Goal: Task Accomplishment & Management: Manage account settings

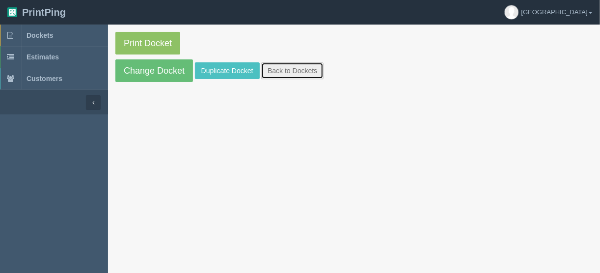
click at [291, 73] on link "Back to Dockets" at bounding box center [292, 70] width 62 height 17
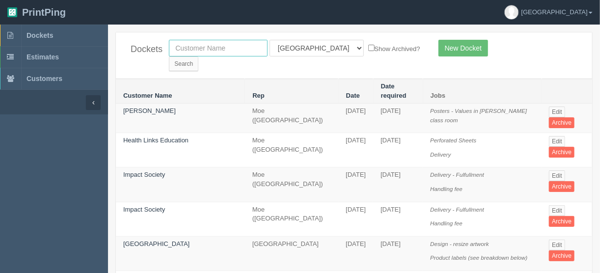
drag, startPoint x: 199, startPoint y: 43, endPoint x: 201, endPoint y: 52, distance: 8.6
click at [199, 43] on input "text" at bounding box center [218, 48] width 99 height 17
type input "olds"
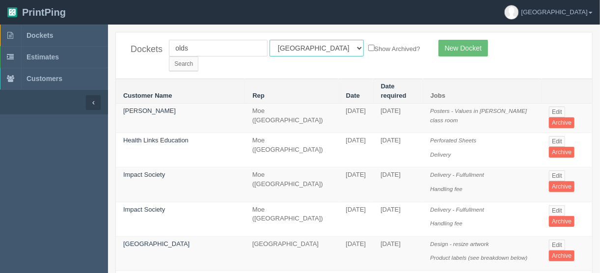
click at [314, 48] on select "All Users Ali Ali Test 1 Aly Amy Ankit Arif Brandon Dan France Greg Jim Mark Ma…" at bounding box center [317, 48] width 94 height 17
select select
click at [270, 40] on select "All Users Ali Ali Test 1 Aly Amy Ankit Arif Brandon Dan France Greg Jim Mark Ma…" at bounding box center [317, 48] width 94 height 17
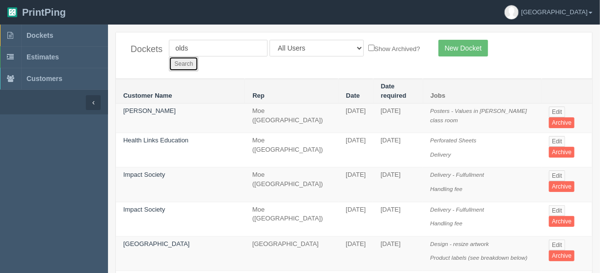
click at [198, 56] on input "Search" at bounding box center [183, 63] width 29 height 15
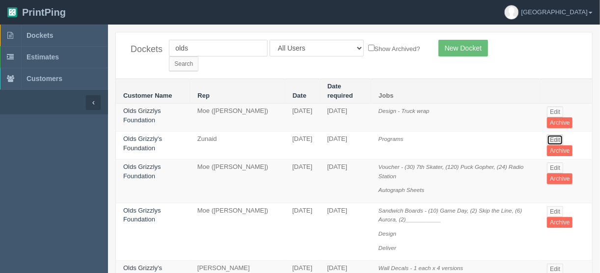
click at [556, 135] on link "Edit" at bounding box center [555, 140] width 16 height 11
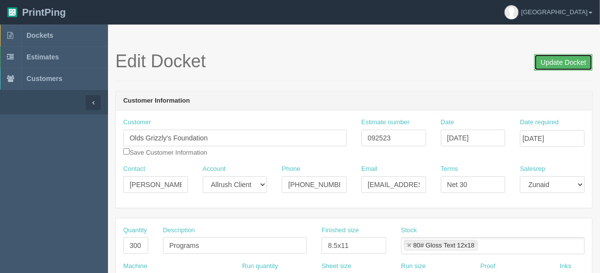
click at [557, 61] on input "Update Docket" at bounding box center [563, 62] width 58 height 17
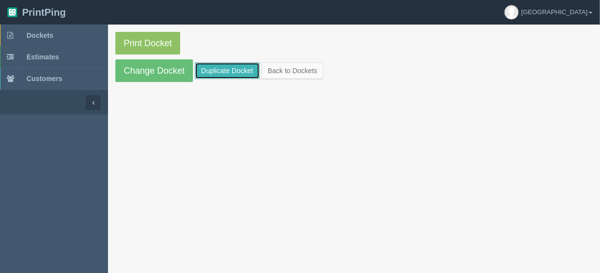
click at [229, 67] on link "Duplicate Docket" at bounding box center [227, 70] width 65 height 17
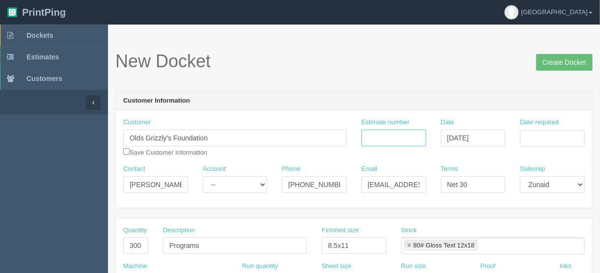
click at [387, 130] on input "Estimate number" at bounding box center [393, 138] width 65 height 17
type input "092523"
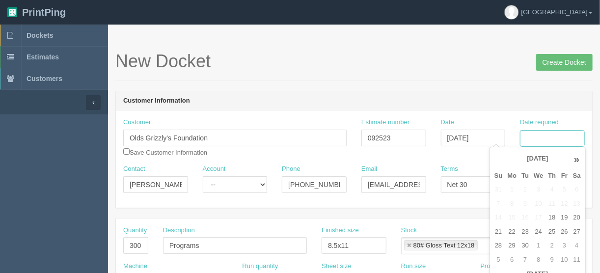
click at [541, 130] on input "Date required" at bounding box center [552, 138] width 65 height 17
click at [527, 231] on td "23" at bounding box center [525, 232] width 12 height 14
type input "[DATE]"
click at [480, 187] on input "Net 30" at bounding box center [473, 184] width 65 height 17
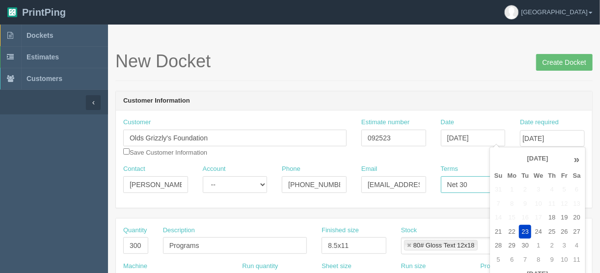
scroll to position [0, 0]
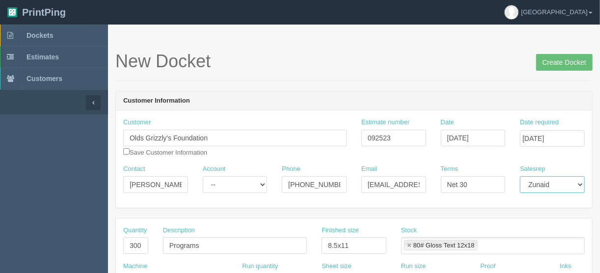
drag, startPoint x: 560, startPoint y: 181, endPoint x: 568, endPoint y: 181, distance: 7.9
click at [561, 181] on select "Mark Mikayla Aly Amy Stacy Rebecca Matthew Viki Phil Greg Jim Sam Brandon Zach …" at bounding box center [552, 184] width 65 height 17
select select "1"
click at [520, 176] on select "Mark Mikayla Aly Amy Stacy Rebecca Matthew Viki Phil Greg Jim Sam Brandon Zach …" at bounding box center [552, 184] width 65 height 17
drag, startPoint x: 139, startPoint y: 244, endPoint x: 81, endPoint y: 257, distance: 59.5
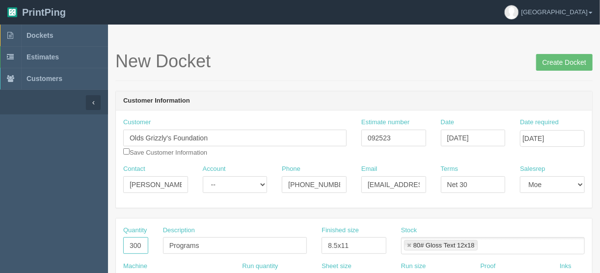
type input "50"
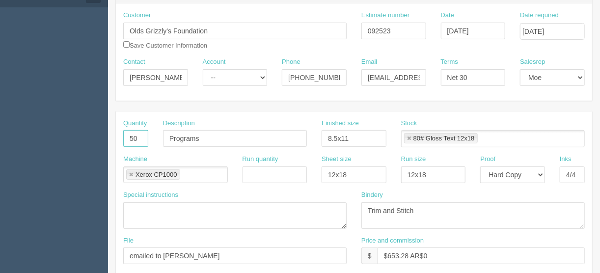
scroll to position [118, 0]
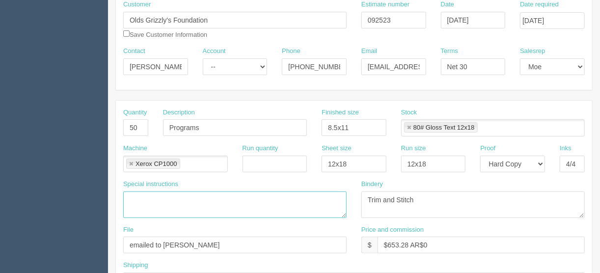
click at [141, 196] on textarea at bounding box center [234, 204] width 223 height 27
type textarea "20 pages"
drag, startPoint x: 364, startPoint y: 122, endPoint x: 288, endPoint y: 135, distance: 77.3
click at [288, 135] on div "Quantity 50 Description Programs Finished size 8.5x11 Stock 80# Gloss Text 12x1…" at bounding box center [354, 126] width 476 height 36
type input "8.5" x 11""
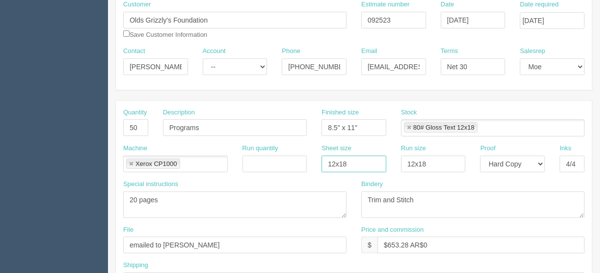
drag, startPoint x: 359, startPoint y: 159, endPoint x: 279, endPoint y: 167, distance: 80.5
click at [287, 171] on div "Machine Xerox CP1000 Xerox CP1000 Run quantity Sheet size 12x18 Run size 12x18 …" at bounding box center [354, 162] width 476 height 36
type input "12" x 18""
drag, startPoint x: 433, startPoint y: 162, endPoint x: 381, endPoint y: 157, distance: 51.8
click at [383, 158] on div "Machine Xerox CP1000 Xerox CP1000 Run quantity Sheet size 12" x 18" Run size 12…" at bounding box center [354, 162] width 476 height 36
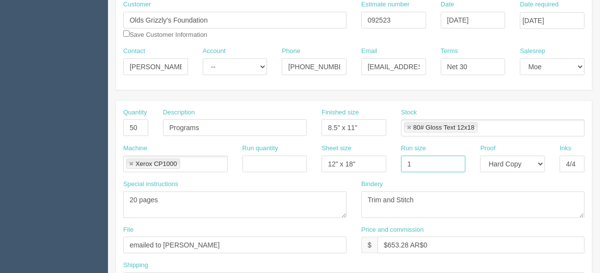
type input "12" x 18""
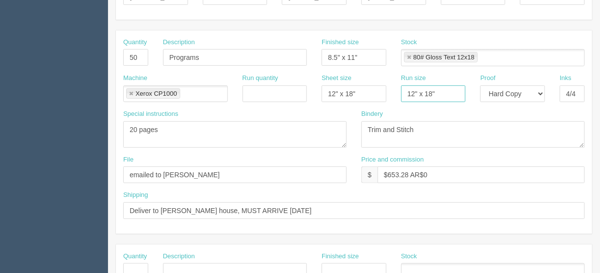
scroll to position [196, 0]
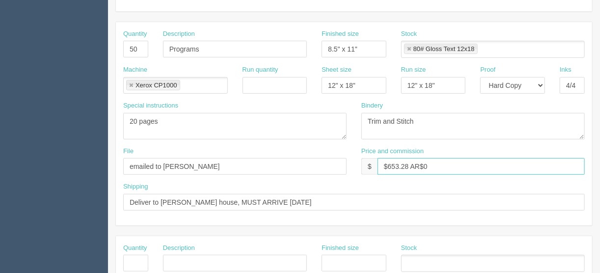
click at [410, 166] on input "$653.28 AR$0" at bounding box center [481, 166] width 207 height 17
type input "$653.28 | AR$0"
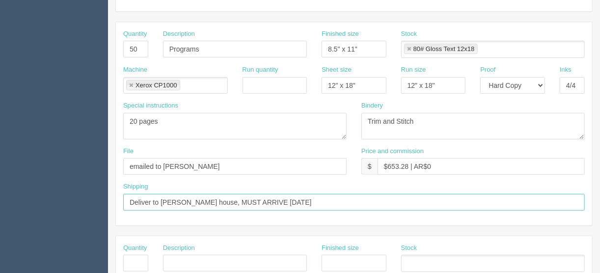
drag, startPoint x: 277, startPoint y: 196, endPoint x: 250, endPoint y: 200, distance: 26.9
click at [250, 200] on input "Deliver to Moes house, MUST ARRIVE FRIDAY" at bounding box center [354, 202] width 462 height 17
click at [173, 199] on input "Deliver to Moes house, MUST ARRIVE by 1PM" at bounding box center [354, 202] width 462 height 17
type input "Deliver to Moe's house, MUST ARRIVE by 1PM"
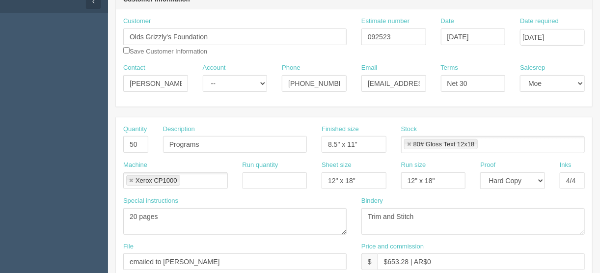
scroll to position [118, 0]
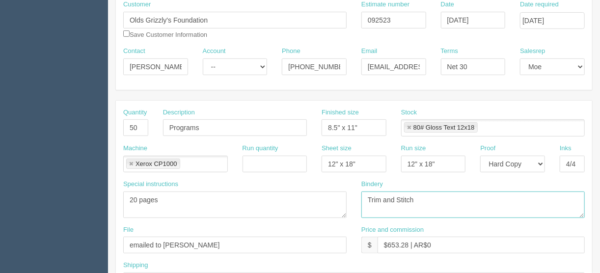
drag, startPoint x: 400, startPoint y: 198, endPoint x: 400, endPoint y: 208, distance: 9.8
click at [400, 198] on textarea "Trim and Stitch" at bounding box center [472, 204] width 223 height 27
type textarea "Trim and Saddle-stitch"
click at [430, 240] on input "$653.28 | AR$0" at bounding box center [481, 245] width 207 height 17
type input "$653.28 | AR$0.00"
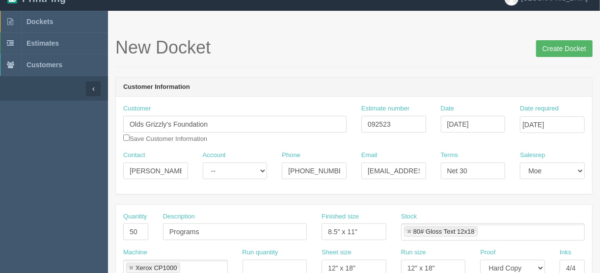
scroll to position [0, 0]
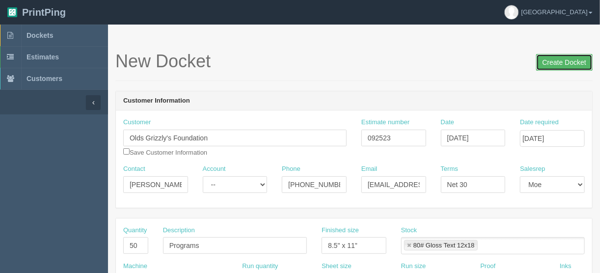
click at [561, 61] on input "Create Docket" at bounding box center [564, 62] width 56 height 17
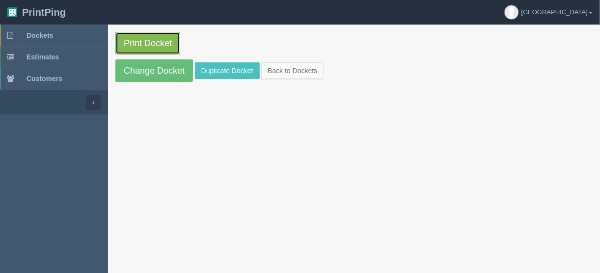
click at [137, 37] on link "Print Docket" at bounding box center [147, 43] width 65 height 23
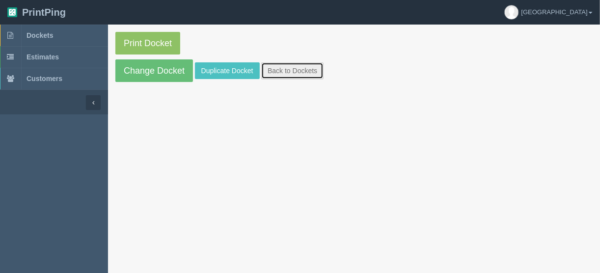
click at [283, 72] on link "Back to Dockets" at bounding box center [292, 70] width 62 height 17
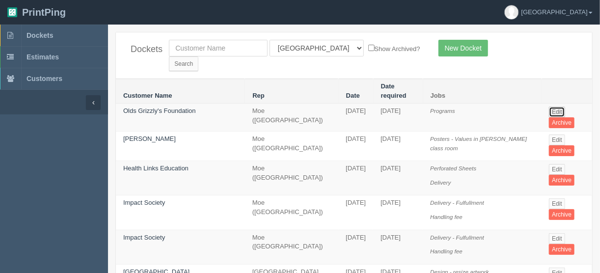
click at [555, 107] on link "Edit" at bounding box center [557, 112] width 16 height 11
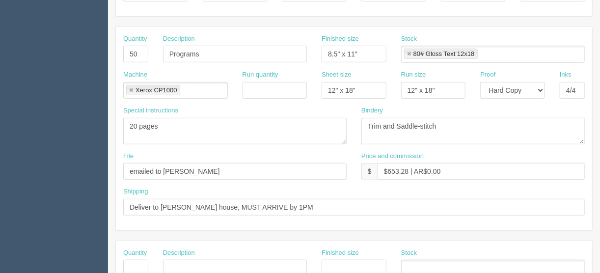
scroll to position [196, 0]
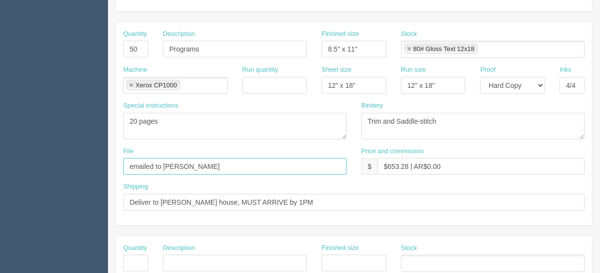
drag, startPoint x: 199, startPoint y: 163, endPoint x: 100, endPoint y: 164, distance: 99.7
click at [100, 164] on section "Dockets Estimates Customers" at bounding box center [300, 261] width 600 height 867
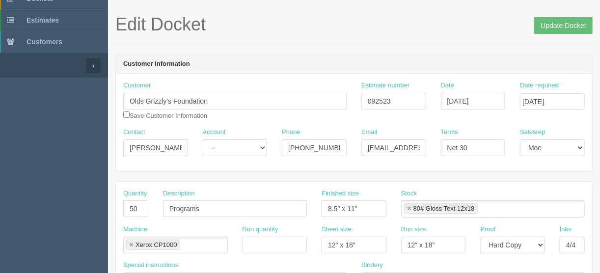
scroll to position [0, 0]
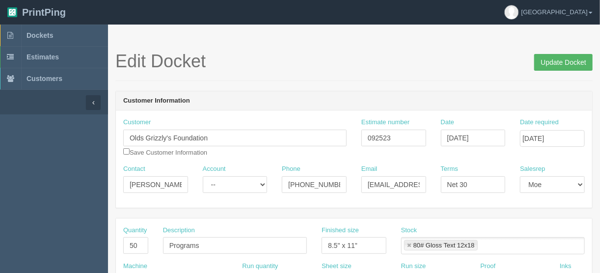
type input "Client files > September 2025 > Program_092325"
click at [563, 62] on input "Update Docket" at bounding box center [563, 62] width 58 height 17
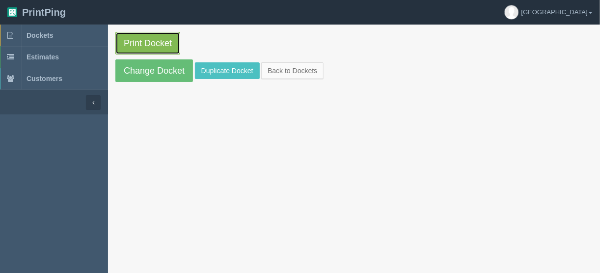
click at [149, 37] on link "Print Docket" at bounding box center [147, 43] width 65 height 23
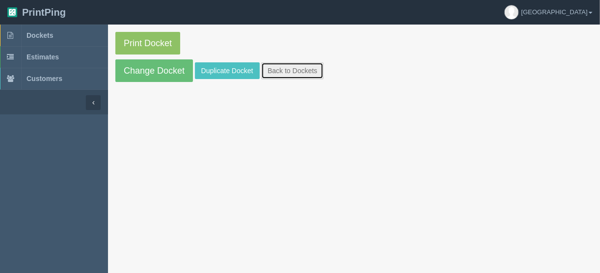
click at [288, 71] on link "Back to Dockets" at bounding box center [292, 70] width 62 height 17
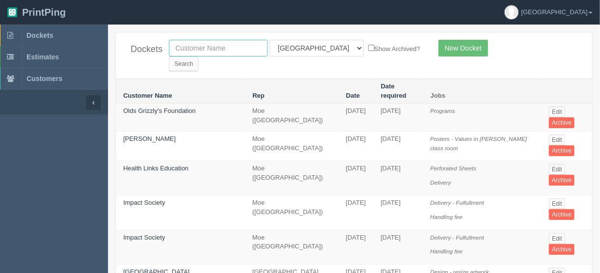
click at [181, 49] on input "text" at bounding box center [218, 48] width 99 height 17
type input "new we"
click at [198, 56] on input "Search" at bounding box center [183, 63] width 29 height 15
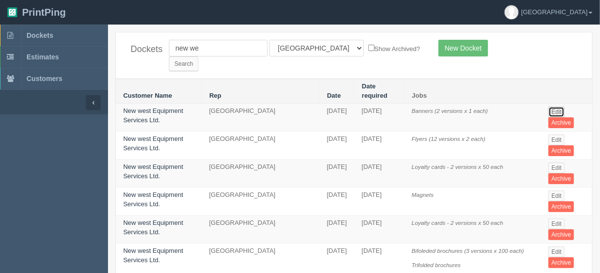
click at [552, 107] on link "Edit" at bounding box center [556, 112] width 16 height 11
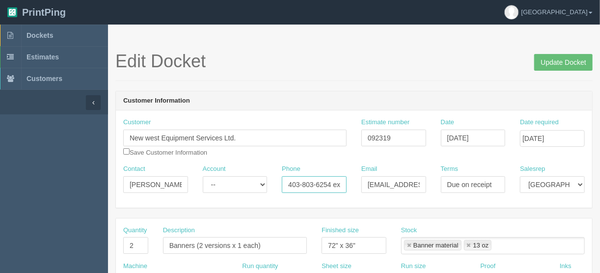
click at [322, 184] on input "403-803-6254 ext. 233" at bounding box center [314, 184] width 65 height 17
click at [317, 181] on input "403-803-6254 ext. 235" at bounding box center [314, 184] width 65 height 17
type input "403-803-6254 ext. 235"
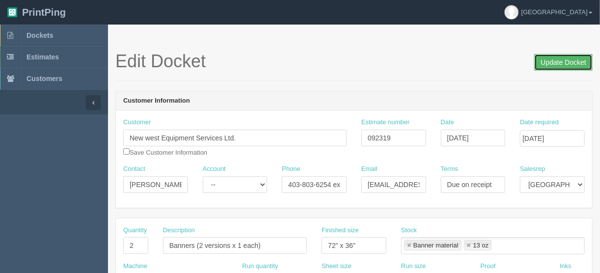
drag, startPoint x: 556, startPoint y: 58, endPoint x: 563, endPoint y: 59, distance: 6.5
click at [558, 58] on input "Update Docket" at bounding box center [563, 62] width 58 height 17
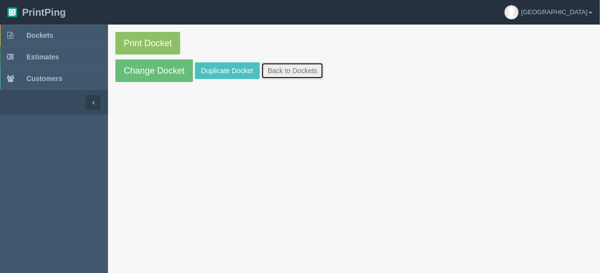
click at [273, 69] on link "Back to Dockets" at bounding box center [292, 70] width 62 height 17
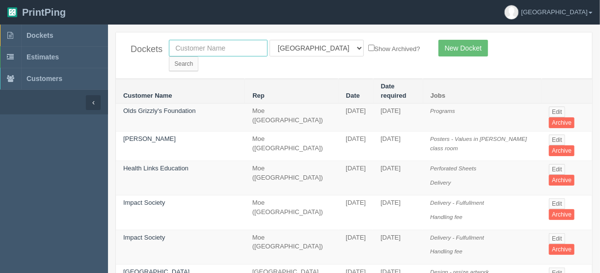
click at [191, 49] on input "text" at bounding box center [218, 48] width 99 height 17
type input "new west"
click at [198, 56] on input "Search" at bounding box center [183, 63] width 29 height 15
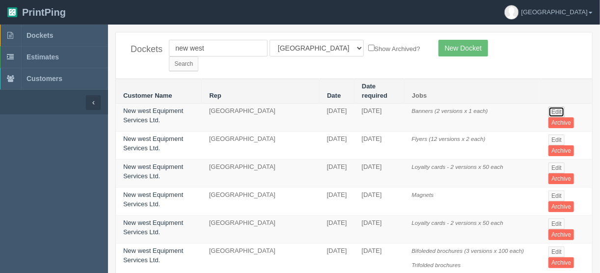
click at [550, 107] on link "Edit" at bounding box center [556, 112] width 16 height 11
click at [552, 135] on link "Edit" at bounding box center [556, 140] width 16 height 11
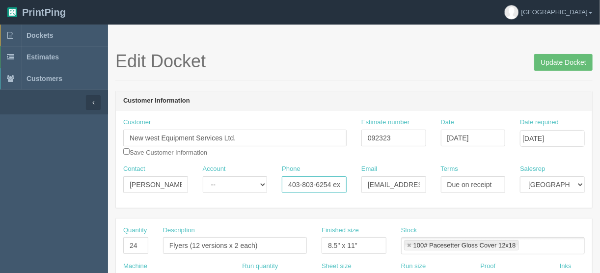
click at [331, 185] on input "403-803-6254 ext. 233" at bounding box center [314, 184] width 65 height 17
type input "403-803-6254 ext. 235"
click at [559, 60] on input "Update Docket" at bounding box center [563, 62] width 58 height 17
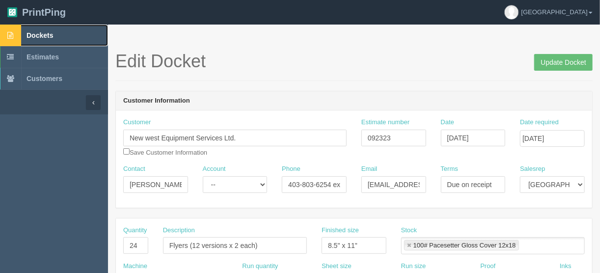
click at [34, 34] on span "Dockets" at bounding box center [40, 35] width 27 height 8
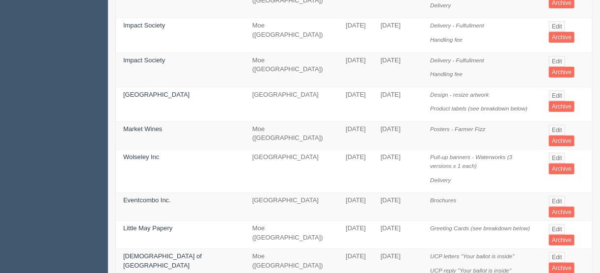
scroll to position [196, 0]
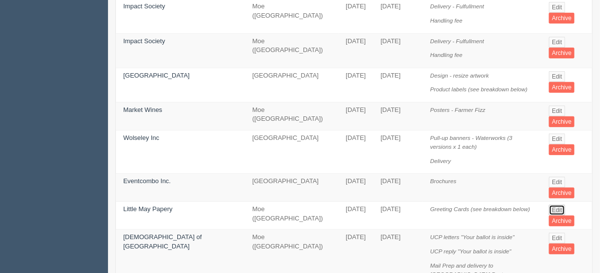
click at [556, 205] on link "Edit" at bounding box center [557, 210] width 16 height 11
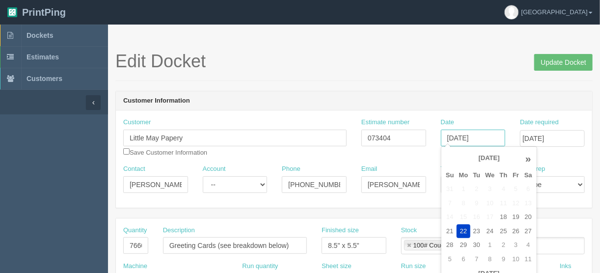
click at [476, 133] on input "[DATE]" at bounding box center [473, 138] width 65 height 17
click at [477, 227] on td "23" at bounding box center [476, 231] width 12 height 14
type input "September 23, 2025"
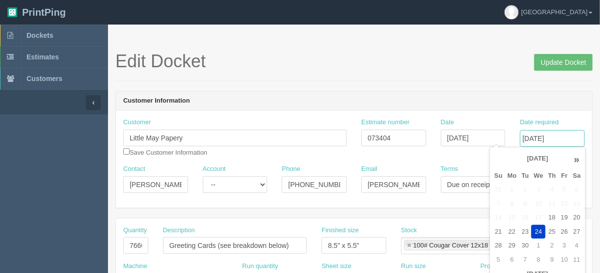
click at [536, 137] on input "September 24, 2025" at bounding box center [552, 138] width 65 height 17
click at [565, 232] on td "26" at bounding box center [564, 232] width 12 height 14
click at [513, 245] on td "29" at bounding box center [512, 246] width 14 height 14
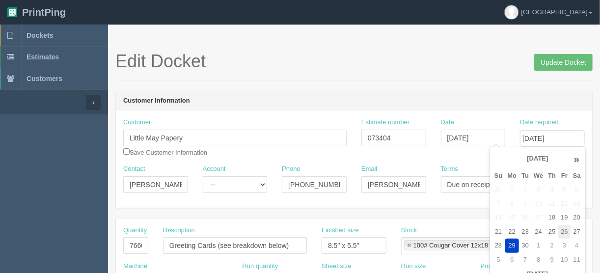
click at [564, 231] on td "26" at bounding box center [564, 232] width 12 height 14
type input "September 26, 2025"
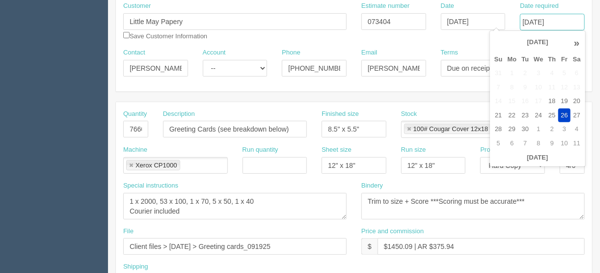
scroll to position [118, 0]
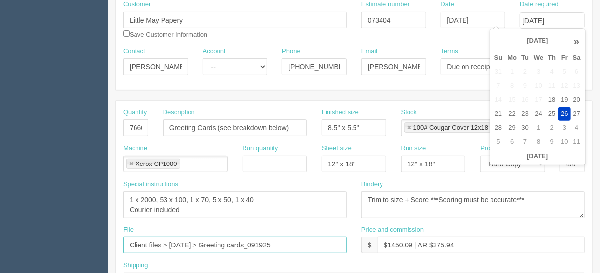
click at [291, 242] on input "Client files > September 2025 > Greeting cards_091925" at bounding box center [234, 245] width 223 height 17
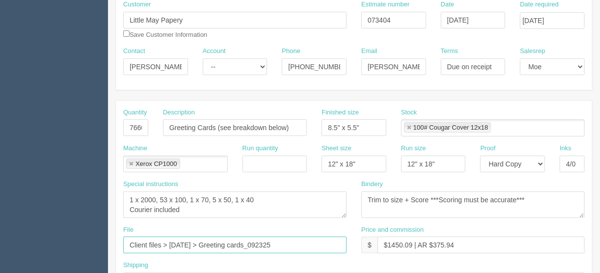
type input "Client files > September 2025 > Greeting cards_092325"
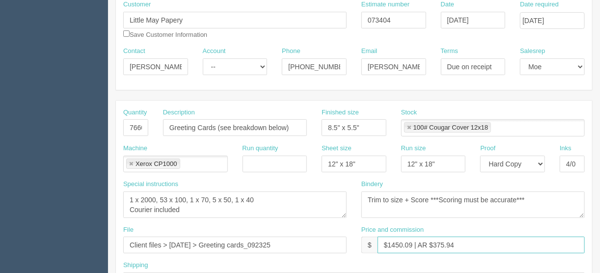
click at [472, 241] on input "$1450.09 | AR $375.94" at bounding box center [481, 245] width 207 height 17
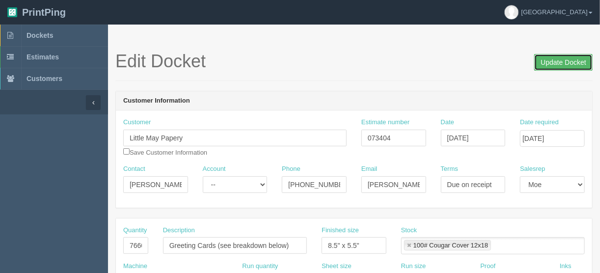
click at [563, 61] on input "Update Docket" at bounding box center [563, 62] width 58 height 17
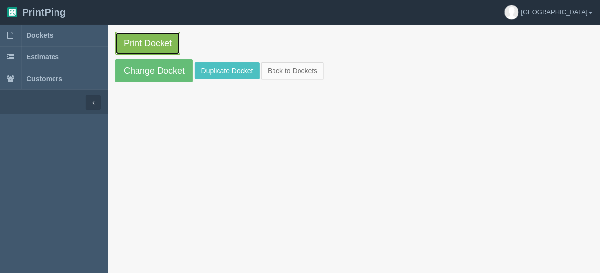
click at [134, 41] on link "Print Docket" at bounding box center [147, 43] width 65 height 23
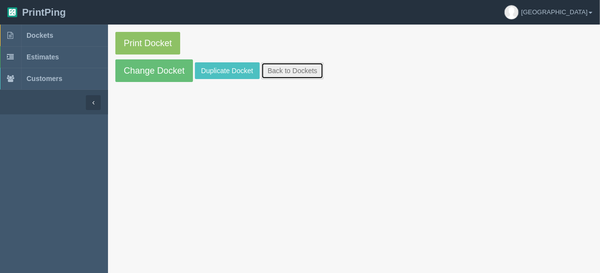
drag, startPoint x: 288, startPoint y: 71, endPoint x: 281, endPoint y: 69, distance: 7.0
click at [287, 71] on link "Back to Dockets" at bounding box center [292, 70] width 62 height 17
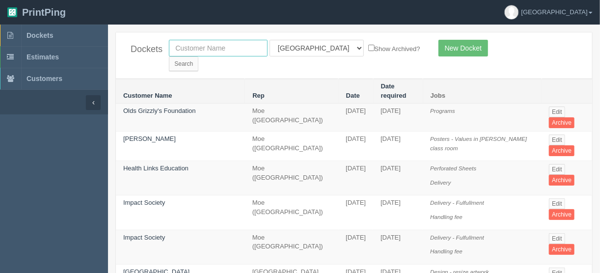
click at [200, 49] on input "text" at bounding box center [218, 48] width 99 height 17
type input "apoll"
click at [198, 56] on input "Search" at bounding box center [183, 63] width 29 height 15
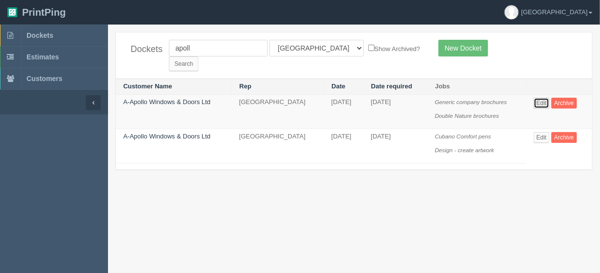
click at [544, 98] on link "Edit" at bounding box center [542, 103] width 16 height 11
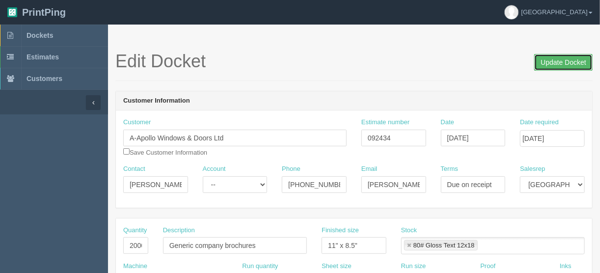
click at [562, 61] on input "Update Docket" at bounding box center [563, 62] width 58 height 17
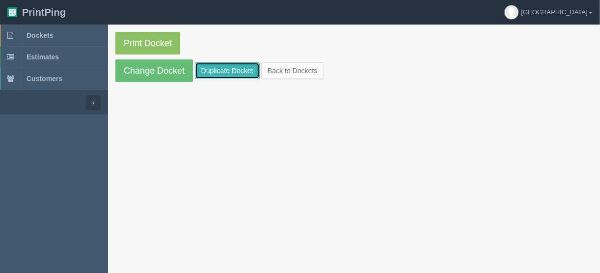
click at [215, 70] on link "Duplicate Docket" at bounding box center [227, 70] width 65 height 17
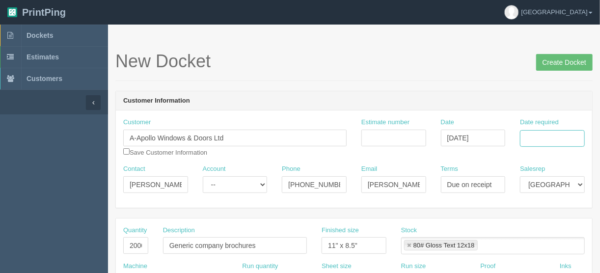
click at [537, 138] on input "Date required" at bounding box center [552, 138] width 65 height 17
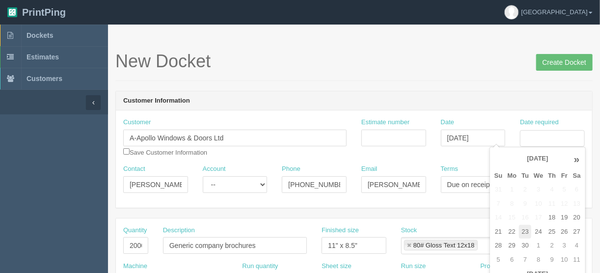
click at [521, 232] on td "23" at bounding box center [525, 232] width 12 height 14
click at [550, 229] on td "25" at bounding box center [551, 232] width 13 height 14
type input "[DATE]"
drag, startPoint x: 382, startPoint y: 132, endPoint x: 429, endPoint y: 109, distance: 52.7
click at [382, 132] on input "Estimate number" at bounding box center [393, 138] width 65 height 17
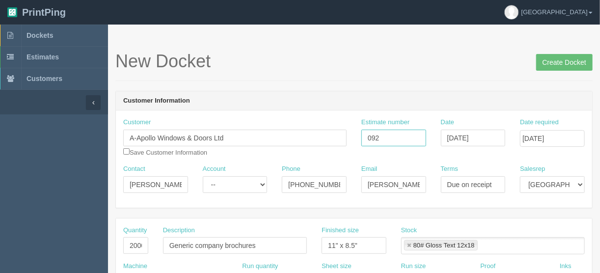
click at [393, 140] on input "092" at bounding box center [393, 138] width 65 height 17
type input "092531"
click at [270, 96] on header "Customer Information" at bounding box center [354, 101] width 476 height 20
click at [126, 244] on input "2000" at bounding box center [135, 245] width 25 height 17
drag, startPoint x: 132, startPoint y: 243, endPoint x: 87, endPoint y: 242, distance: 45.2
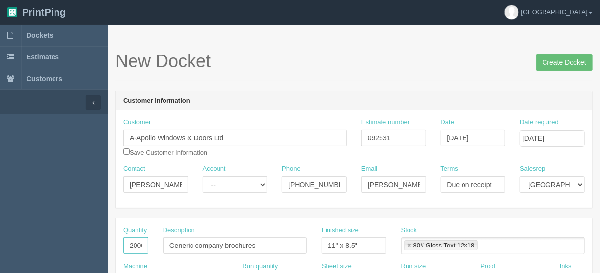
type input "3000"
drag, startPoint x: 267, startPoint y: 241, endPoint x: 134, endPoint y: 247, distance: 133.2
click at [135, 247] on div "Quantity 3000 Description Generic company brochures Finished size 11" x 8.5" St…" at bounding box center [354, 244] width 476 height 36
click at [197, 244] on input "Brochures inserts" at bounding box center [235, 245] width 144 height 17
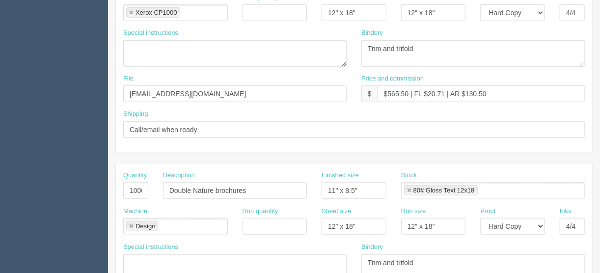
scroll to position [275, 0]
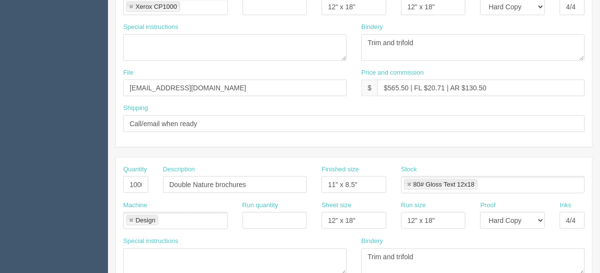
type input "Brochure inserts"
drag, startPoint x: 127, startPoint y: 181, endPoint x: 193, endPoint y: 188, distance: 67.1
click at [173, 185] on div "Quantity 1000 Description Double Nature brochures Finished size 11" x 8.5" Stoc…" at bounding box center [354, 183] width 476 height 36
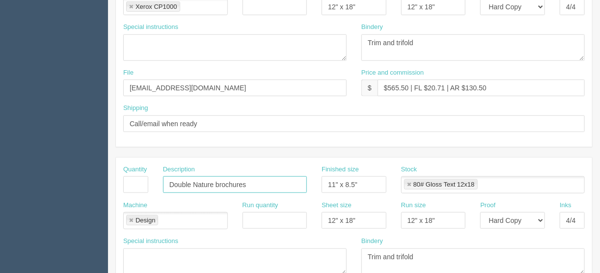
drag, startPoint x: 273, startPoint y: 179, endPoint x: 114, endPoint y: 172, distance: 159.2
click at [114, 172] on section "New Docket Create Docket Customer Information Customer A-Apollo Windows & Doors…" at bounding box center [354, 183] width 492 height 867
drag, startPoint x: 362, startPoint y: 179, endPoint x: 295, endPoint y: 179, distance: 67.3
click at [295, 179] on div "Quantity Description Finished size 11" x 8.5" Stock 80# Gloss Text 12x18 80# Gl…" at bounding box center [354, 183] width 476 height 36
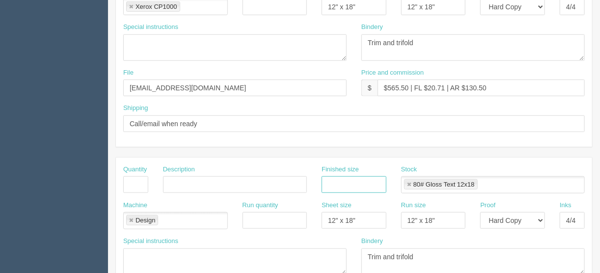
drag, startPoint x: 410, startPoint y: 182, endPoint x: 413, endPoint y: 203, distance: 21.4
click at [409, 183] on link at bounding box center [409, 185] width 6 height 6
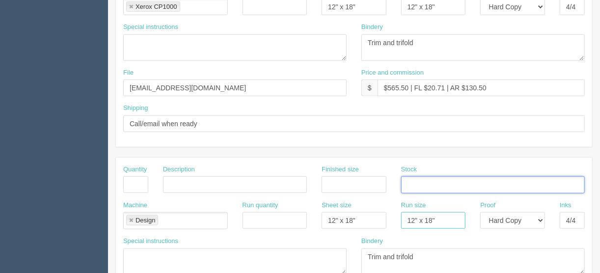
drag, startPoint x: 413, startPoint y: 218, endPoint x: 383, endPoint y: 219, distance: 30.5
click at [383, 219] on div "Machine Design Design Run quantity Sheet size 12" x 18" Run size 12" x 18" Proo…" at bounding box center [354, 219] width 476 height 36
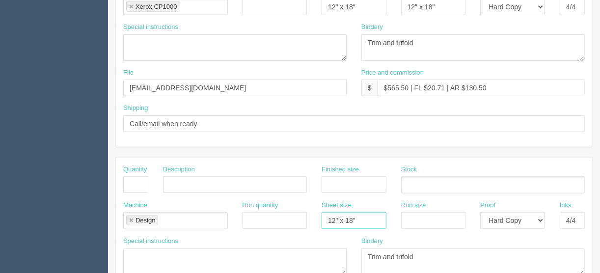
drag, startPoint x: 287, startPoint y: 226, endPoint x: 256, endPoint y: 230, distance: 31.2
click at [256, 230] on div "Machine Design Design Run quantity Sheet size 12" x 18" Run size Proof -- Email…" at bounding box center [354, 219] width 476 height 36
click at [129, 218] on link at bounding box center [131, 221] width 6 height 6
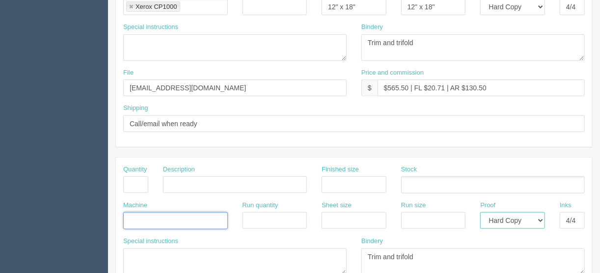
click at [540, 218] on select "-- Email Hard Copy" at bounding box center [512, 220] width 65 height 17
select select
click at [480, 212] on select "-- Email Hard Copy" at bounding box center [512, 220] width 65 height 17
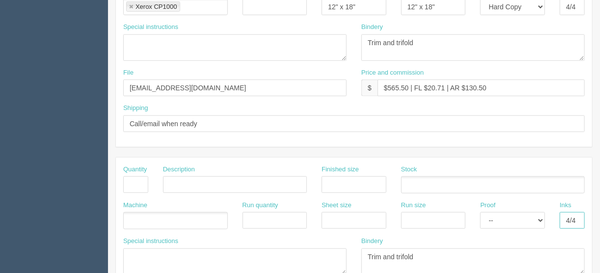
drag, startPoint x: 562, startPoint y: 218, endPoint x: 608, endPoint y: 218, distance: 45.7
click at [600, 218] on html "PrintPing France Edit account ( france@allrush.ca ) Logout Dockets Estimates" at bounding box center [300, 171] width 600 height 892
drag, startPoint x: 430, startPoint y: 253, endPoint x: 316, endPoint y: 258, distance: 114.5
click at [314, 253] on div "Special instructions Bindery Trim and trifold" at bounding box center [354, 260] width 476 height 46
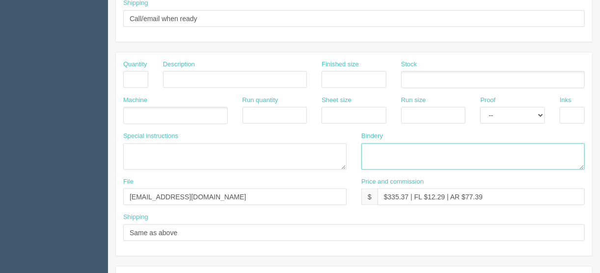
scroll to position [393, 0]
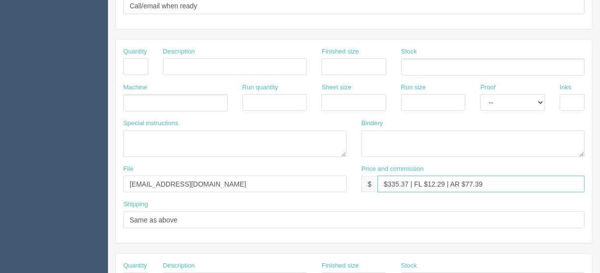
drag, startPoint x: 489, startPoint y: 176, endPoint x: 271, endPoint y: 177, distance: 218.0
click at [275, 175] on div "File files@allrush.ca Price and commission $ $335.37 | FL $12.29 | AR $77.39" at bounding box center [354, 182] width 476 height 36
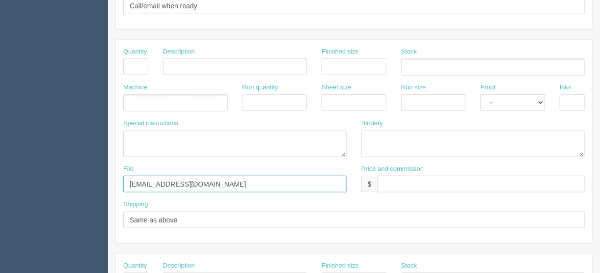
drag, startPoint x: 215, startPoint y: 183, endPoint x: 71, endPoint y: 204, distance: 145.4
click at [29, 183] on section "Dockets Estimates Customers" at bounding box center [300, 65] width 600 height 867
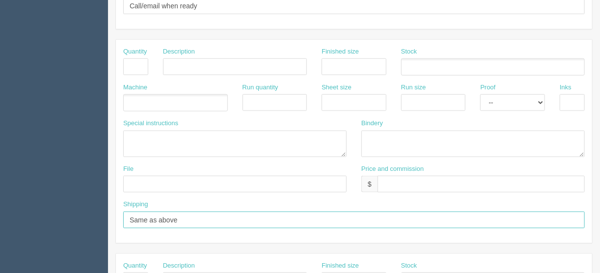
drag, startPoint x: 206, startPoint y: 214, endPoint x: 71, endPoint y: 223, distance: 135.4
click at [66, 221] on section "Dockets Estimates Customers" at bounding box center [300, 65] width 600 height 867
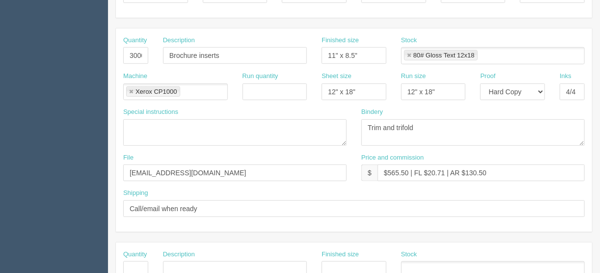
scroll to position [142, 0]
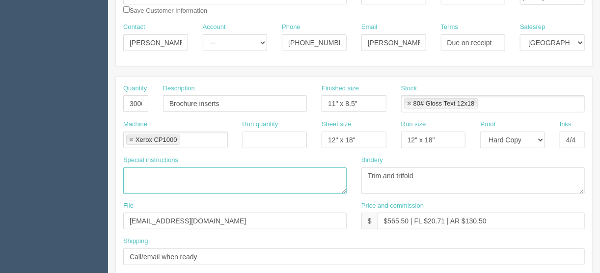
click at [131, 170] on textarea at bounding box center [234, 180] width 223 height 27
type textarea "Back is common to all 6 inserts"
drag, startPoint x: 363, startPoint y: 102, endPoint x: 294, endPoint y: 102, distance: 69.2
click at [295, 102] on div "Quantity 3000 Description Brochure inserts Finished size 11" x 8.5" Stock 80# G…" at bounding box center [354, 102] width 476 height 36
type input "3.3" x 8""
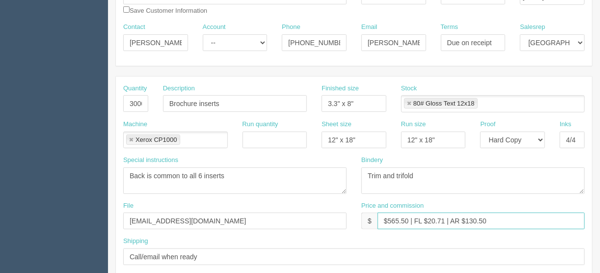
drag, startPoint x: 409, startPoint y: 218, endPoint x: 388, endPoint y: 218, distance: 20.1
click at [388, 218] on input "$565.50 | FL $20.71 | AR $130.50" at bounding box center [481, 221] width 207 height 17
drag, startPoint x: 444, startPoint y: 218, endPoint x: 431, endPoint y: 218, distance: 13.3
click at [431, 218] on input "$450.00 | FL $20.71 | AR $130.50" at bounding box center [481, 221] width 207 height 17
drag, startPoint x: 486, startPoint y: 220, endPoint x: 466, endPoint y: 219, distance: 20.1
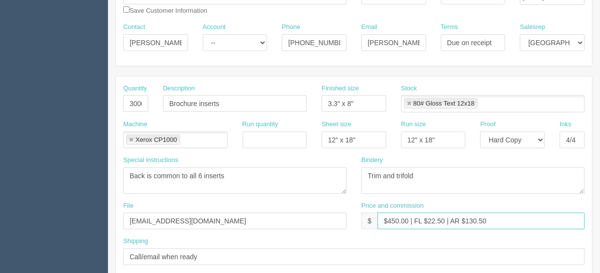
click at [466, 219] on input "$450.00 | FL $22.50 | AR $130.50" at bounding box center [481, 221] width 207 height 17
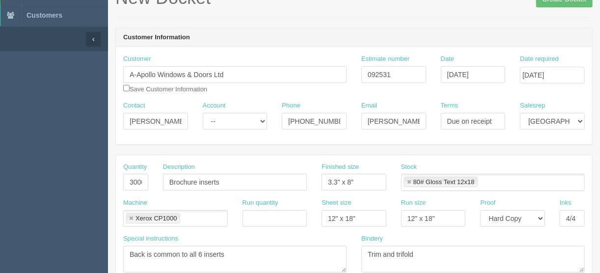
scroll to position [24, 0]
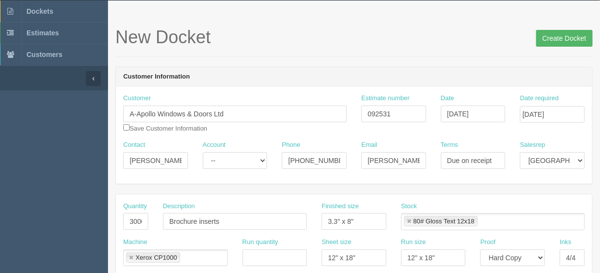
type input "$450.00 | FL $22.50 | AR $226.78"
click at [563, 37] on input "Create Docket" at bounding box center [564, 38] width 56 height 17
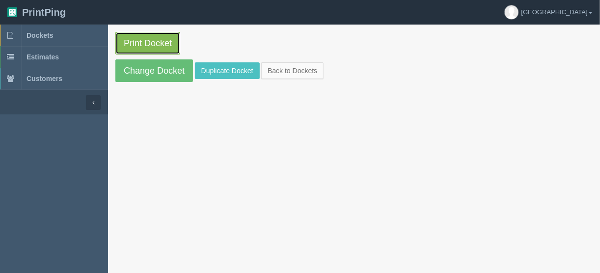
click at [158, 41] on link "Print Docket" at bounding box center [147, 43] width 65 height 23
click at [148, 42] on link "Print Docket" at bounding box center [147, 43] width 65 height 23
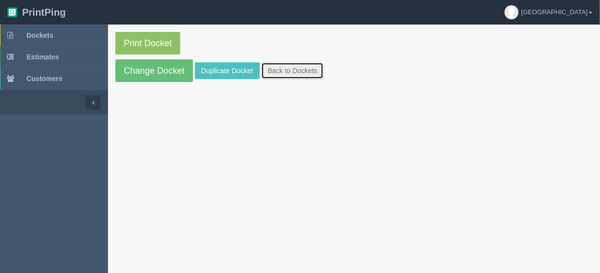
click at [283, 71] on link "Back to Dockets" at bounding box center [292, 70] width 62 height 17
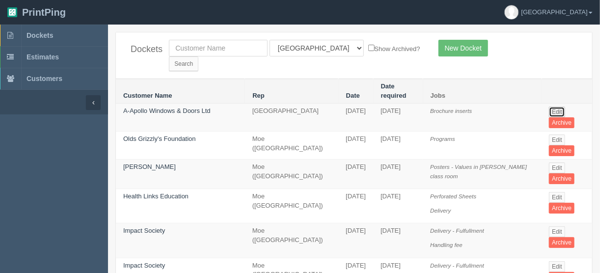
click at [550, 107] on link "Edit" at bounding box center [557, 112] width 16 height 11
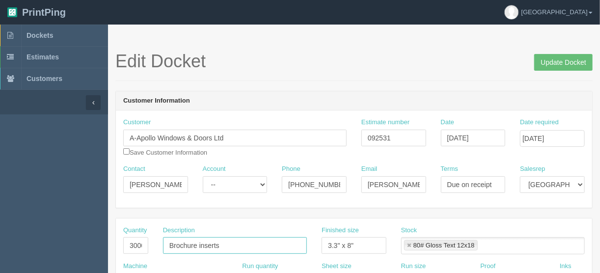
click at [227, 245] on input "Brochure inserts" at bounding box center [235, 245] width 144 height 17
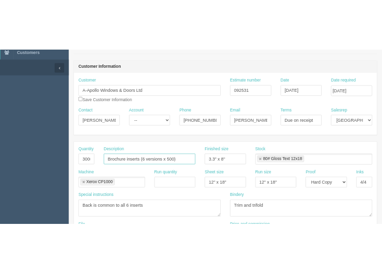
scroll to position [118, 0]
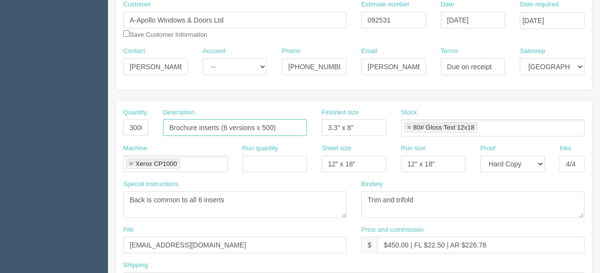
type input "Brochure inserts (6 versions x 500)"
drag, startPoint x: 422, startPoint y: 197, endPoint x: 383, endPoint y: 198, distance: 38.8
click at [383, 198] on textarea "Trim and trifold" at bounding box center [472, 204] width 223 height 27
click at [403, 200] on textarea "Trim and trifold" at bounding box center [472, 204] width 223 height 27
drag, startPoint x: 412, startPoint y: 200, endPoint x: 397, endPoint y: 196, distance: 16.2
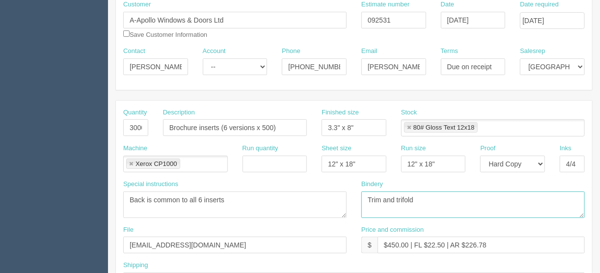
click at [397, 196] on textarea "Trim and trifold" at bounding box center [472, 204] width 223 height 27
type textarea "Trim and sahrink wrap in 50"
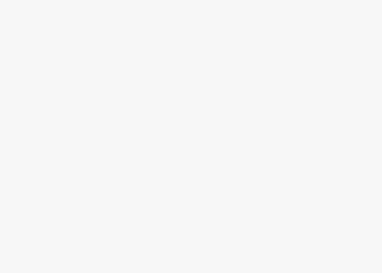
scroll to position [0, 0]
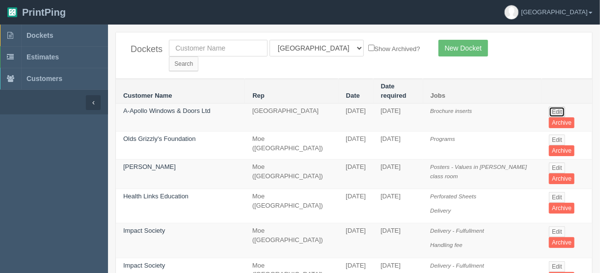
click at [551, 107] on link "Edit" at bounding box center [557, 112] width 16 height 11
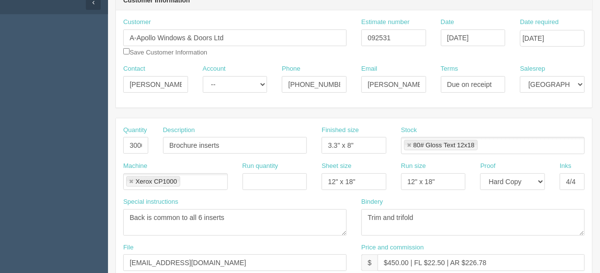
scroll to position [157, 0]
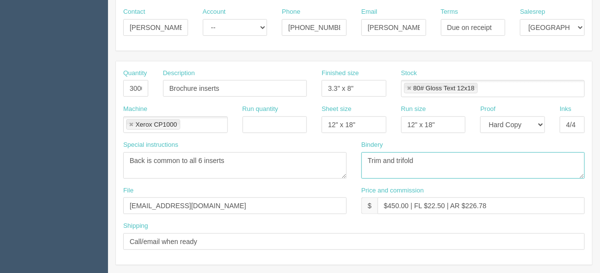
drag, startPoint x: 428, startPoint y: 157, endPoint x: 445, endPoint y: 156, distance: 17.2
click at [397, 156] on textarea "Trim and trifold" at bounding box center [472, 165] width 223 height 27
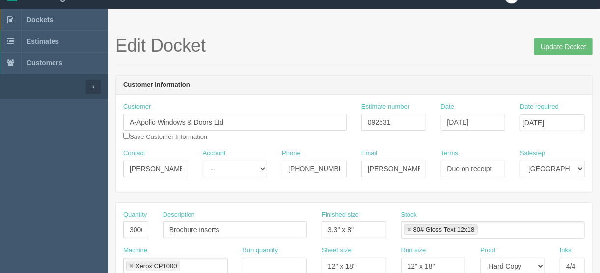
scroll to position [0, 0]
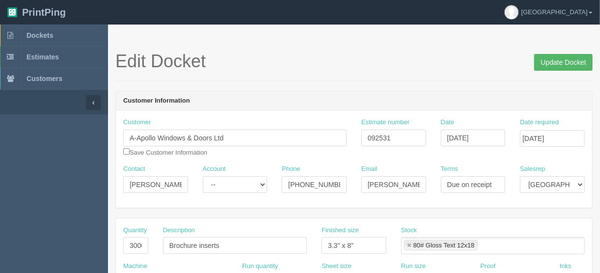
type textarea "Trim and shrink wrap per version"
click at [565, 62] on input "Update Docket" at bounding box center [563, 62] width 58 height 17
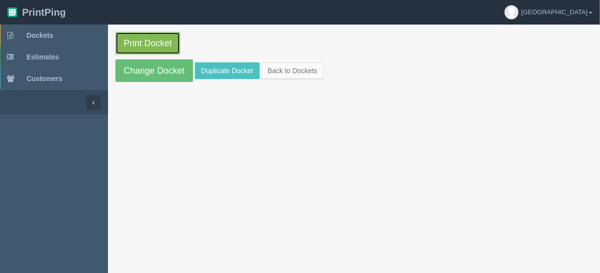
click at [157, 40] on link "Print Docket" at bounding box center [147, 43] width 65 height 23
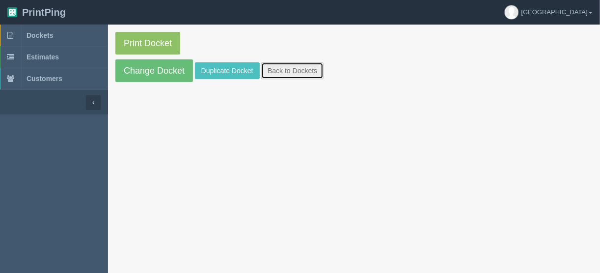
click at [277, 71] on link "Back to Dockets" at bounding box center [292, 70] width 62 height 17
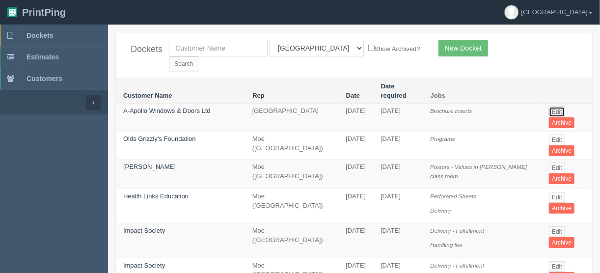
click at [554, 107] on link "Edit" at bounding box center [557, 112] width 16 height 11
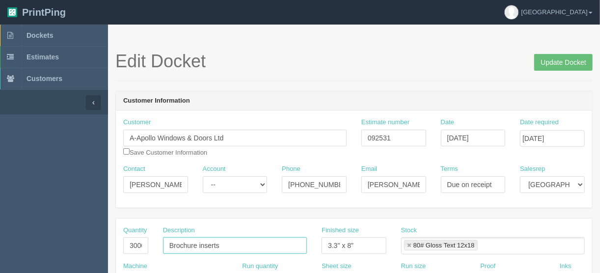
drag, startPoint x: 227, startPoint y: 246, endPoint x: 237, endPoint y: 236, distance: 14.6
click at [227, 246] on input "Brochure inserts" at bounding box center [235, 245] width 144 height 17
type input "Brochure inserts (6 versions x 500)"
click at [556, 63] on input "Update Docket" at bounding box center [563, 62] width 58 height 17
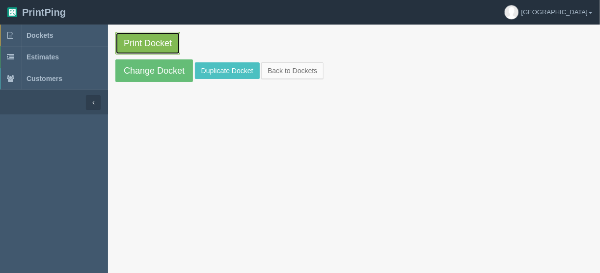
click at [153, 42] on link "Print Docket" at bounding box center [147, 43] width 65 height 23
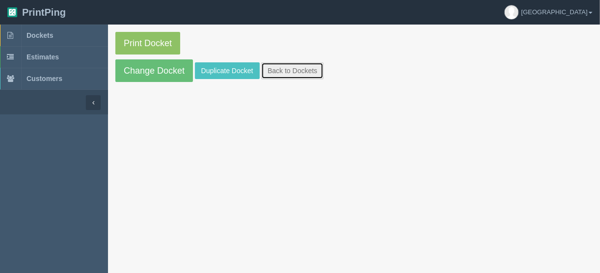
drag, startPoint x: 288, startPoint y: 68, endPoint x: 296, endPoint y: 69, distance: 7.9
click at [288, 68] on link "Back to Dockets" at bounding box center [292, 70] width 62 height 17
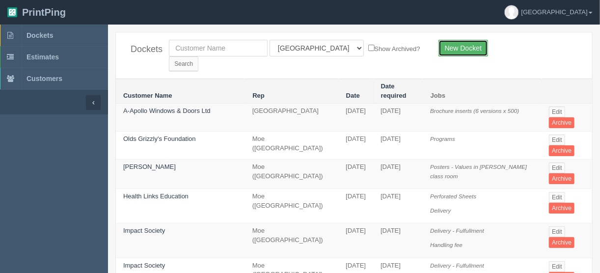
click at [462, 46] on link "New Docket" at bounding box center [463, 48] width 50 height 17
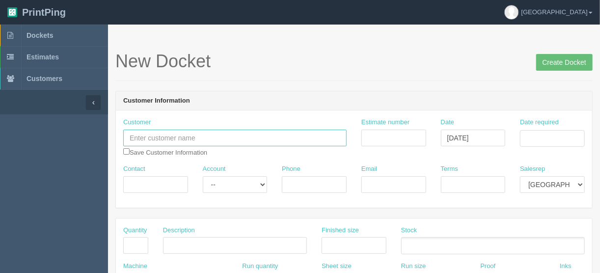
click at [174, 136] on input "text" at bounding box center [234, 138] width 223 height 17
type input "MRU Hacks"
click at [124, 151] on input "checkbox" at bounding box center [126, 151] width 6 height 6
checkbox input "true"
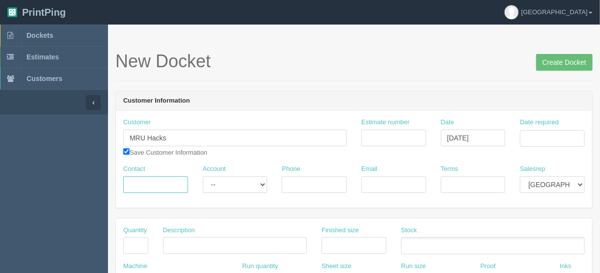
click at [158, 186] on input "Contact" at bounding box center [155, 184] width 65 height 17
paste input "Jashan Pal Singh"
type input "Jashan Pal Singh"
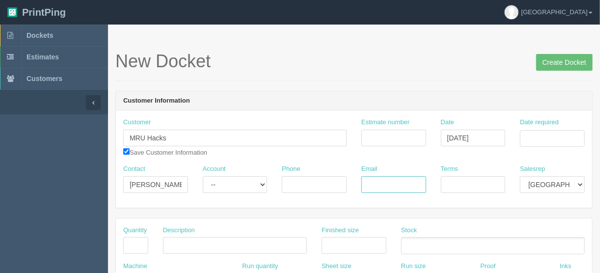
click at [382, 183] on input "Email" at bounding box center [393, 184] width 65 height 17
paste input "jsing785@mtroyal.ca>"
type input "jsing785@mtroyal.ca"
click at [287, 182] on input "Phone" at bounding box center [314, 184] width 65 height 17
type input "403-470-5259"
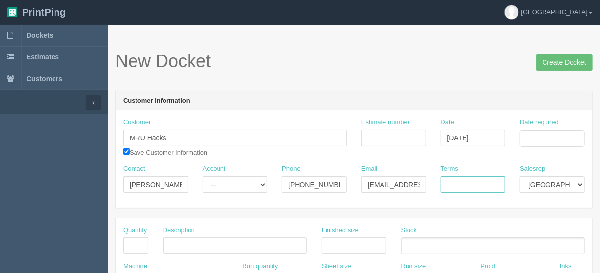
click at [471, 179] on input "Terms" at bounding box center [473, 184] width 65 height 17
type input "COD"
click at [526, 133] on input "Date required" at bounding box center [552, 138] width 65 height 17
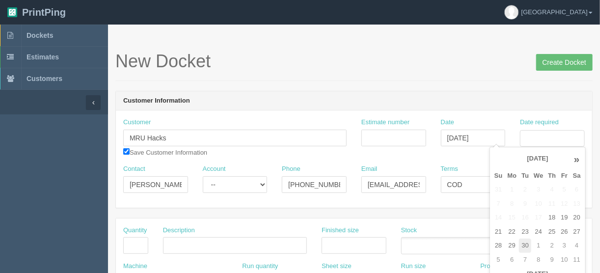
click at [525, 244] on td "30" at bounding box center [525, 246] width 12 height 14
type input "[DATE]"
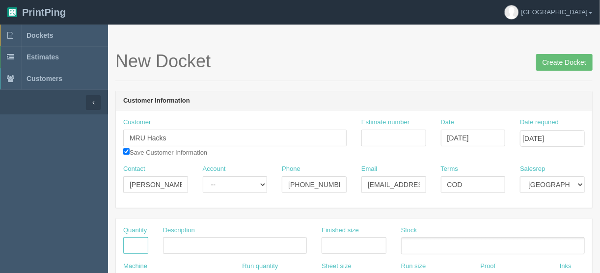
click at [134, 246] on input "text" at bounding box center [135, 245] width 25 height 17
type input "500"
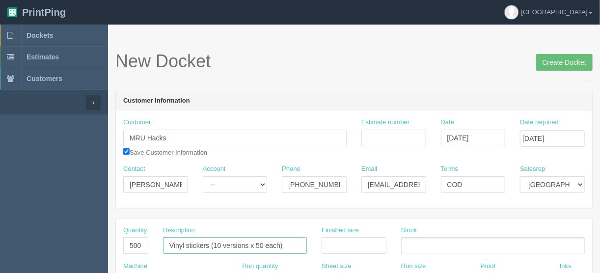
type input "Vinyl stickers (10 versions x 50 each)"
click at [329, 242] on input "text" at bounding box center [354, 245] width 65 height 17
type input "2" x 2""
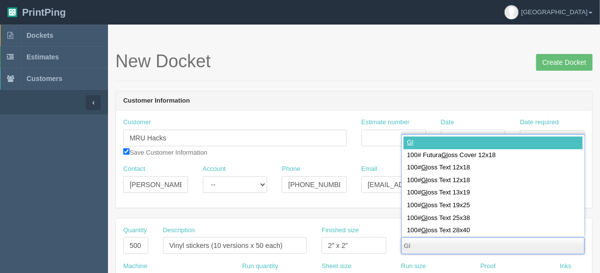
type input "G"
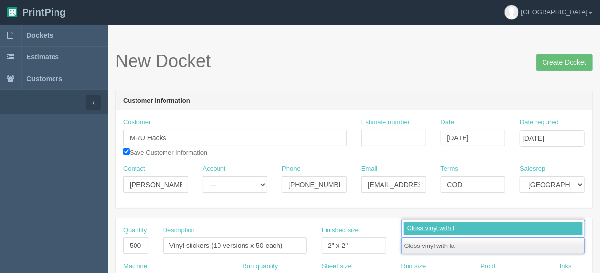
type input "Gloss vinyl with [PERSON_NAME]"
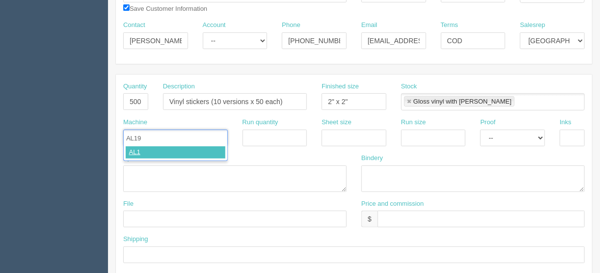
type input "AL190"
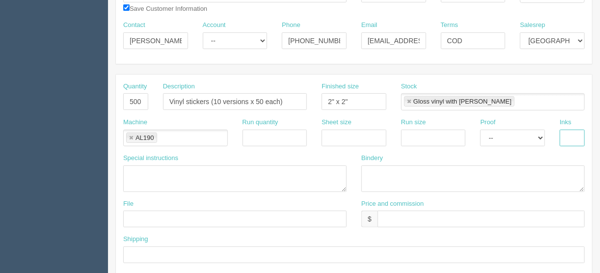
click at [565, 137] on input "text" at bounding box center [572, 138] width 25 height 17
type input "4/0 + cut"
click at [371, 169] on textarea at bounding box center [472, 178] width 223 height 27
type textarea "Trim to singles"
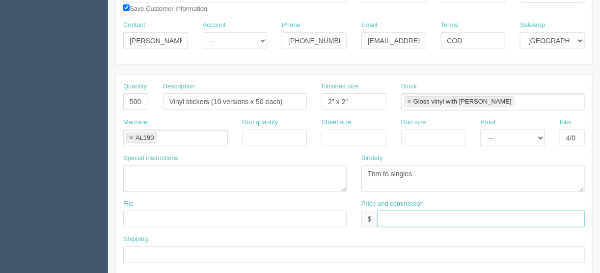
click at [383, 211] on input "text" at bounding box center [481, 219] width 207 height 17
type input "$255.27 | FL $11.77 | AR $57.86"
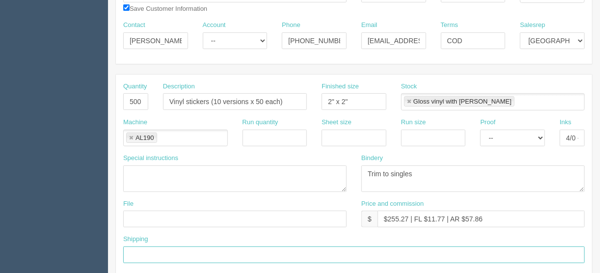
click at [145, 255] on input "text" at bounding box center [354, 254] width 462 height 17
type input "Call/email when ready"
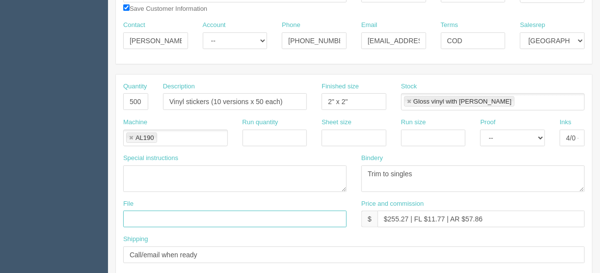
click at [142, 217] on input "text" at bounding box center [234, 219] width 223 height 17
type input "Client files > [DATE]"
click at [541, 134] on select "-- Email Hard Copy" at bounding box center [512, 138] width 65 height 17
select select "Hard Copy"
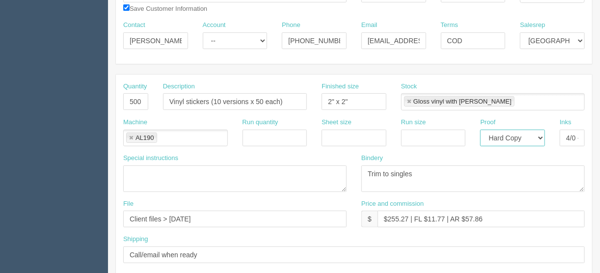
click at [480, 130] on select "-- Email Hard Copy" at bounding box center [512, 138] width 65 height 17
click at [128, 170] on textarea at bounding box center [234, 178] width 223 height 27
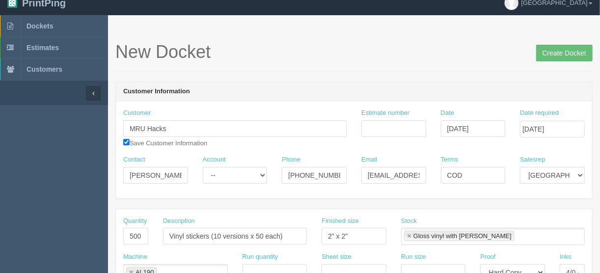
scroll to position [0, 0]
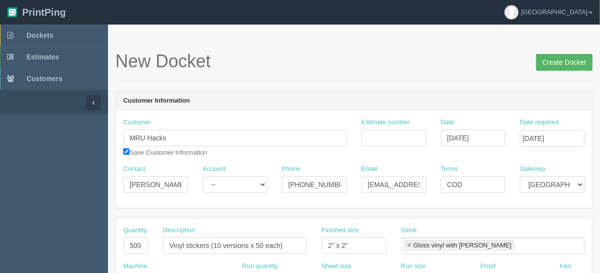
type textarea "Cut-to-shape"
click at [560, 61] on input "Create Docket" at bounding box center [564, 62] width 56 height 17
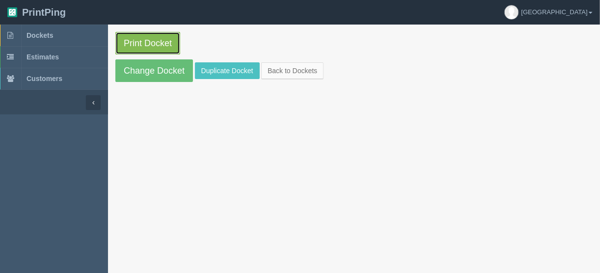
click at [137, 45] on link "Print Docket" at bounding box center [147, 43] width 65 height 23
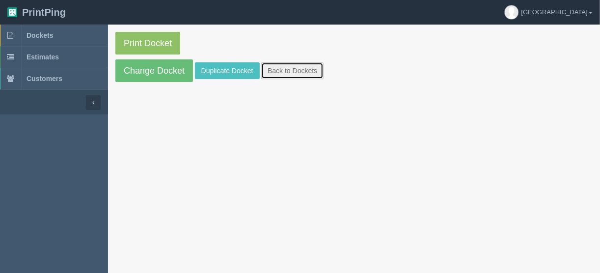
click at [285, 70] on link "Back to Dockets" at bounding box center [292, 70] width 62 height 17
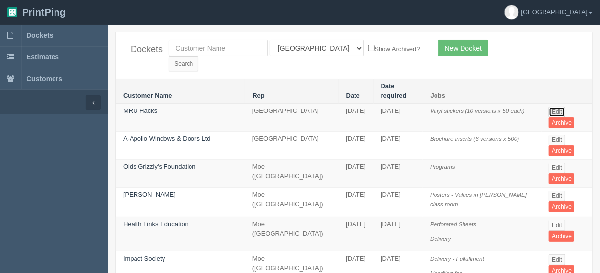
click at [554, 107] on link "Edit" at bounding box center [557, 112] width 16 height 11
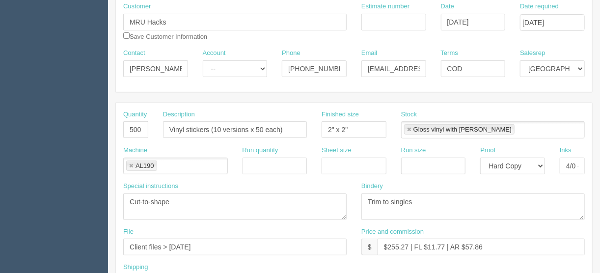
scroll to position [118, 0]
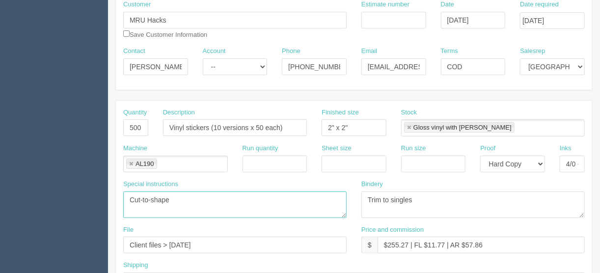
click at [183, 196] on textarea "Cut-to-shape" at bounding box center [234, 204] width 223 height 27
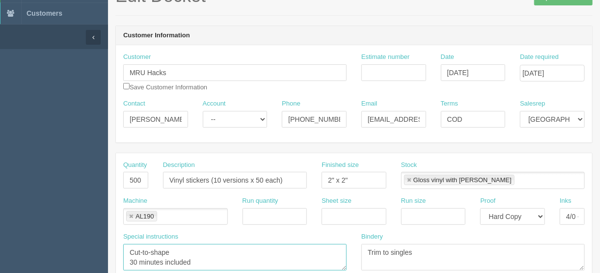
scroll to position [0, 0]
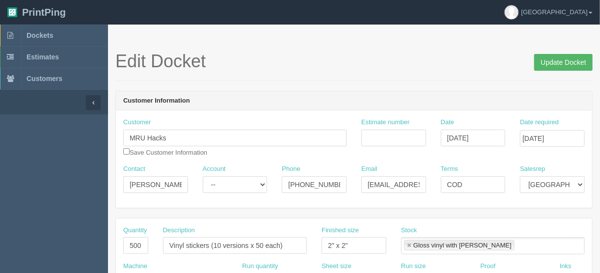
type textarea "Cut-to-shape 30 minutes included"
click at [554, 63] on input "Update Docket" at bounding box center [563, 62] width 58 height 17
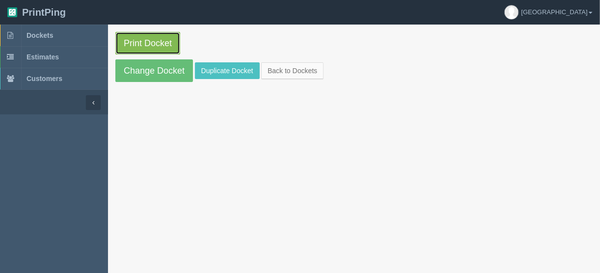
click at [146, 37] on link "Print Docket" at bounding box center [147, 43] width 65 height 23
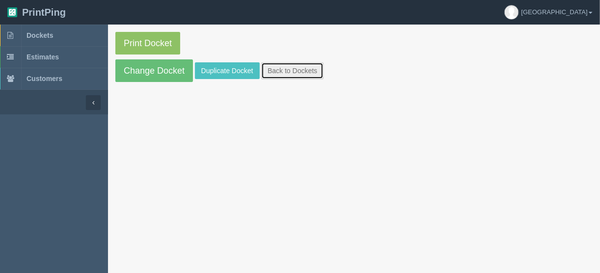
click at [282, 72] on link "Back to Dockets" at bounding box center [292, 70] width 62 height 17
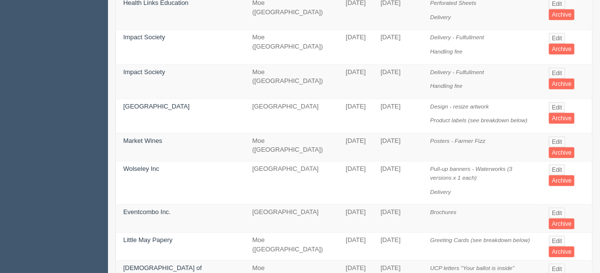
scroll to position [236, 0]
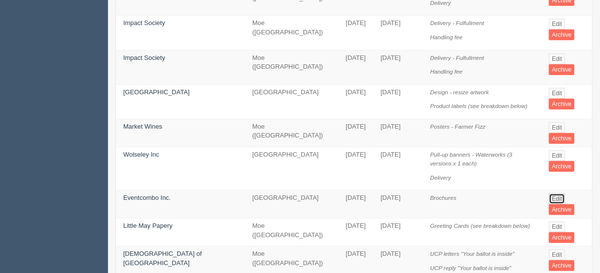
click at [553, 193] on link "Edit" at bounding box center [557, 198] width 16 height 11
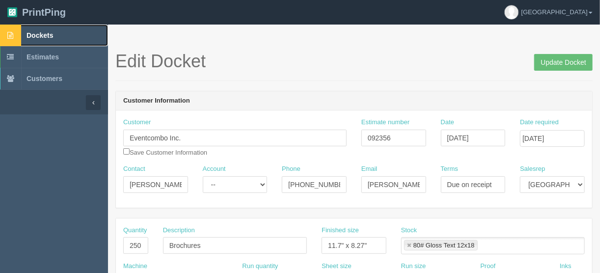
click at [46, 33] on span "Dockets" at bounding box center [40, 35] width 27 height 8
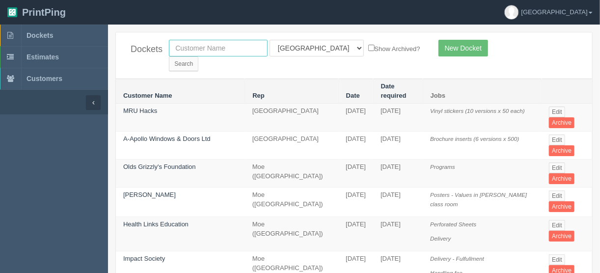
click at [191, 41] on input "text" at bounding box center [218, 48] width 99 height 17
type input "caRE"
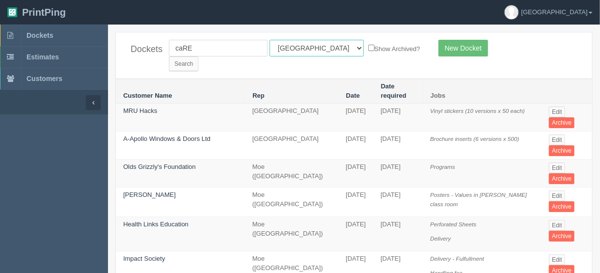
click at [311, 44] on select "All Users [PERSON_NAME] Test 1 [PERSON_NAME] [PERSON_NAME] [PERSON_NAME] France…" at bounding box center [317, 48] width 94 height 17
select select
click at [270, 40] on select "All Users [PERSON_NAME] Test 1 [PERSON_NAME] [PERSON_NAME] [PERSON_NAME] France…" at bounding box center [317, 48] width 94 height 17
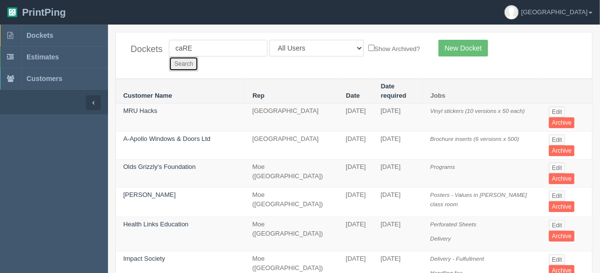
click at [198, 56] on input "Search" at bounding box center [183, 63] width 29 height 15
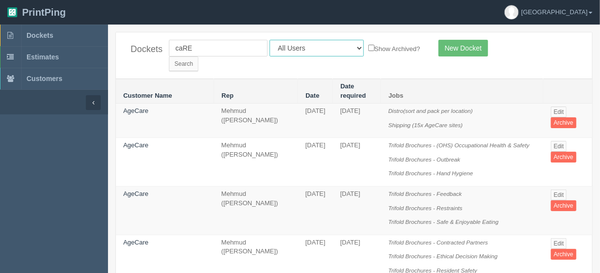
click at [311, 43] on select "All Users [PERSON_NAME] Test 1 [PERSON_NAME] [PERSON_NAME] [PERSON_NAME] France…" at bounding box center [317, 48] width 94 height 17
select select "1"
click at [270, 40] on select "All Users [PERSON_NAME] Test 1 [PERSON_NAME] [PERSON_NAME] [PERSON_NAME] France…" at bounding box center [317, 48] width 94 height 17
click at [198, 56] on input "Search" at bounding box center [183, 63] width 29 height 15
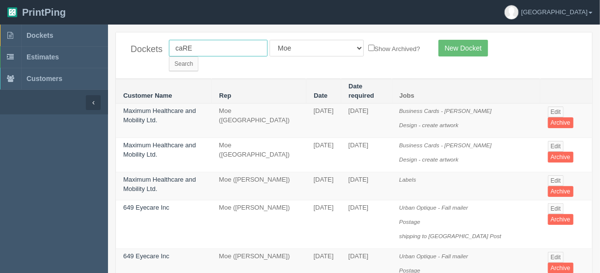
drag, startPoint x: 242, startPoint y: 51, endPoint x: 117, endPoint y: 48, distance: 124.7
click at [118, 48] on div "Dockets [GEOGRAPHIC_DATA] All Users [PERSON_NAME] Test 1 [PERSON_NAME] [PERSON_…" at bounding box center [354, 55] width 476 height 46
click at [311, 48] on select "All Users [PERSON_NAME] Test 1 [PERSON_NAME] [PERSON_NAME] [PERSON_NAME] France…" at bounding box center [317, 48] width 94 height 17
select select "11"
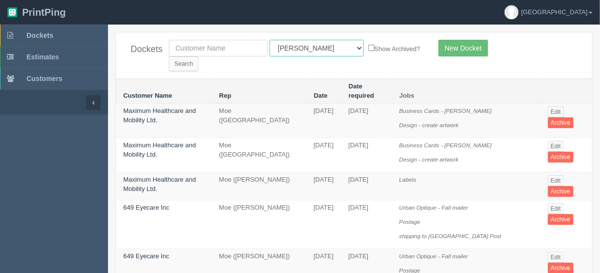
click at [270, 40] on select "All Users [PERSON_NAME] Test 1 [PERSON_NAME] [PERSON_NAME] [PERSON_NAME] France…" at bounding box center [317, 48] width 94 height 17
click at [198, 56] on input "Search" at bounding box center [183, 63] width 29 height 15
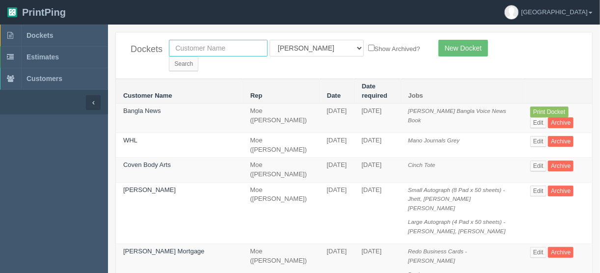
click at [192, 50] on input "text" at bounding box center [218, 48] width 99 height 17
type input "vca"
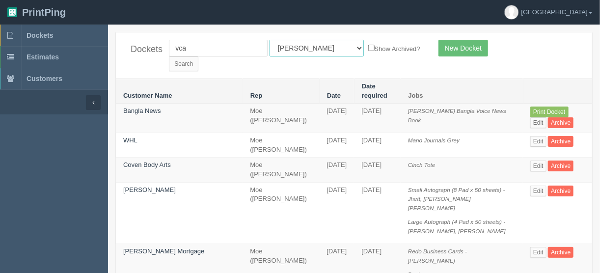
click at [312, 49] on select "All Users [PERSON_NAME] Test 1 [PERSON_NAME] [PERSON_NAME] [PERSON_NAME] France…" at bounding box center [317, 48] width 94 height 17
select select "1"
click at [270, 40] on select "All Users Ali Ali Test 1 Aly Amy Ankit Arif Brandon Dan France Greg Jim Mark Ma…" at bounding box center [317, 48] width 94 height 17
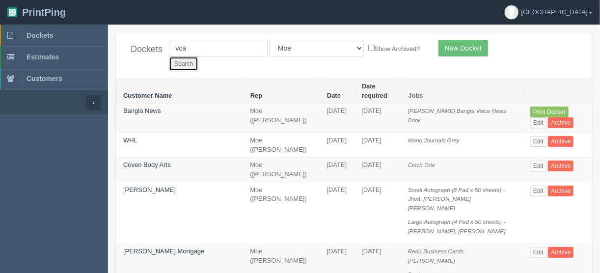
click at [198, 56] on input "Search" at bounding box center [183, 63] width 29 height 15
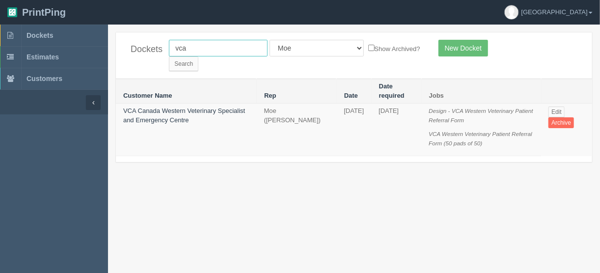
drag, startPoint x: 194, startPoint y: 45, endPoint x: 158, endPoint y: 54, distance: 37.4
click at [158, 54] on div "Dockets vca All Users [PERSON_NAME] Test 1 [PERSON_NAME] [PERSON_NAME] [PERSON_…" at bounding box center [354, 55] width 476 height 46
type input "care"
click at [198, 56] on input "Search" at bounding box center [183, 63] width 29 height 15
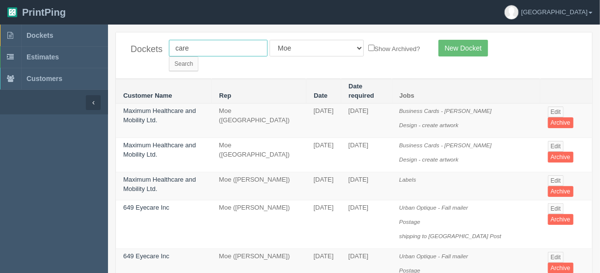
drag, startPoint x: 177, startPoint y: 49, endPoint x: 148, endPoint y: 47, distance: 29.0
click at [152, 48] on div "Dockets care All Users Ali Ali Test 1 Aly Amy Ankit Arif Brandon Dan France Gre…" at bounding box center [354, 55] width 476 height 46
type input "c.a.r"
click at [198, 56] on input "Search" at bounding box center [183, 63] width 29 height 15
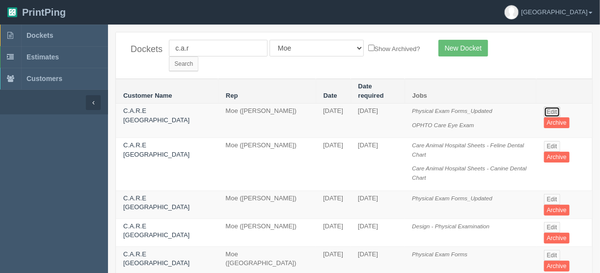
click at [551, 107] on link "Edit" at bounding box center [552, 112] width 16 height 11
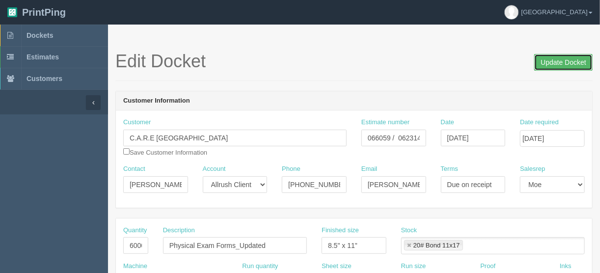
click at [558, 59] on input "Update Docket" at bounding box center [563, 62] width 58 height 17
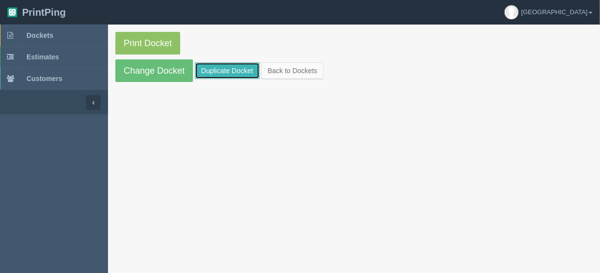
click at [220, 68] on link "Duplicate Docket" at bounding box center [227, 70] width 65 height 17
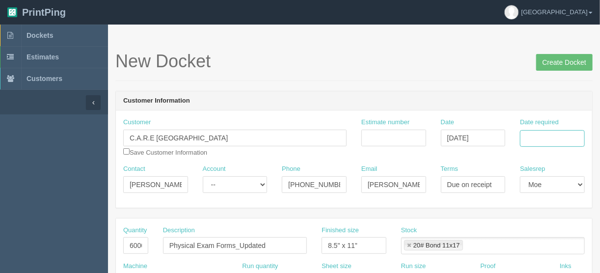
click at [526, 135] on input "Date required" at bounding box center [552, 138] width 65 height 17
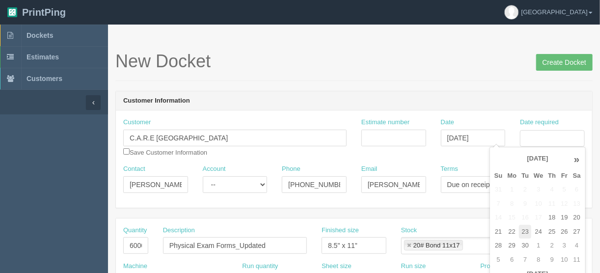
click at [524, 229] on td "23" at bounding box center [525, 232] width 12 height 14
click at [553, 230] on td "25" at bounding box center [551, 232] width 13 height 14
type input "[DATE]"
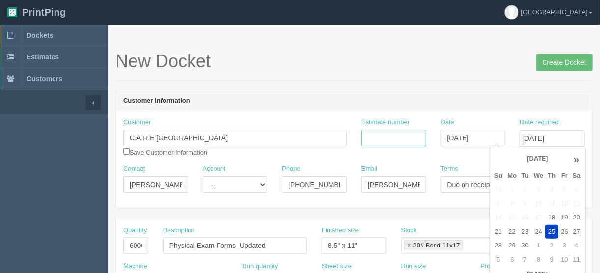
drag, startPoint x: 382, startPoint y: 140, endPoint x: 406, endPoint y: 144, distance: 23.8
click at [382, 140] on input "Estimate number" at bounding box center [393, 138] width 65 height 17
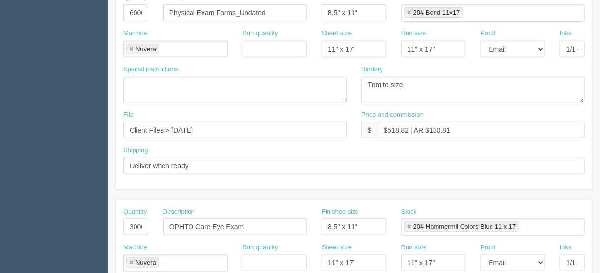
scroll to position [275, 0]
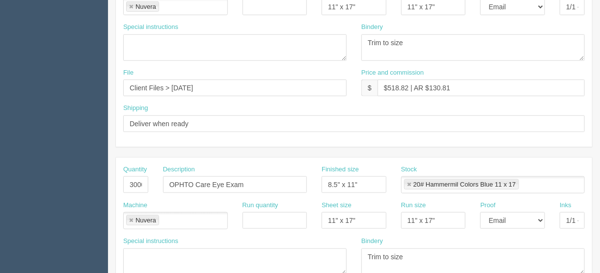
type input "066059"
drag, startPoint x: 127, startPoint y: 183, endPoint x: 172, endPoint y: 177, distance: 45.0
click at [171, 180] on div "Quantity 3000 Description OPHTO Care Eye Exam Finished size 8.5" x 11" Stock 20…" at bounding box center [354, 183] width 476 height 36
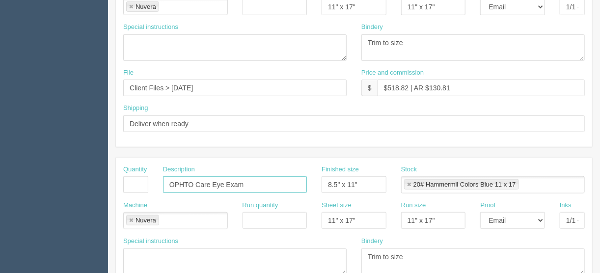
drag, startPoint x: 244, startPoint y: 181, endPoint x: 111, endPoint y: 206, distance: 135.4
click at [112, 192] on section "New Docket Create Docket Customer Information Customer C.A.R.E Animal Hospital …" at bounding box center [354, 183] width 492 height 867
click at [131, 218] on link at bounding box center [131, 221] width 6 height 6
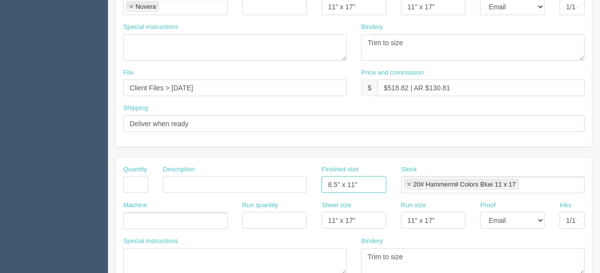
drag, startPoint x: 361, startPoint y: 184, endPoint x: 312, endPoint y: 184, distance: 48.6
click at [312, 184] on div "Quantity Description Finished size 8.5" x 11" Stock 20# Hammermil Colors Blue 1…" at bounding box center [354, 183] width 476 height 36
drag, startPoint x: 325, startPoint y: 220, endPoint x: 317, endPoint y: 220, distance: 7.4
click at [286, 220] on div "Machine Run quantity Sheet size 11" x 17" Run size 11" x 17" Proof -- Email Har…" at bounding box center [354, 219] width 476 height 36
drag, startPoint x: 443, startPoint y: 212, endPoint x: 347, endPoint y: 223, distance: 96.9
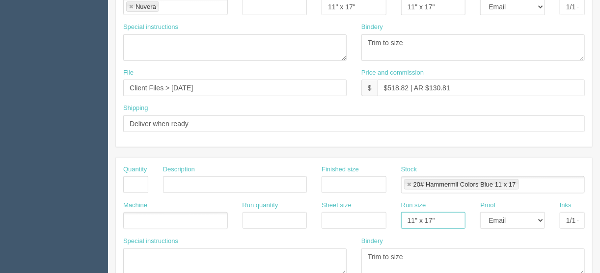
click at [348, 223] on div "Machine Run quantity Sheet size Run size 11" x 17" Proof -- Email Hard Copy Ink…" at bounding box center [354, 219] width 476 height 36
click at [408, 182] on link at bounding box center [409, 185] width 6 height 6
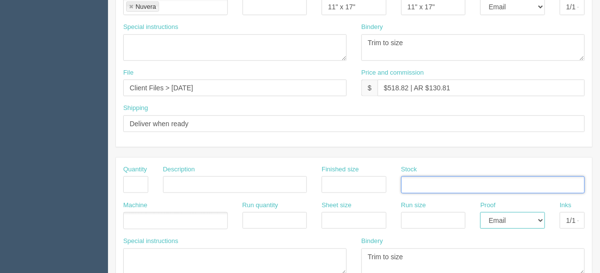
click at [541, 217] on select "-- Email Hard Copy" at bounding box center [512, 220] width 65 height 17
select select
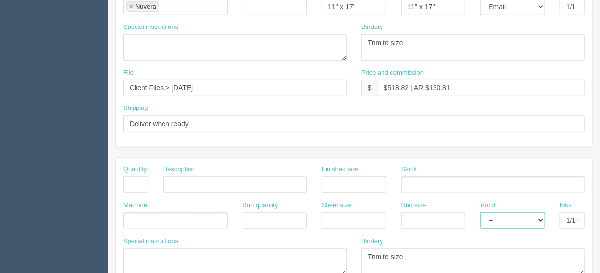
click at [480, 212] on select "-- Email Hard Copy" at bounding box center [512, 220] width 65 height 17
drag, startPoint x: 569, startPoint y: 217, endPoint x: 607, endPoint y: 217, distance: 38.3
click at [600, 217] on html "PrintPing France Edit account ( france@allrush.ca ) Logout Dockets Estimates" at bounding box center [300, 171] width 600 height 892
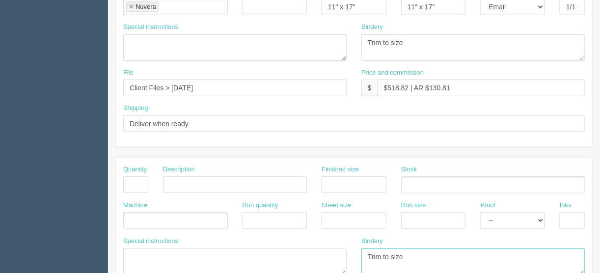
drag, startPoint x: 430, startPoint y: 251, endPoint x: 300, endPoint y: 256, distance: 129.7
click at [300, 256] on div "Special instructions Bindery Trim to size" at bounding box center [354, 260] width 476 height 46
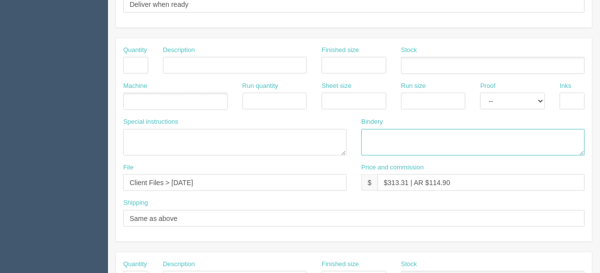
scroll to position [432, 0]
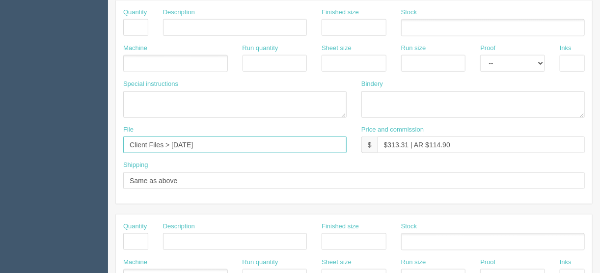
drag, startPoint x: 208, startPoint y: 141, endPoint x: 91, endPoint y: 146, distance: 117.0
click at [91, 146] on section "Dockets Estimates Customers" at bounding box center [300, 25] width 600 height 867
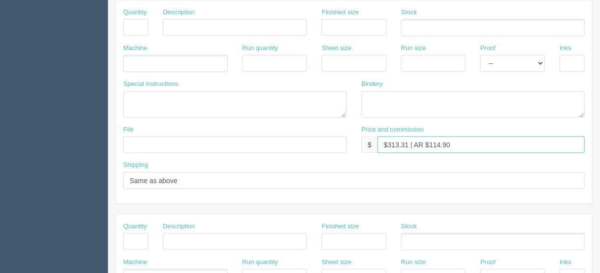
drag, startPoint x: 469, startPoint y: 138, endPoint x: 312, endPoint y: 159, distance: 157.9
click at [312, 159] on div "Quantity Description Finished size Stock Machine Run quantity Sheet size Run si…" at bounding box center [354, 101] width 476 height 203
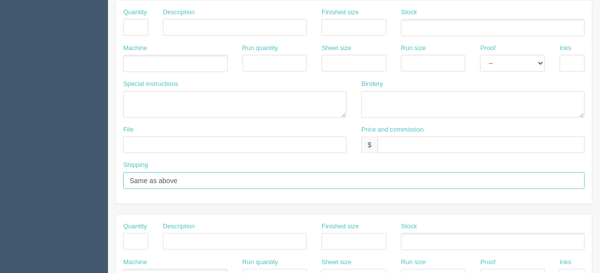
drag, startPoint x: 139, startPoint y: 182, endPoint x: 63, endPoint y: 182, distance: 76.1
click at [69, 182] on section "Dockets Estimates Customers" at bounding box center [300, 25] width 600 height 867
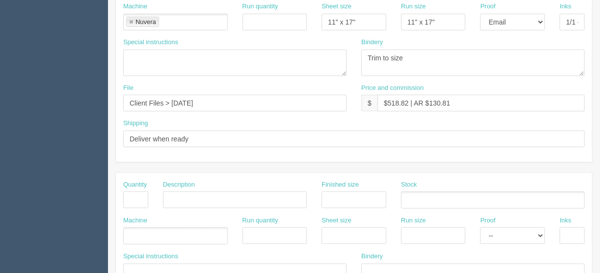
scroll to position [260, 0]
drag, startPoint x: 214, startPoint y: 101, endPoint x: 173, endPoint y: 101, distance: 41.2
click at [171, 100] on input "Client Files > August 2024" at bounding box center [234, 103] width 223 height 17
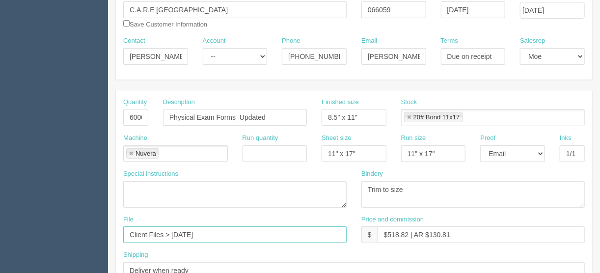
scroll to position [142, 0]
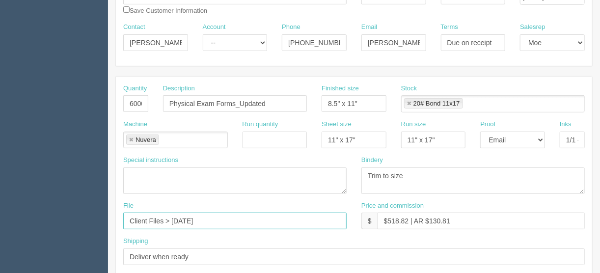
type input "Client Files > May 2025"
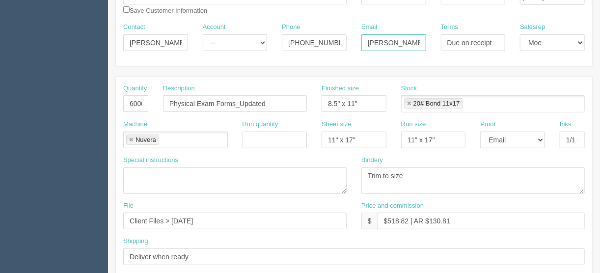
click at [387, 39] on input "Kearra.Peterson@vca.com" at bounding box center [393, 42] width 65 height 17
click at [151, 176] on textarea at bounding box center [234, 180] width 223 height 27
type textarea "Courier included"
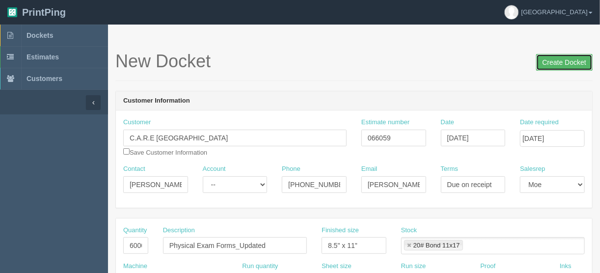
drag, startPoint x: 572, startPoint y: 64, endPoint x: 557, endPoint y: 67, distance: 15.4
click at [572, 64] on input "Create Docket" at bounding box center [564, 62] width 56 height 17
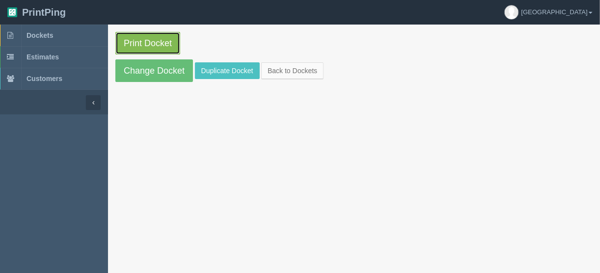
click at [133, 45] on link "Print Docket" at bounding box center [147, 43] width 65 height 23
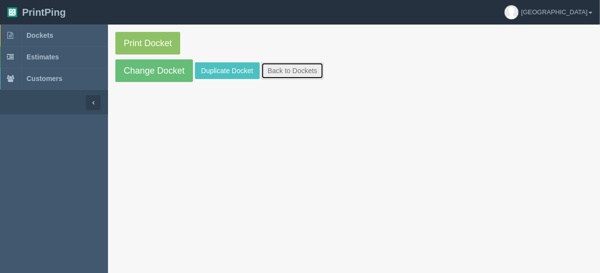
click at [293, 65] on link "Back to Dockets" at bounding box center [292, 70] width 62 height 17
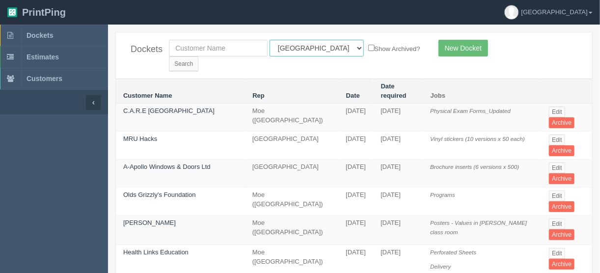
click at [312, 46] on select "All Users [PERSON_NAME] Test 1 [PERSON_NAME] [PERSON_NAME] [PERSON_NAME] France…" at bounding box center [317, 48] width 94 height 17
select select "11"
click at [270, 40] on select "All Users [PERSON_NAME] Test 1 [PERSON_NAME] [PERSON_NAME] [PERSON_NAME] France…" at bounding box center [317, 48] width 94 height 17
click at [198, 56] on input "Search" at bounding box center [183, 63] width 29 height 15
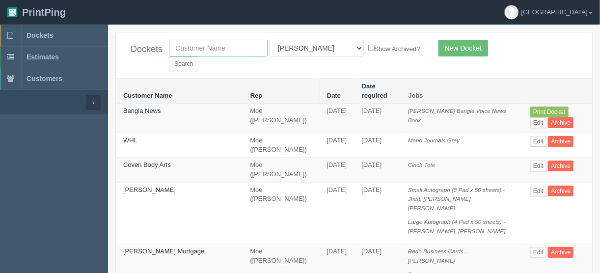
click at [213, 50] on input "text" at bounding box center [218, 48] width 99 height 17
type input "strathmore"
click at [314, 48] on select "All Users [PERSON_NAME] Test 1 [PERSON_NAME] [PERSON_NAME] [PERSON_NAME] France…" at bounding box center [317, 48] width 94 height 17
select select
click at [270, 40] on select "All Users [PERSON_NAME] Test 1 [PERSON_NAME] [PERSON_NAME] [PERSON_NAME] France…" at bounding box center [317, 48] width 94 height 17
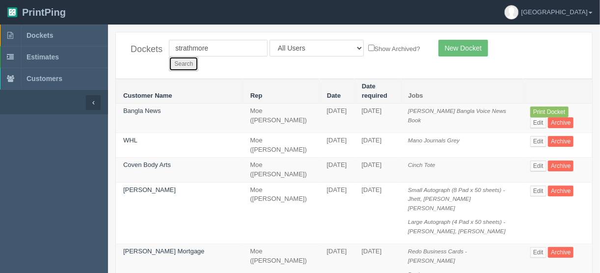
click at [198, 56] on input "Search" at bounding box center [183, 63] width 29 height 15
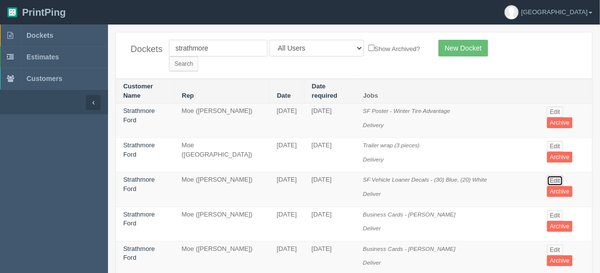
click at [554, 175] on link "Edit" at bounding box center [555, 180] width 16 height 11
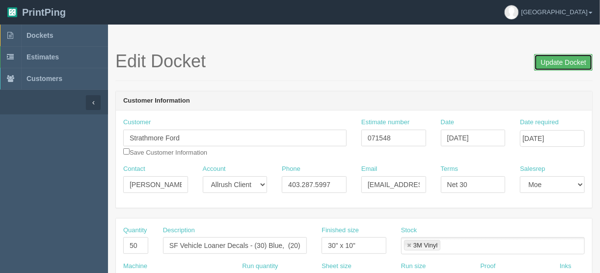
click at [562, 62] on input "Update Docket" at bounding box center [563, 62] width 58 height 17
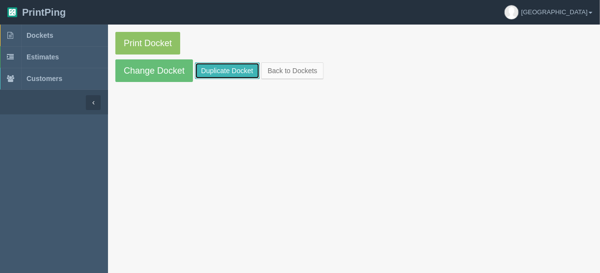
click at [227, 67] on link "Duplicate Docket" at bounding box center [227, 70] width 65 height 17
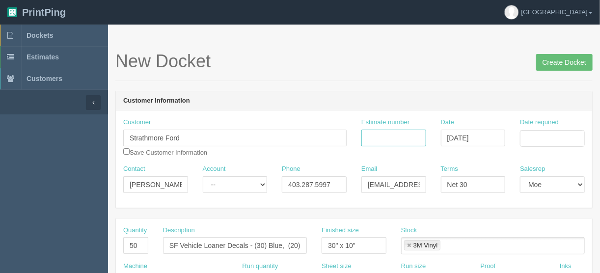
drag, startPoint x: 382, startPoint y: 138, endPoint x: 384, endPoint y: 143, distance: 5.1
click at [382, 137] on input "Estimate number" at bounding box center [393, 138] width 65 height 17
type input "092571"
click at [530, 133] on input "Date required" at bounding box center [552, 138] width 65 height 17
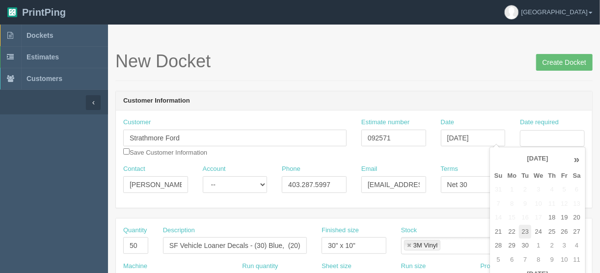
click at [525, 230] on td "23" at bounding box center [525, 232] width 12 height 14
click at [564, 232] on td "26" at bounding box center [564, 232] width 12 height 14
type input "September 26, 2025"
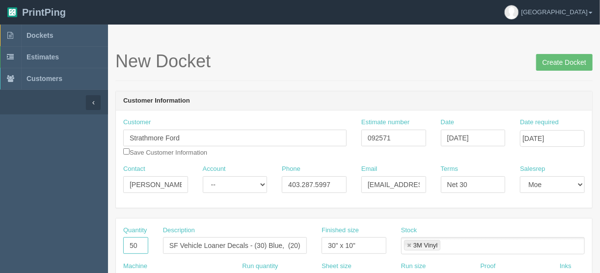
drag, startPoint x: 138, startPoint y: 243, endPoint x: 116, endPoint y: 245, distance: 21.7
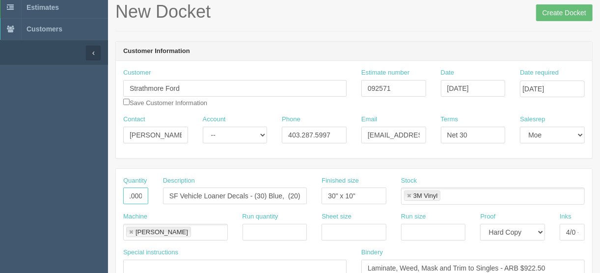
scroll to position [118, 0]
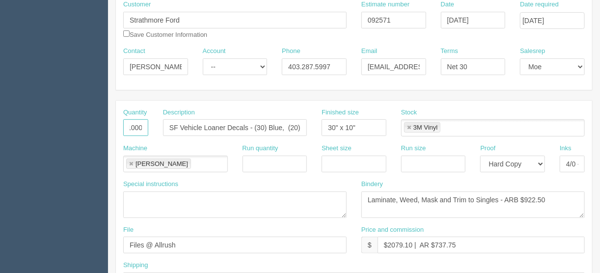
type input "1000"
drag, startPoint x: 411, startPoint y: 242, endPoint x: 387, endPoint y: 244, distance: 24.2
click at [387, 244] on input "$2079.10 | AR $737.75" at bounding box center [481, 245] width 207 height 17
type input "$1410.00 | AR $737.75"
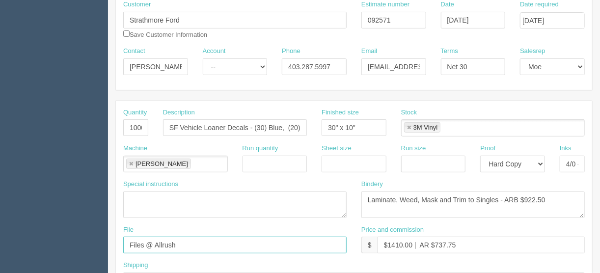
drag, startPoint x: 184, startPoint y: 242, endPoint x: 57, endPoint y: 273, distance: 130.3
type input "[EMAIL_ADDRESS][DOMAIN_NAME]"
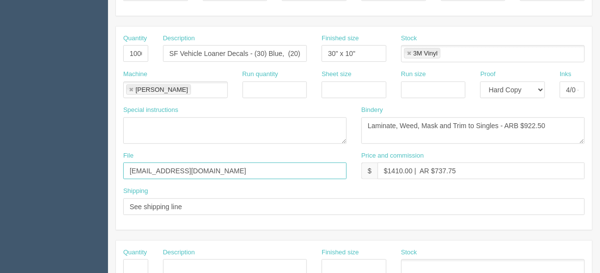
scroll to position [196, 0]
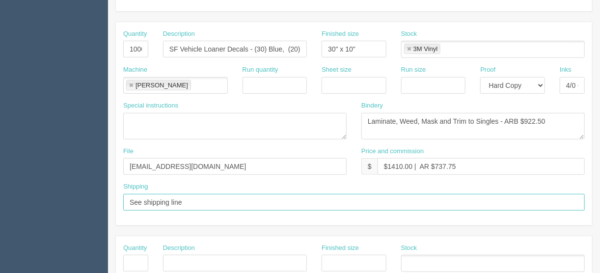
click at [190, 199] on input "See shipping line" at bounding box center [354, 202] width 462 height 17
type input "See shipping line below"
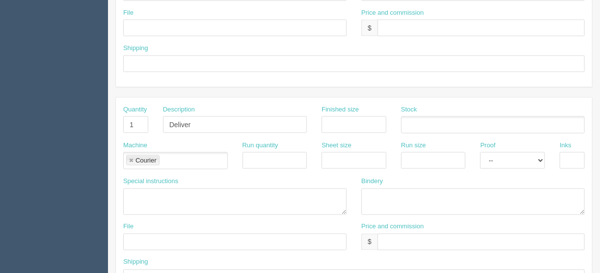
scroll to position [613, 0]
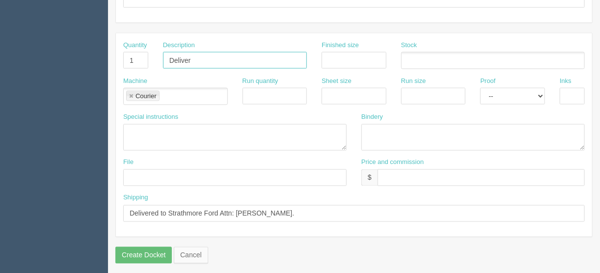
click at [193, 56] on input "Deliver" at bounding box center [235, 60] width 144 height 17
type input "Delivery"
click at [390, 169] on input "text" at bounding box center [481, 177] width 207 height 17
type input "$___________________________"
click at [277, 208] on input "Delivered to Strathmore Ford Attn: Shaun Kos." at bounding box center [354, 213] width 462 height 17
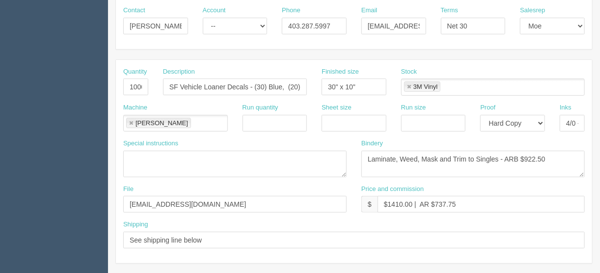
scroll to position [142, 0]
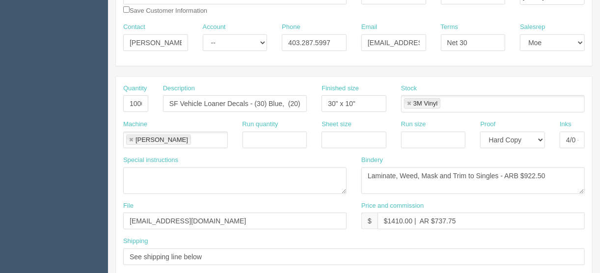
type input "Delivered to Strathmore Ford Attn: Shaun Kos"
drag, startPoint x: 225, startPoint y: 101, endPoint x: 181, endPoint y: 100, distance: 43.7
click at [181, 100] on input "SF Vehicle Loaner Decals - (30) Blue, (20) White" at bounding box center [235, 103] width 144 height 17
drag, startPoint x: 232, startPoint y: 103, endPoint x: 333, endPoint y: 102, distance: 101.2
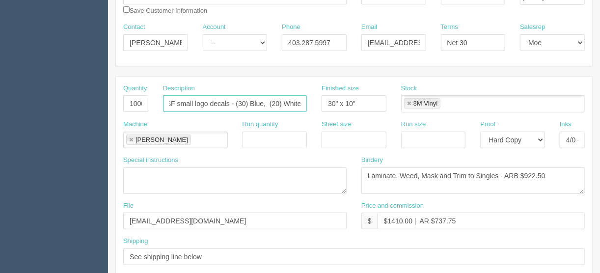
click at [333, 102] on div "Quantity 1000 Description SF small logo decals - (30) Blue, (20) White Finished…" at bounding box center [354, 102] width 476 height 36
type input "SF small logo decals"
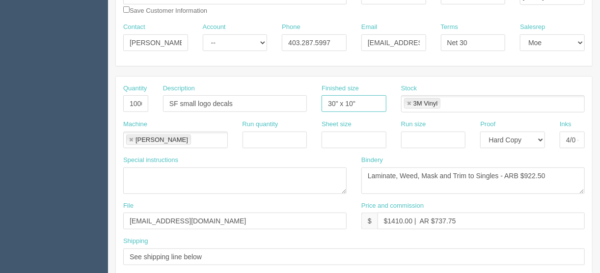
drag, startPoint x: 362, startPoint y: 94, endPoint x: 279, endPoint y: 95, distance: 83.0
click at [287, 95] on div "Quantity 1000 Description SF small logo decals Finished size 30" x 10" Stock 3M…" at bounding box center [354, 102] width 476 height 36
type input "6" x 1.7""
click at [570, 138] on input "4/0 + cut" at bounding box center [572, 140] width 25 height 17
click at [365, 173] on textarea "Laminate, Weed, Mask and Trim to Singles - ARB $922.50" at bounding box center [472, 180] width 223 height 27
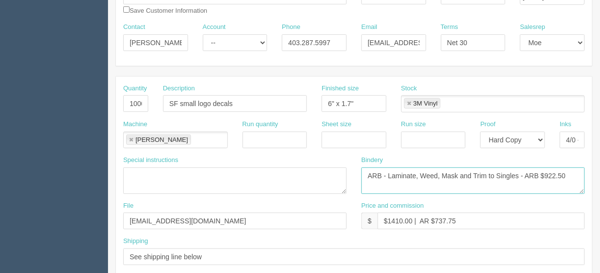
drag, startPoint x: 568, startPoint y: 171, endPoint x: 525, endPoint y: 175, distance: 43.4
click at [525, 175] on textarea "Laminate, Weed, Mask and Trim to Singles - ARB $922.50" at bounding box center [472, 180] width 223 height 27
type textarea "ARB - Laminate, Weed, Mask and Trim to Singles - $615.00"
drag, startPoint x: 461, startPoint y: 216, endPoint x: 431, endPoint y: 222, distance: 31.0
click at [433, 219] on input "$1410.00 | AR $737.75" at bounding box center [481, 221] width 207 height 17
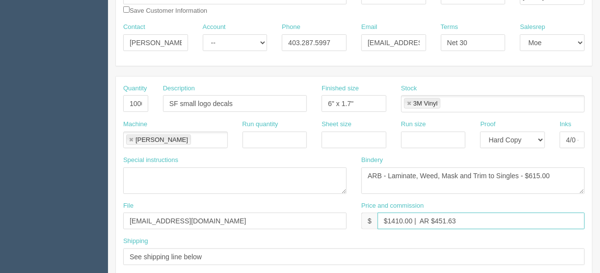
type input "$1410.00 | AR $451.63"
click at [500, 171] on textarea "Laminate, Weed, Mask and Trim to Singles - ARB $922.50" at bounding box center [472, 180] width 223 height 27
click at [475, 170] on textarea "Laminate, Weed, Mask and Trim to Singles - ARB $922.50" at bounding box center [472, 180] width 223 height 27
click at [447, 173] on textarea "Laminate, Weed, Mask and Trim to Singles - ARB $922.50" at bounding box center [472, 180] width 223 height 27
drag, startPoint x: 424, startPoint y: 174, endPoint x: 413, endPoint y: 185, distance: 15.3
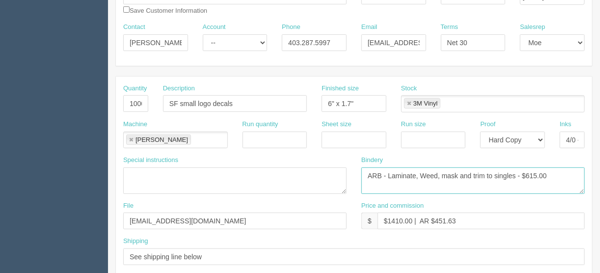
click at [425, 173] on textarea "Laminate, Weed, Mask and Trim to Singles - ARB $922.50" at bounding box center [472, 180] width 223 height 27
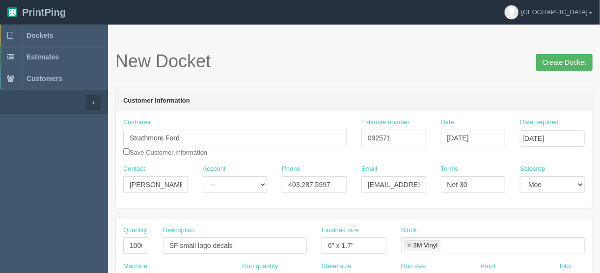
type textarea "ARB - Laminate, weed, mask and trim to singles - $615.00"
click at [559, 64] on input "Create Docket" at bounding box center [564, 62] width 56 height 17
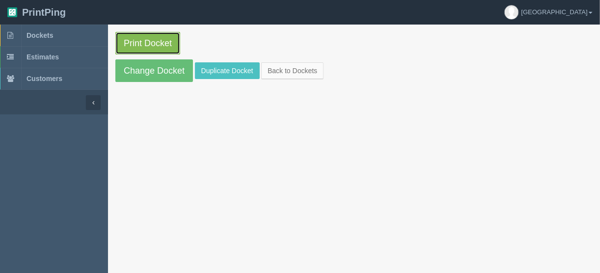
click at [140, 42] on link "Print Docket" at bounding box center [147, 43] width 65 height 23
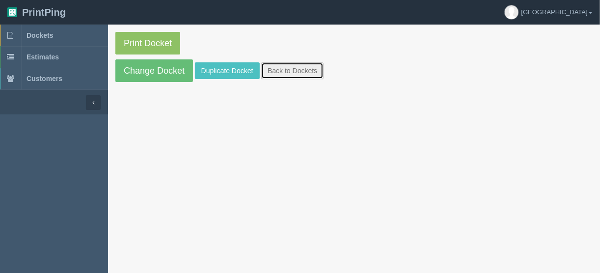
click at [282, 68] on link "Back to Dockets" at bounding box center [292, 70] width 62 height 17
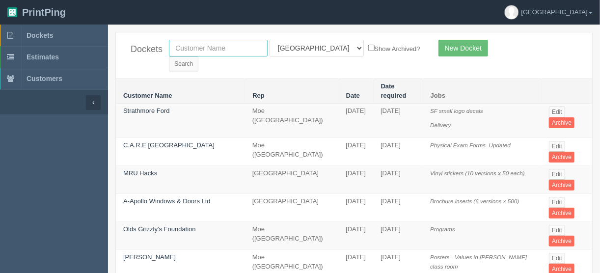
click at [213, 47] on input "text" at bounding box center [218, 48] width 99 height 17
type input "action f"
click at [314, 46] on select "All Users [PERSON_NAME] Test 1 [PERSON_NAME] [PERSON_NAME] [PERSON_NAME] France…" at bounding box center [317, 48] width 94 height 17
select select
click at [270, 40] on select "All Users [PERSON_NAME] Test 1 [PERSON_NAME] [PERSON_NAME] [PERSON_NAME] France…" at bounding box center [317, 48] width 94 height 17
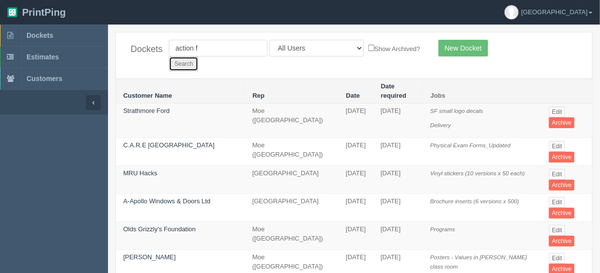
click at [198, 56] on input "Search" at bounding box center [183, 63] width 29 height 15
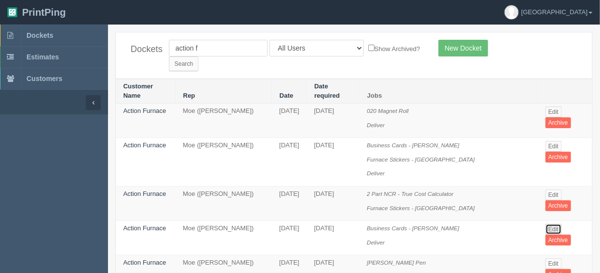
click at [550, 224] on link "Edit" at bounding box center [553, 229] width 16 height 11
click at [553, 258] on link "Edit" at bounding box center [553, 263] width 16 height 11
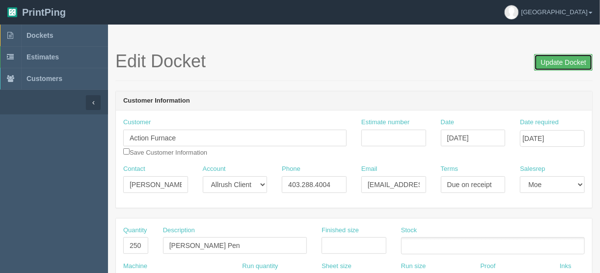
click at [565, 60] on input "Update Docket" at bounding box center [563, 62] width 58 height 17
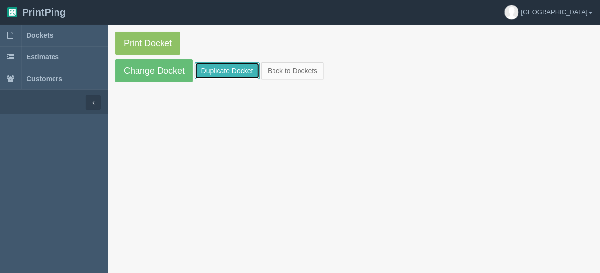
click at [233, 67] on link "Duplicate Docket" at bounding box center [227, 70] width 65 height 17
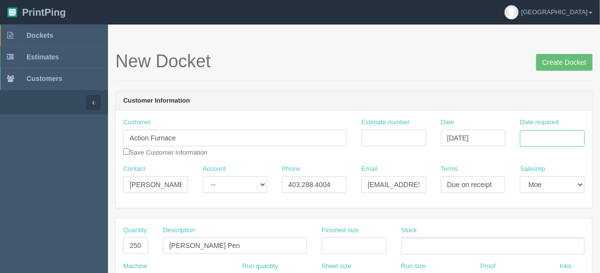
click at [555, 136] on input "Date required" at bounding box center [552, 138] width 65 height 17
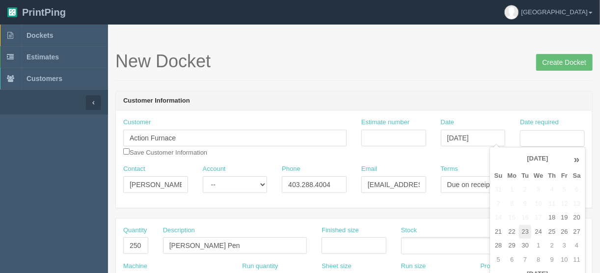
click at [524, 225] on td "23" at bounding box center [525, 232] width 12 height 14
click at [539, 226] on td "24" at bounding box center [538, 232] width 14 height 14
type input "[DATE]"
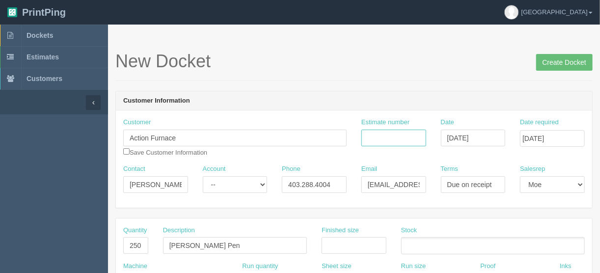
click at [388, 136] on input "Estimate number" at bounding box center [393, 138] width 65 height 17
type input "092580"
drag, startPoint x: 127, startPoint y: 243, endPoint x: 154, endPoint y: 245, distance: 27.1
click at [154, 245] on div "Quantity 250" at bounding box center [136, 244] width 40 height 36
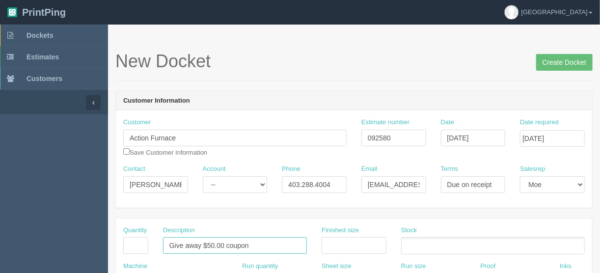
type input "Give away $50.00 coupons"
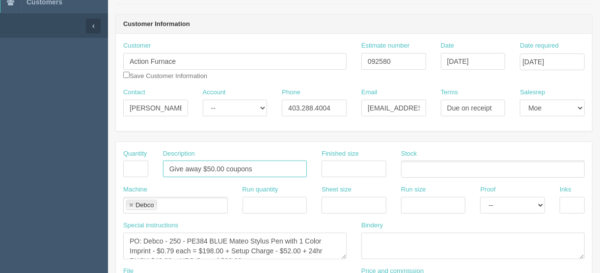
scroll to position [79, 0]
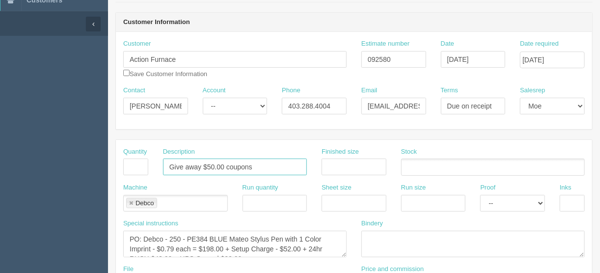
click at [131, 200] on link at bounding box center [131, 203] width 6 height 6
type input "Give away $50.00 coupons"
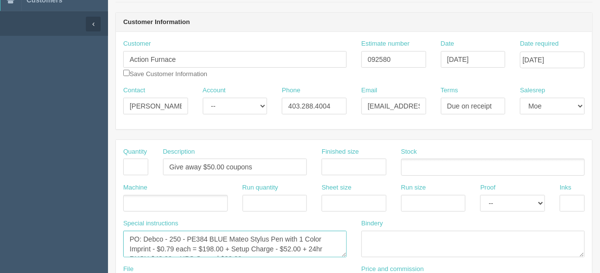
scroll to position [10, 0]
drag, startPoint x: 126, startPoint y: 234, endPoint x: 287, endPoint y: 251, distance: 161.5
click at [286, 253] on textarea "PO: Debco - 250 - PE384 BLUE Mateo Stylus Pen with 1 Color Imprint - $0.79 each…" at bounding box center [234, 244] width 223 height 27
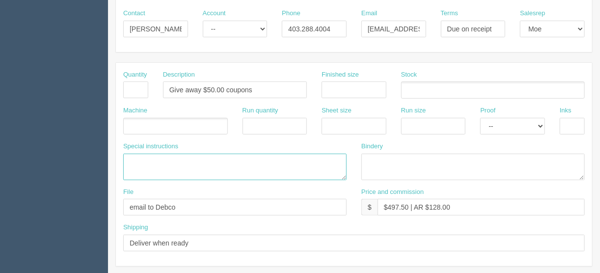
scroll to position [157, 0]
click at [361, 150] on div "Bindery" at bounding box center [473, 163] width 238 height 46
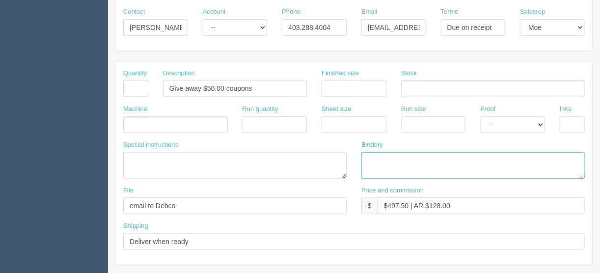
click at [373, 162] on textarea at bounding box center [472, 165] width 223 height 27
type textarea "Trim to size"
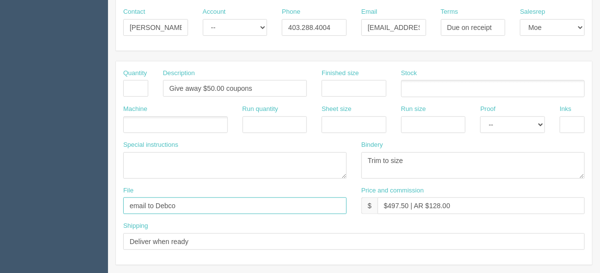
drag, startPoint x: 177, startPoint y: 204, endPoint x: 81, endPoint y: 195, distance: 96.1
type input "[EMAIL_ADDRESS][DOMAIN_NAME]"
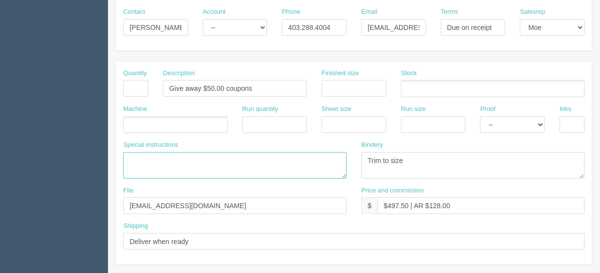
drag, startPoint x: 135, startPoint y: 155, endPoint x: 136, endPoint y: 176, distance: 20.7
click at [134, 155] on textarea "PO: Debco - 250 - PE384 BLUE Mateo Stylus Pen with 1 Color Imprint - $0.79 each…" at bounding box center [234, 165] width 223 height 27
type textarea "Courier included"
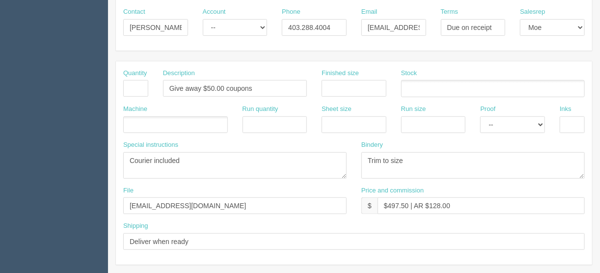
click at [137, 117] on ul at bounding box center [175, 124] width 105 height 17
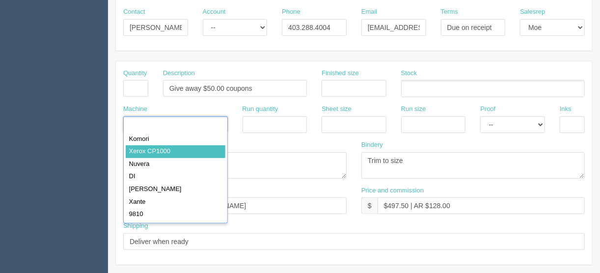
type input "Xerox CP1000"
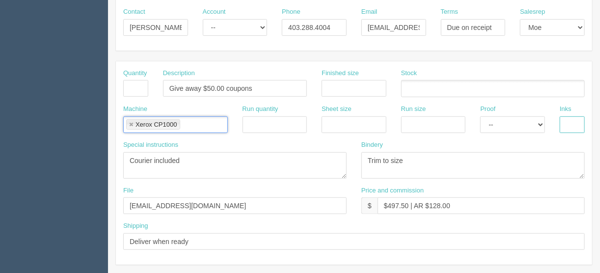
click at [566, 123] on input "text" at bounding box center [572, 124] width 25 height 17
type input "4/0"
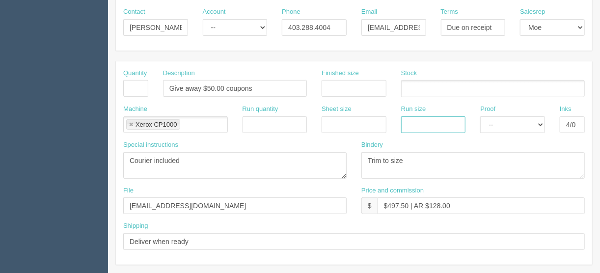
click at [424, 122] on input "text" at bounding box center [433, 124] width 65 height 17
type input "12" x 18""
click at [363, 121] on input "text" at bounding box center [354, 124] width 65 height 17
type input "12" x 18""
click at [501, 123] on select "-- Email Hard Copy" at bounding box center [512, 124] width 65 height 17
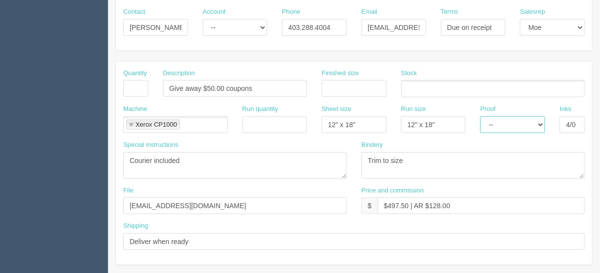
select select "Hard Copy"
click at [480, 116] on select "-- Email Hard Copy" at bounding box center [512, 124] width 65 height 17
click at [136, 82] on input "text" at bounding box center [135, 88] width 25 height 17
type input "500"
drag, startPoint x: 337, startPoint y: 83, endPoint x: 339, endPoint y: 89, distance: 6.4
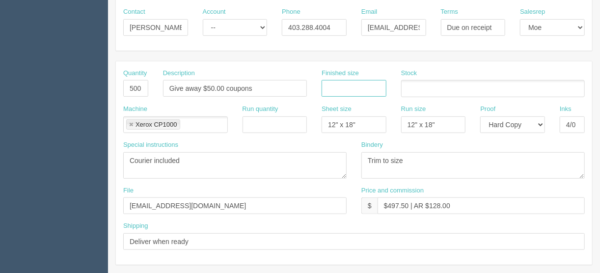
click at [337, 83] on input "text" at bounding box center [354, 88] width 65 height 17
type input "6" x 2.75""
click at [413, 87] on ul at bounding box center [493, 88] width 184 height 17
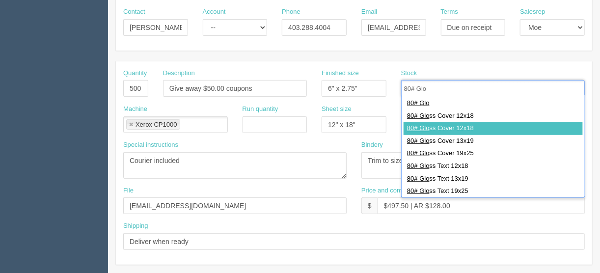
type input "80# Glo"
type input "80# Gloss Cover 12x18"
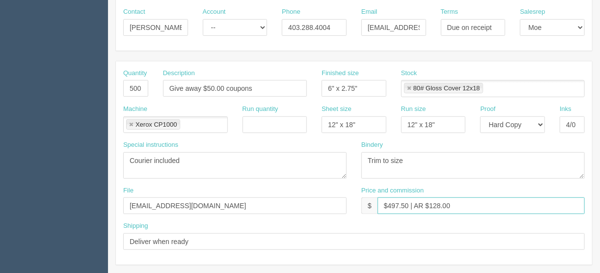
drag, startPoint x: 407, startPoint y: 204, endPoint x: 386, endPoint y: 203, distance: 20.2
click at [386, 203] on input "$497.50 | AR $128.00" at bounding box center [481, 205] width 207 height 17
drag, startPoint x: 452, startPoint y: 205, endPoint x: 430, endPoint y: 204, distance: 21.7
click at [430, 204] on input "$117.60 | AR $128.00" at bounding box center [481, 205] width 207 height 17
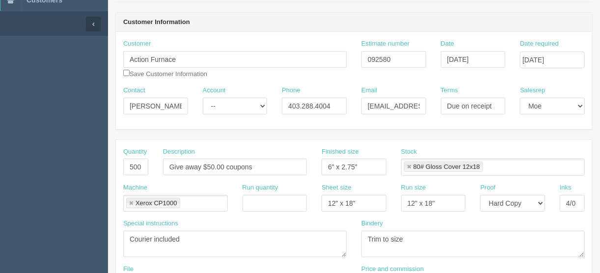
scroll to position [0, 0]
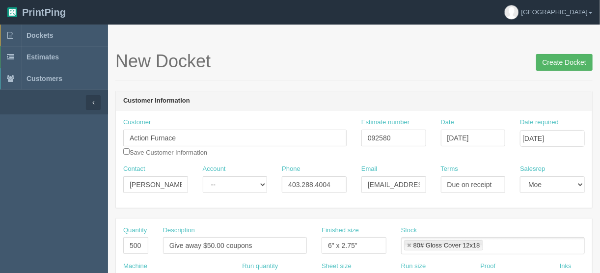
type input "$117.60 | AR $39.20"
click at [560, 62] on input "Create Docket" at bounding box center [564, 62] width 56 height 17
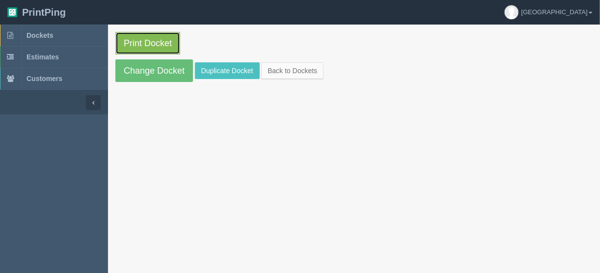
click at [138, 40] on link "Print Docket" at bounding box center [147, 43] width 65 height 23
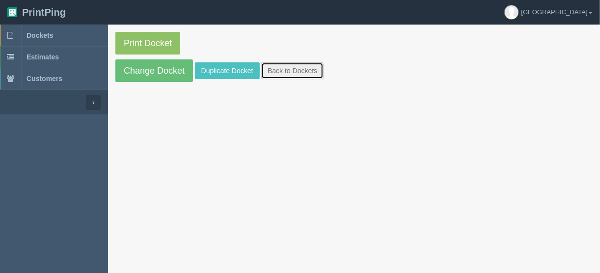
click at [286, 76] on link "Back to Dockets" at bounding box center [292, 70] width 62 height 17
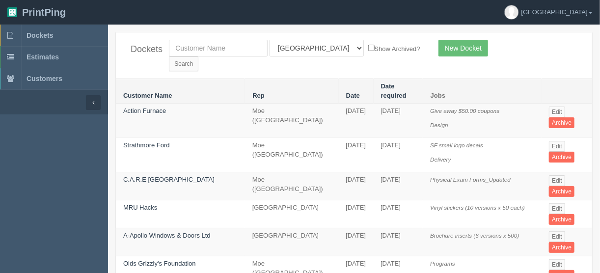
click at [338, 79] on th "Date" at bounding box center [355, 91] width 35 height 25
click at [555, 107] on link "Edit" at bounding box center [557, 112] width 16 height 11
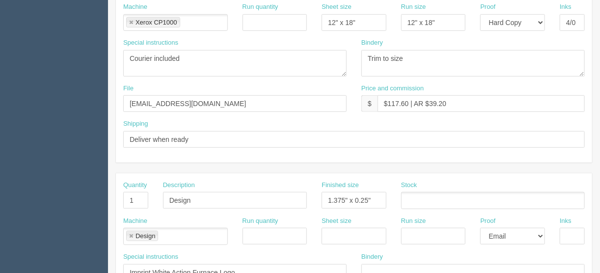
scroll to position [314, 0]
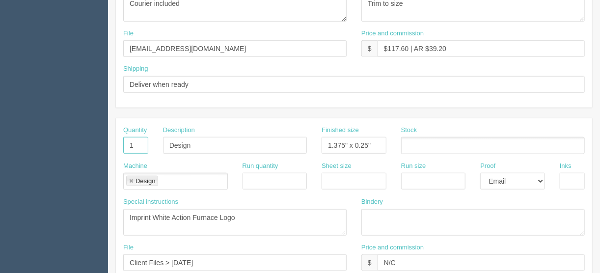
drag, startPoint x: 130, startPoint y: 143, endPoint x: 107, endPoint y: 144, distance: 22.6
click at [107, 144] on section "Dockets Estimates Customers" at bounding box center [300, 143] width 600 height 867
drag, startPoint x: 195, startPoint y: 141, endPoint x: 127, endPoint y: 149, distance: 68.2
click at [127, 148] on div "Quantity Description Design Finished size 1.375" x 0.25" Stock" at bounding box center [354, 144] width 476 height 36
click at [128, 178] on link at bounding box center [131, 181] width 6 height 6
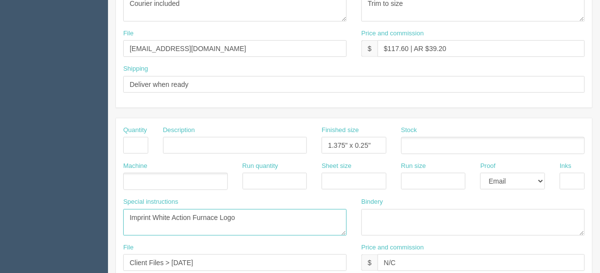
drag, startPoint x: 187, startPoint y: 214, endPoint x: 116, endPoint y: 214, distance: 71.2
click at [116, 216] on div "Special instructions Imprint White Action Furnace Logo" at bounding box center [235, 220] width 238 height 46
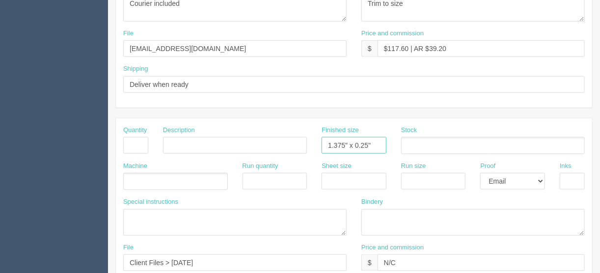
drag, startPoint x: 379, startPoint y: 145, endPoint x: 299, endPoint y: 144, distance: 80.0
click at [300, 144] on div "Quantity Description Finished size 1.375" x 0.25" Stock" at bounding box center [354, 144] width 476 height 36
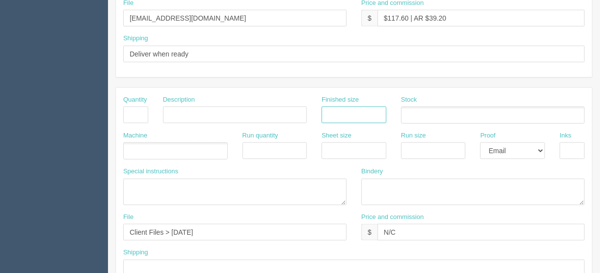
scroll to position [393, 0]
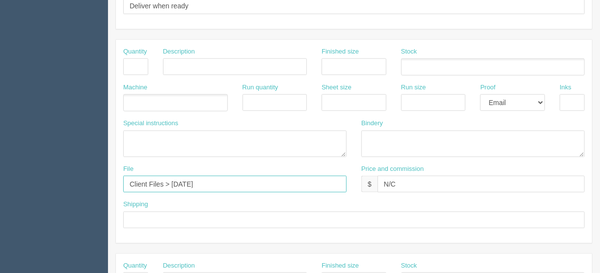
drag, startPoint x: 226, startPoint y: 184, endPoint x: 111, endPoint y: 178, distance: 115.0
click at [111, 178] on section "Edit Docket Update Docket Customer Information Customer Action Furnace Save Cus…" at bounding box center [354, 65] width 492 height 867
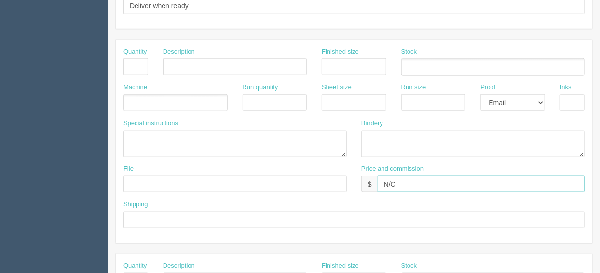
drag, startPoint x: 400, startPoint y: 183, endPoint x: 350, endPoint y: 179, distance: 50.2
click at [350, 179] on div "File Price and commission $ N/C" at bounding box center [354, 182] width 476 height 36
drag, startPoint x: 540, startPoint y: 101, endPoint x: 537, endPoint y: 106, distance: 6.4
click at [540, 101] on select "-- Email Hard Copy" at bounding box center [512, 102] width 65 height 17
select select
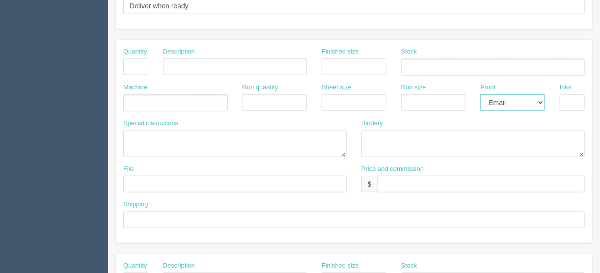
click at [480, 94] on select "-- Email Hard Copy" at bounding box center [512, 102] width 65 height 17
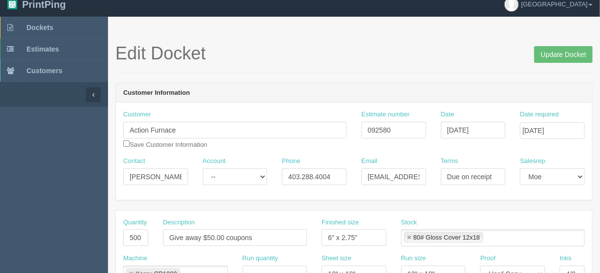
scroll to position [0, 0]
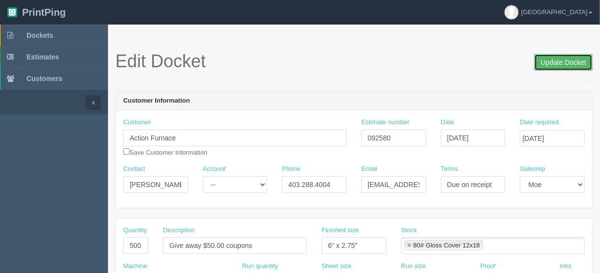
click at [561, 60] on input "Update Docket" at bounding box center [563, 62] width 58 height 17
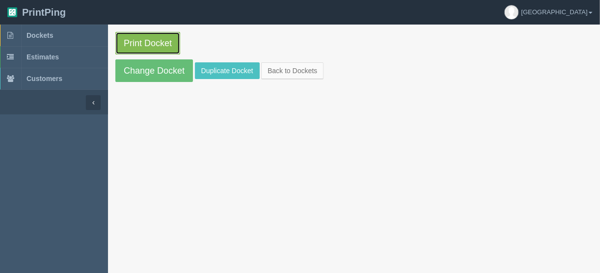
click at [142, 37] on link "Print Docket" at bounding box center [147, 43] width 65 height 23
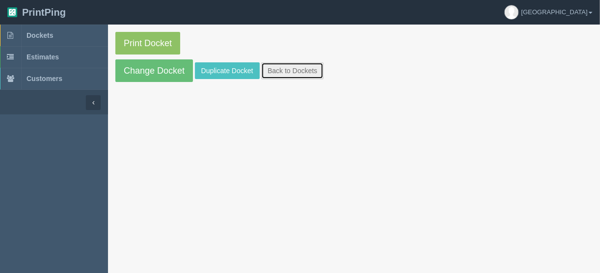
click at [287, 68] on link "Back to Dockets" at bounding box center [292, 70] width 62 height 17
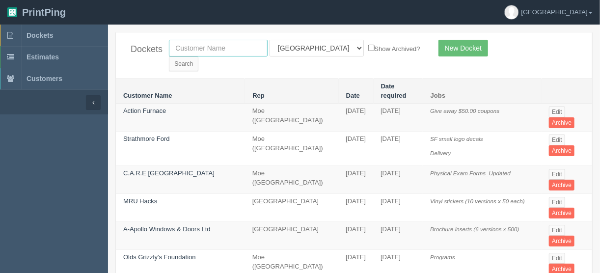
click at [210, 48] on input "text" at bounding box center [218, 48] width 99 height 17
type input "summit gm"
click at [311, 48] on select "All Users Ali Ali Test 1 Aly Amy Ankit Arif Brandon Dan France Greg Jim Mark Ma…" at bounding box center [317, 48] width 94 height 17
select select
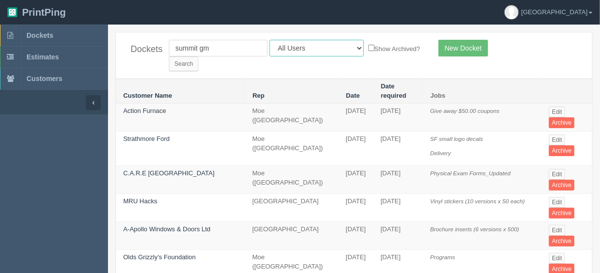
click at [270, 40] on select "All Users Ali Ali Test 1 Aly Amy Ankit Arif Brandon Dan France Greg Jim Mark Ma…" at bounding box center [317, 48] width 94 height 17
click at [198, 56] on input "Search" at bounding box center [183, 63] width 29 height 15
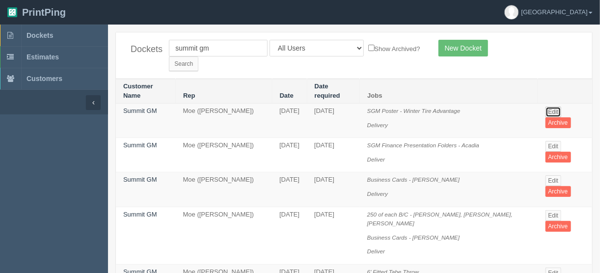
click at [554, 107] on link "Edit" at bounding box center [553, 112] width 16 height 11
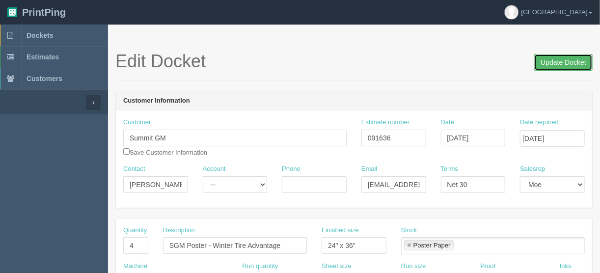
click at [563, 61] on input "Update Docket" at bounding box center [563, 62] width 58 height 17
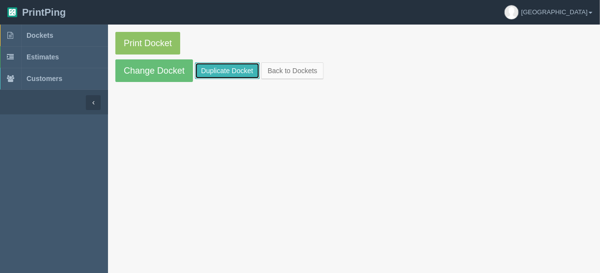
click at [211, 64] on link "Duplicate Docket" at bounding box center [227, 70] width 65 height 17
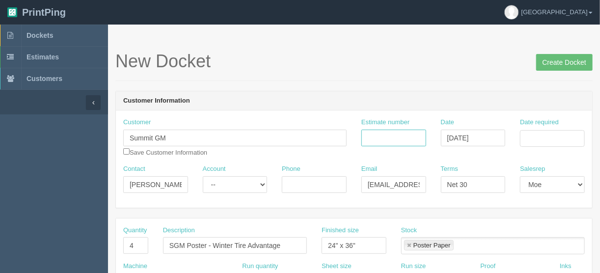
click at [395, 136] on input "Estimate number" at bounding box center [393, 138] width 65 height 17
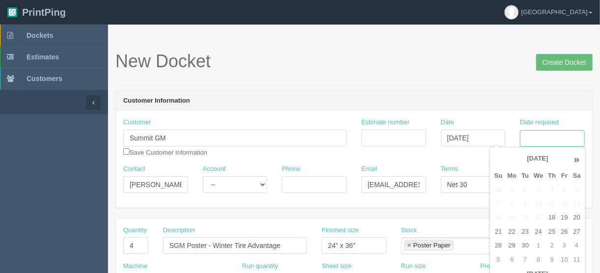
click at [531, 136] on input "Date required" at bounding box center [552, 138] width 65 height 17
click at [522, 231] on td "23" at bounding box center [525, 232] width 12 height 14
click at [564, 233] on td "26" at bounding box center [564, 232] width 12 height 14
type input "[DATE]"
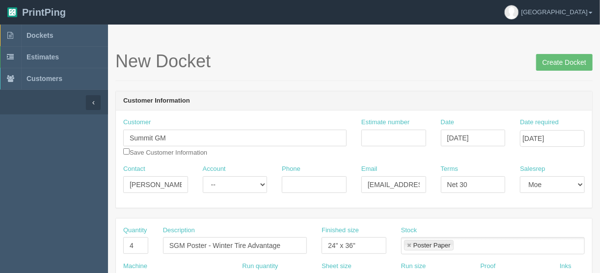
click at [468, 75] on div "New Docket Create Docket" at bounding box center [353, 66] width 477 height 29
drag, startPoint x: 389, startPoint y: 136, endPoint x: 395, endPoint y: 123, distance: 15.0
click at [389, 136] on input "Estimate number" at bounding box center [393, 138] width 65 height 17
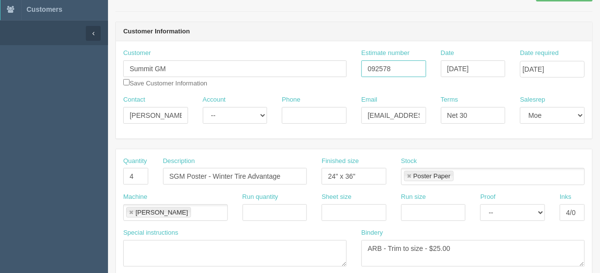
scroll to position [118, 0]
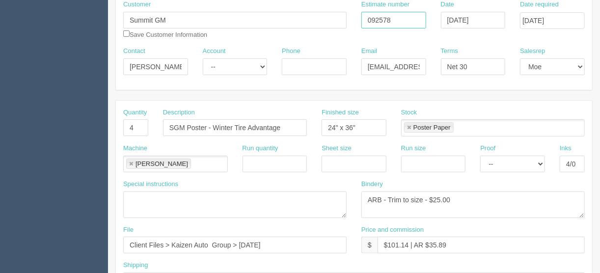
type input "092578"
drag, startPoint x: 284, startPoint y: 237, endPoint x: 69, endPoint y: 253, distance: 216.2
type input "[EMAIL_ADDRESS][DOMAIN_NAME]"
click at [133, 125] on input "4" at bounding box center [135, 127] width 25 height 17
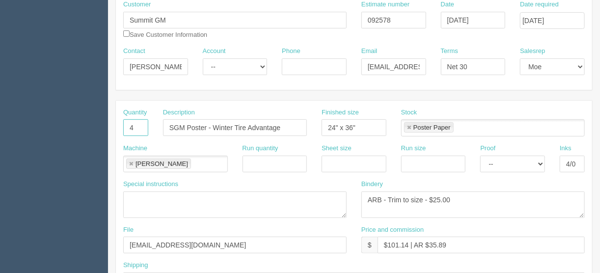
drag, startPoint x: 133, startPoint y: 125, endPoint x: 124, endPoint y: 129, distance: 9.7
click at [124, 129] on input "4" at bounding box center [135, 127] width 25 height 17
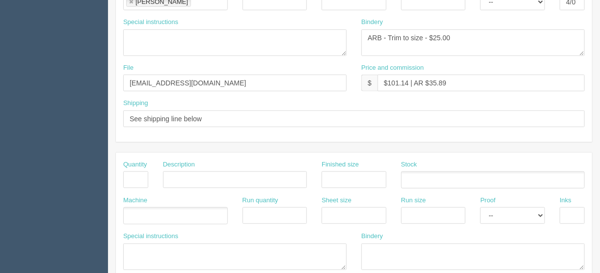
scroll to position [275, 0]
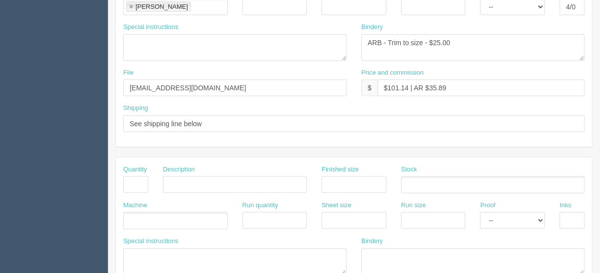
type input "10"
click at [131, 180] on input "text" at bounding box center [135, 184] width 25 height 17
type input "7"
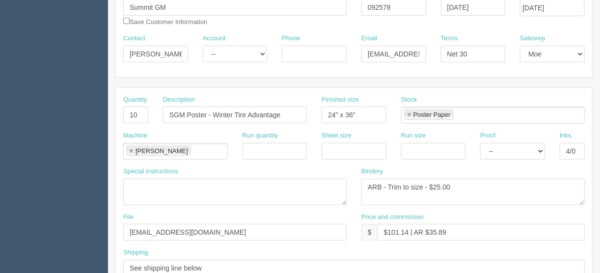
scroll to position [118, 0]
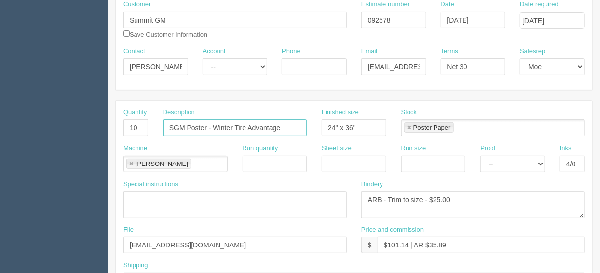
drag, startPoint x: 287, startPoint y: 126, endPoint x: 215, endPoint y: 127, distance: 72.2
click at [215, 127] on input "SGM Poster - Winter Tire Advantage" at bounding box center [235, 127] width 144 height 17
click at [191, 125] on input "SGM Posters" at bounding box center [235, 127] width 144 height 17
click at [252, 125] on input "SGM large posters" at bounding box center [235, 127] width 144 height 17
type input "SGM large posters (see breakdown below)"
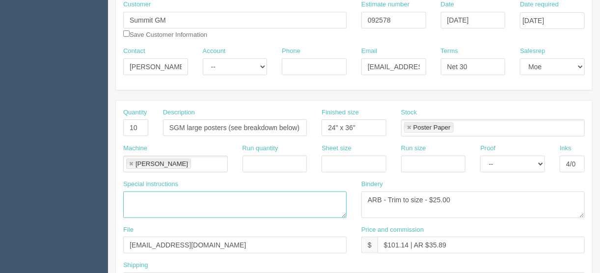
click at [133, 194] on textarea at bounding box center [234, 204] width 223 height 27
paste textarea "SGM_CSI_GiftCardGiveaway"
click at [230, 195] on textarea "SGM_CSI_GiftCardGiveaway" at bounding box center [234, 204] width 223 height 27
paste textarea "KAG_TireRoadHazardAgreement"
click at [243, 207] on textarea "SGM_CSI_GiftCardGiveaway KAG_TireRoadHazardAgreement" at bounding box center [234, 204] width 223 height 27
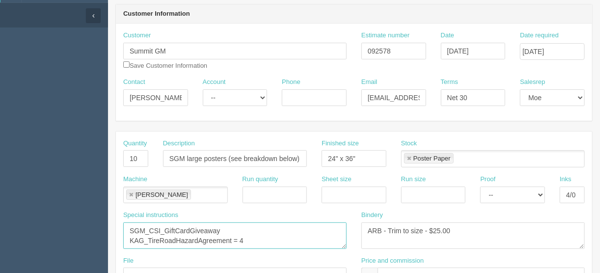
scroll to position [79, 0]
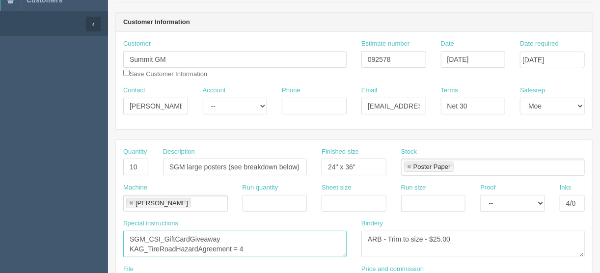
click at [233, 236] on textarea "SGM_CSI_GiftCardGiveaway KAG_TireRoadHazardAgreement = 4" at bounding box center [234, 244] width 223 height 27
type textarea "SGM_CSI_GiftCardGiveaway = 6 KAG_TireRoadHazardAgreement = 4"
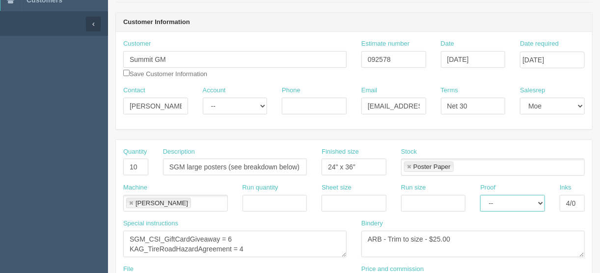
drag, startPoint x: 541, startPoint y: 199, endPoint x: 533, endPoint y: 201, distance: 8.0
click at [541, 199] on select "-- Email Hard Copy" at bounding box center [512, 203] width 65 height 17
select select "Hard Copy"
click at [480, 195] on select "-- Email Hard Copy" at bounding box center [512, 203] width 65 height 17
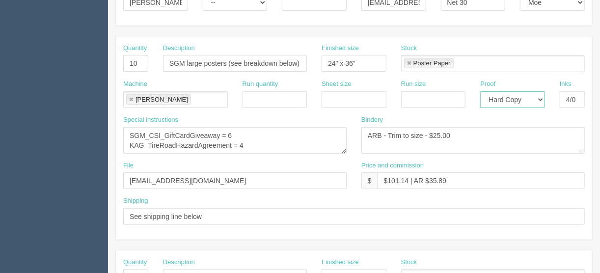
scroll to position [275, 0]
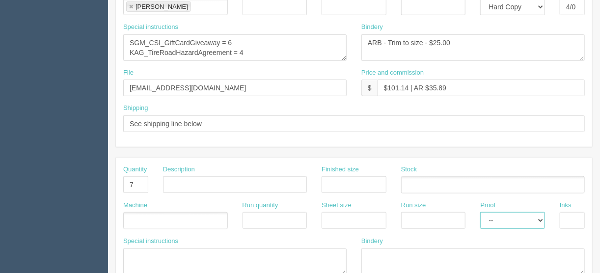
click at [540, 218] on select "-- Email Hard Copy" at bounding box center [512, 220] width 65 height 17
select select "Hard Copy"
click at [480, 212] on select "-- Email Hard Copy" at bounding box center [512, 220] width 65 height 17
drag, startPoint x: 564, startPoint y: 216, endPoint x: 570, endPoint y: 216, distance: 5.9
click at [564, 216] on input "text" at bounding box center [572, 220] width 25 height 17
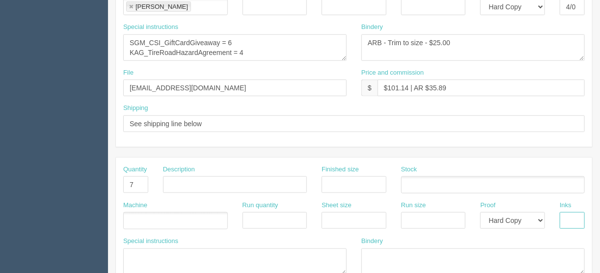
type input "4/0"
click at [340, 180] on input "text" at bounding box center [354, 184] width 65 height 17
type input "8.5" x 11""
click at [341, 214] on input "text" at bounding box center [354, 220] width 65 height 17
type input "12" x 18""
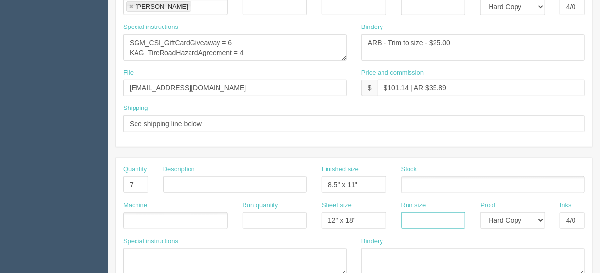
click at [414, 221] on input "text" at bounding box center [433, 220] width 65 height 17
type input "12" x 18""
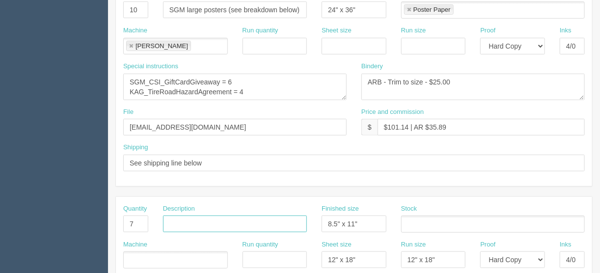
click at [173, 224] on input "text" at bounding box center [235, 224] width 144 height 17
click at [236, 223] on input "SGM small posters" at bounding box center [235, 224] width 144 height 17
paste input "GiftCardGiveaway"
type input "SGM small posters (GiftCardGiveaway)"
click at [157, 255] on ul at bounding box center [175, 259] width 105 height 17
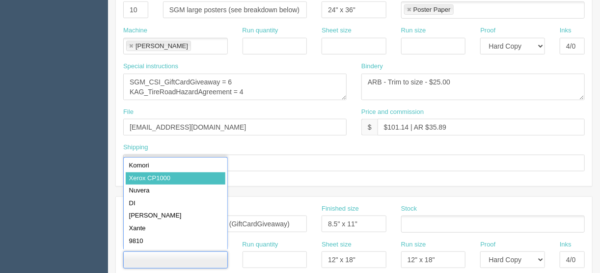
type input "Xerox CP1000"
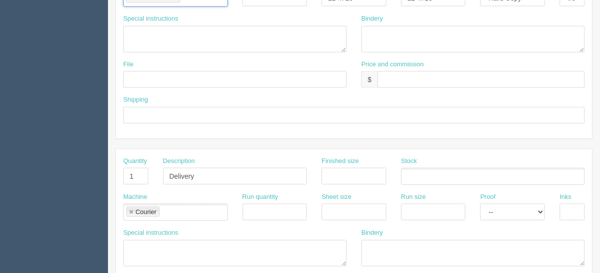
scroll to position [589, 0]
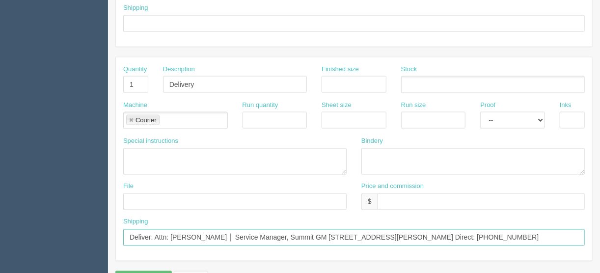
drag, startPoint x: 574, startPoint y: 232, endPoint x: 500, endPoint y: 231, distance: 73.7
click at [500, 231] on input "Deliver: Attn: [PERSON_NAME] │ Service Manager, Summit GM [STREET_ADDRESS][PERS…" at bounding box center [354, 237] width 462 height 17
paste input "67"
drag, startPoint x: 286, startPoint y: 234, endPoint x: 170, endPoint y: 231, distance: 116.4
click at [170, 231] on input "Deliver: Attn: [PERSON_NAME] │ Service Manager, Summit GM [STREET_ADDRESS][PERS…" at bounding box center [354, 237] width 462 height 17
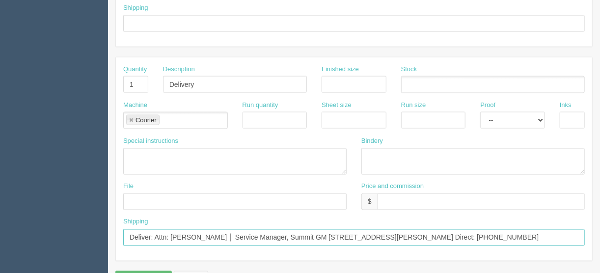
paste input "[PERSON_NAME] │ Assistant"
click at [149, 232] on input "Deliver: Attn: [PERSON_NAME] │ Assistant Service Manager, Summit GM [STREET_ADD…" at bounding box center [354, 237] width 462 height 17
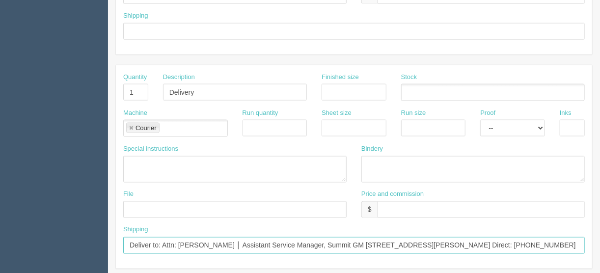
scroll to position [535, 0]
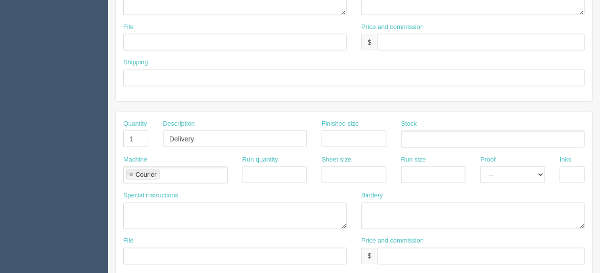
type input "Deliver to: Attn: [PERSON_NAME] │ Assistant Service Manager, Summit GM [STREET_…"
click at [398, 248] on input "text" at bounding box center [481, 256] width 207 height 17
type input "$___________________________"
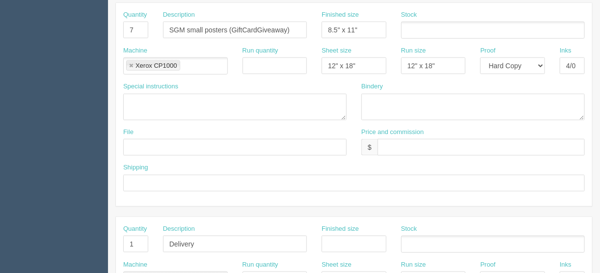
scroll to position [378, 0]
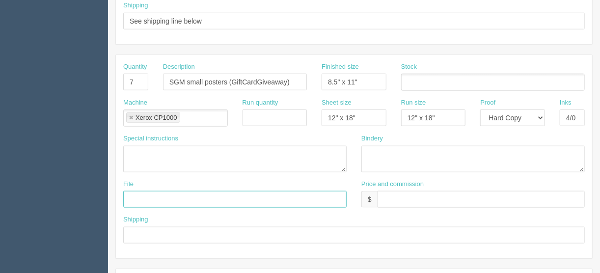
click at [145, 194] on input "text" at bounding box center [234, 199] width 223 height 17
type input "[EMAIL_ADDRESS][DOMAIN_NAME]"
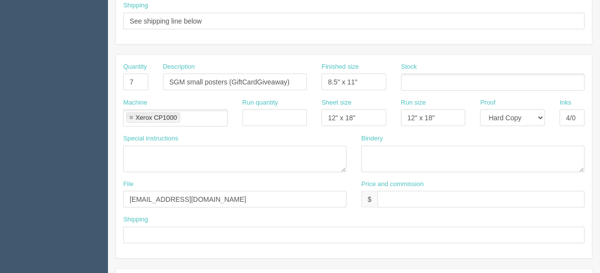
click at [368, 141] on div "Bindery" at bounding box center [472, 153] width 223 height 38
click at [370, 151] on textarea at bounding box center [472, 159] width 223 height 27
type textarea "Trim to size"
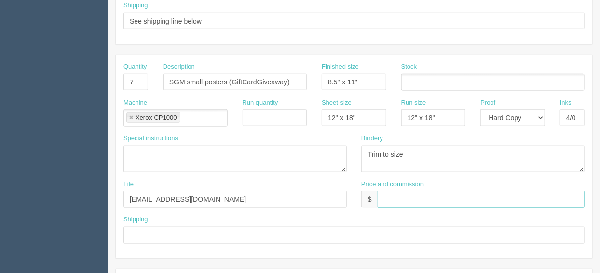
click at [386, 194] on input "text" at bounding box center [481, 199] width 207 height 17
type input "$included above"
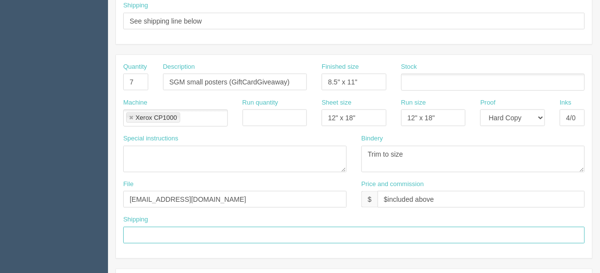
click at [145, 229] on input "text" at bounding box center [354, 235] width 462 height 17
type input "See shipping line below"
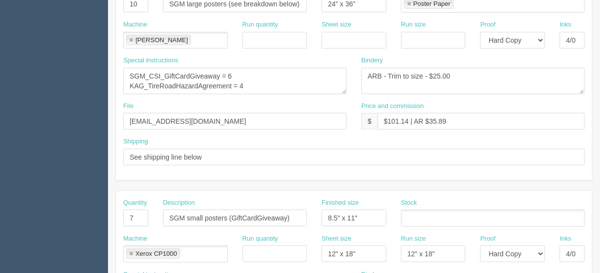
scroll to position [260, 0]
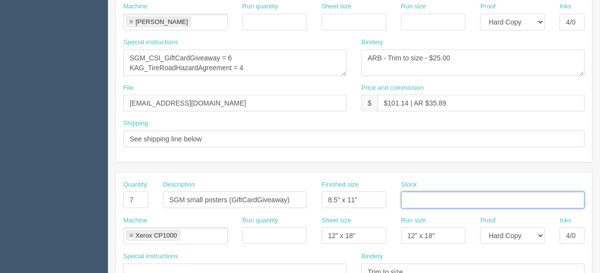
click at [406, 193] on input "text" at bounding box center [407, 200] width 10 height 14
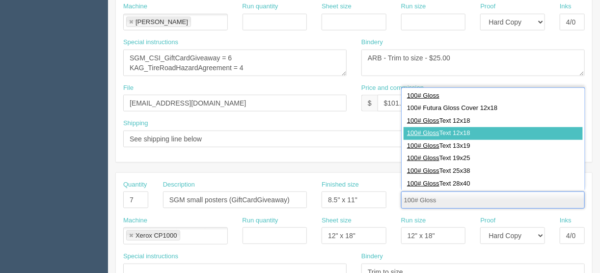
type input "100# Gloss"
type input "100# Gloss Text 12x18"
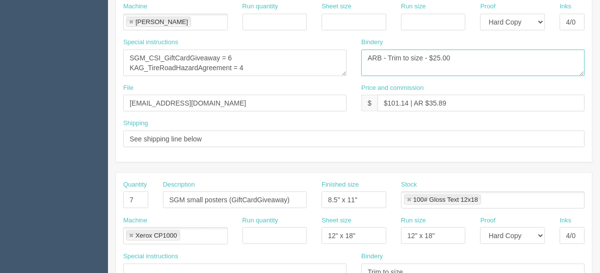
drag, startPoint x: 440, startPoint y: 54, endPoint x: 444, endPoint y: 61, distance: 8.3
click at [440, 54] on textarea "ARB - Trim to size - $25.00" at bounding box center [472, 63] width 223 height 27
type textarea "ARB - Trim to size - $50.00"
drag, startPoint x: 408, startPoint y: 102, endPoint x: 386, endPoint y: 100, distance: 21.2
click at [386, 100] on input "$101.14 | AR $35.89" at bounding box center [481, 103] width 207 height 17
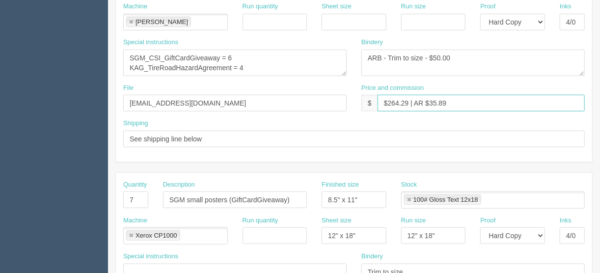
drag, startPoint x: 453, startPoint y: 101, endPoint x: 430, endPoint y: 103, distance: 23.2
click at [430, 103] on input "$264.29 | AR $35.89" at bounding box center [481, 103] width 207 height 17
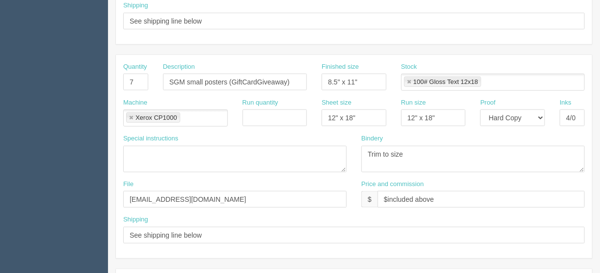
scroll to position [299, 0]
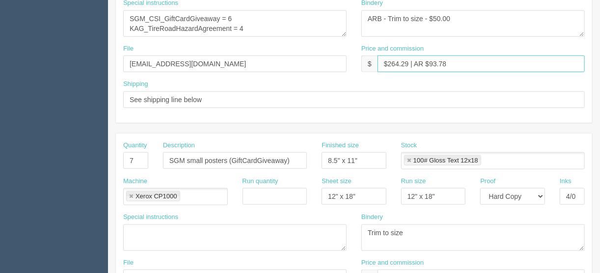
type input "$264.29 | AR $93.78"
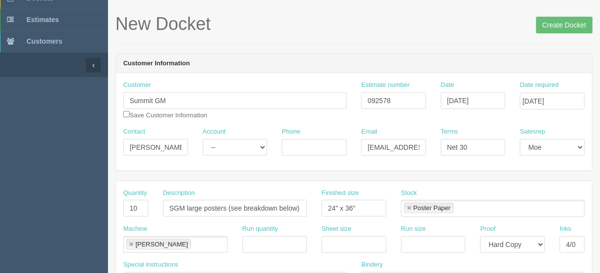
scroll to position [24, 0]
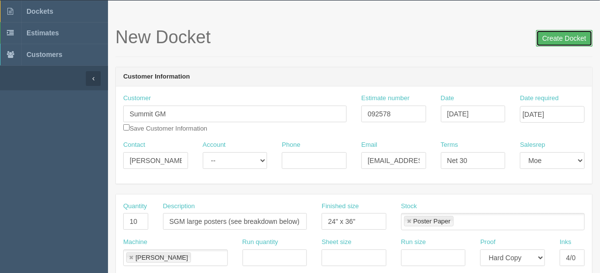
click at [559, 37] on input "Create Docket" at bounding box center [564, 38] width 56 height 17
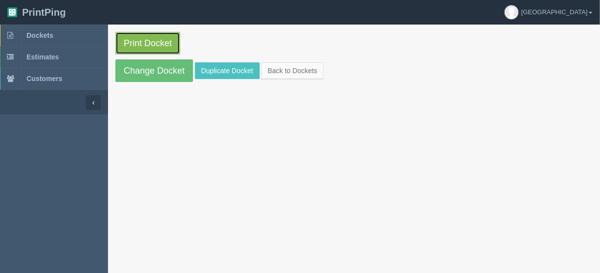
click at [140, 41] on link "Print Docket" at bounding box center [147, 43] width 65 height 23
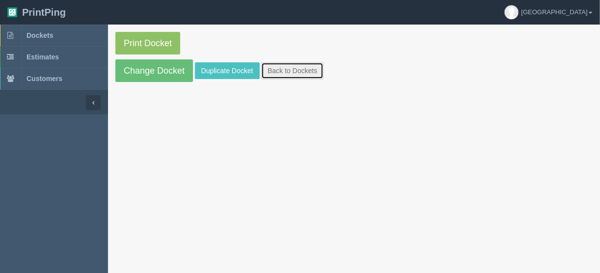
click at [279, 69] on link "Back to Dockets" at bounding box center [292, 70] width 62 height 17
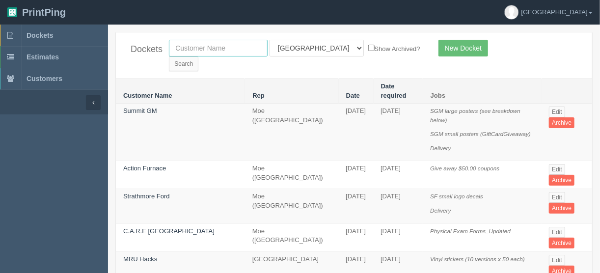
click at [189, 47] on input "text" at bounding box center [218, 48] width 99 height 17
type input "spud"
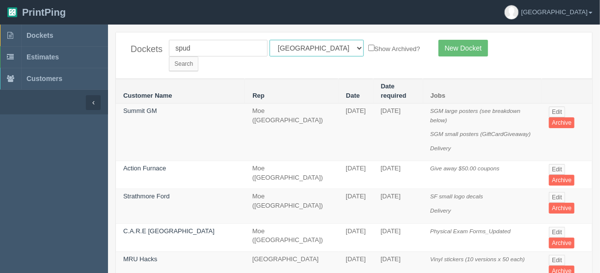
click at [312, 48] on select "All Users Ali Ali Test 1 Aly Amy Ankit Arif Brandon Dan France Greg Jim Mark Ma…" at bounding box center [317, 48] width 94 height 17
select select
click at [270, 40] on select "All Users Ali Ali Test 1 Aly Amy Ankit Arif Brandon Dan France Greg Jim Mark Ma…" at bounding box center [317, 48] width 94 height 17
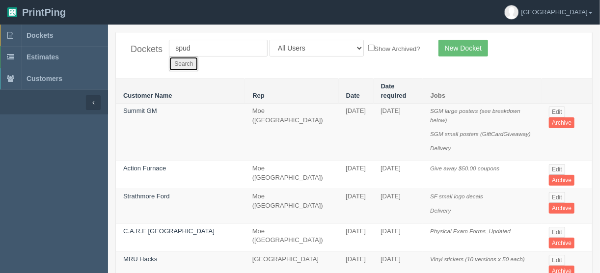
click at [198, 56] on input "Search" at bounding box center [183, 63] width 29 height 15
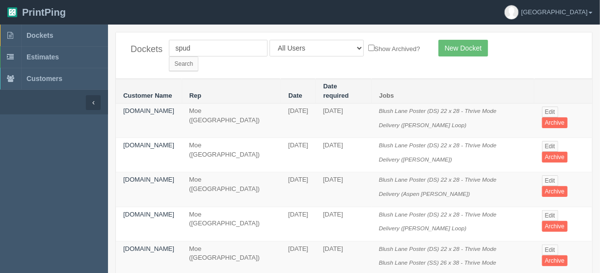
scroll to position [39, 0]
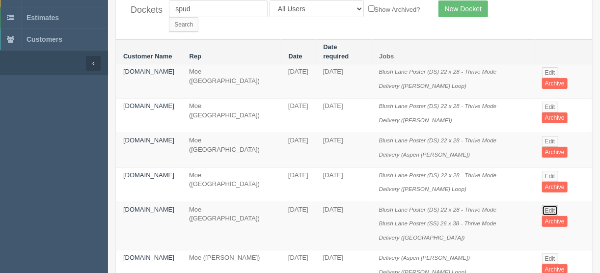
click at [551, 205] on link "Edit" at bounding box center [550, 210] width 16 height 11
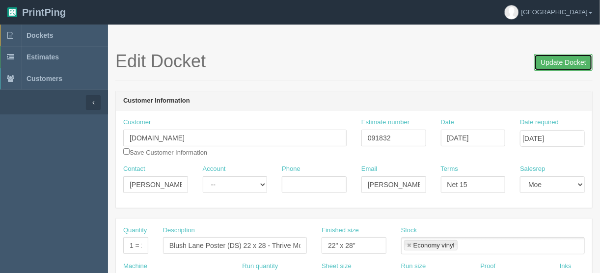
click at [559, 61] on input "Update Docket" at bounding box center [563, 62] width 58 height 17
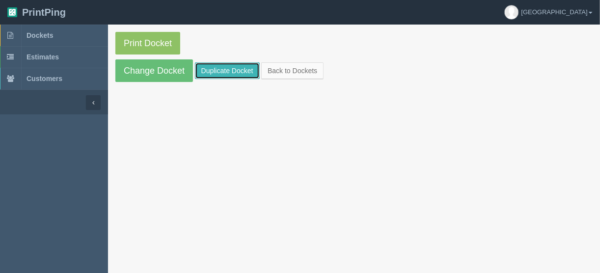
click at [231, 65] on link "Duplicate Docket" at bounding box center [227, 70] width 65 height 17
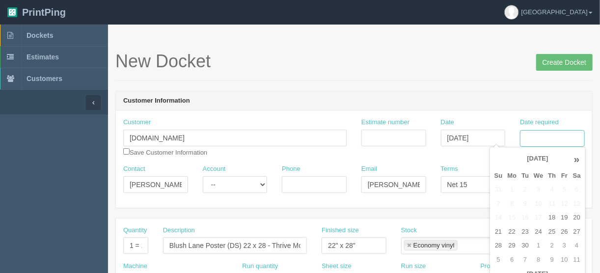
click at [532, 136] on input "Date required" at bounding box center [552, 138] width 65 height 17
click at [522, 231] on td "23" at bounding box center [525, 232] width 12 height 14
click at [553, 230] on td "25" at bounding box center [551, 232] width 13 height 14
type input "[DATE]"
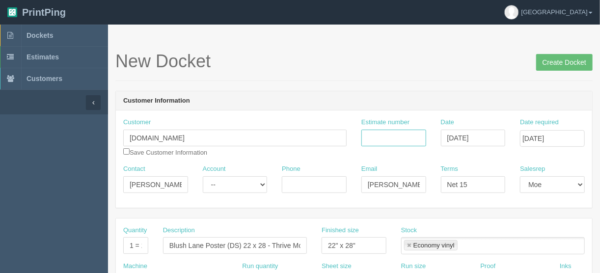
click at [375, 138] on input "Estimate number" at bounding box center [393, 138] width 65 height 17
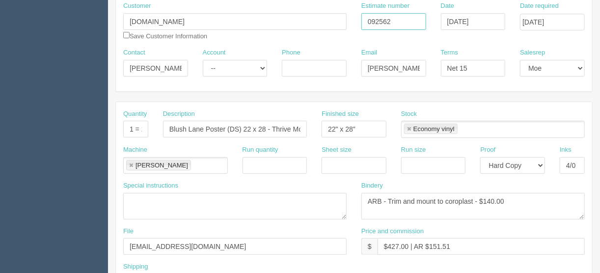
scroll to position [118, 0]
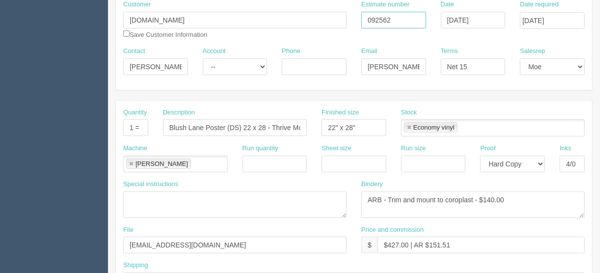
type input "092562"
drag, startPoint x: 407, startPoint y: 242, endPoint x: 393, endPoint y: 245, distance: 14.6
click at [393, 245] on input "$427.00 | AR $151.51" at bounding box center [481, 245] width 207 height 17
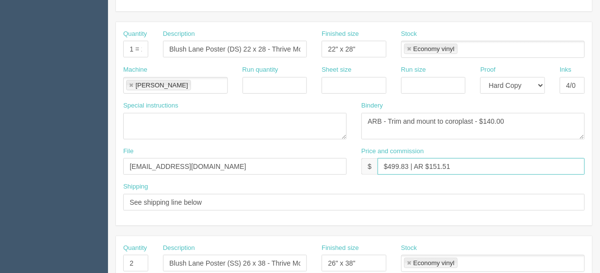
scroll to position [236, 0]
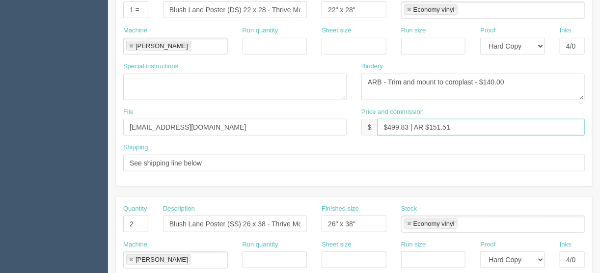
type input "$499.83 | AR $151.51"
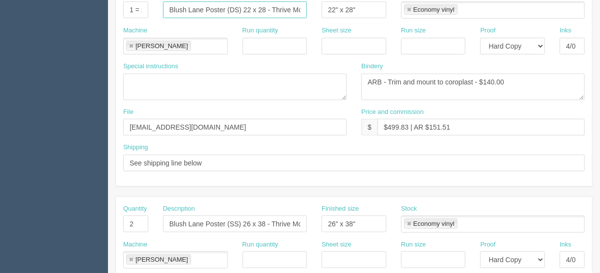
scroll to position [0, 9]
drag, startPoint x: 272, startPoint y: 8, endPoint x: 335, endPoint y: 18, distance: 64.0
click at [333, 16] on div "Quantity 1 = 2 prints Description Blush Lane Poster (DS) 22 x 28 - Thrive Mode …" at bounding box center [354, 8] width 476 height 36
drag, startPoint x: 259, startPoint y: 8, endPoint x: 310, endPoint y: 6, distance: 51.1
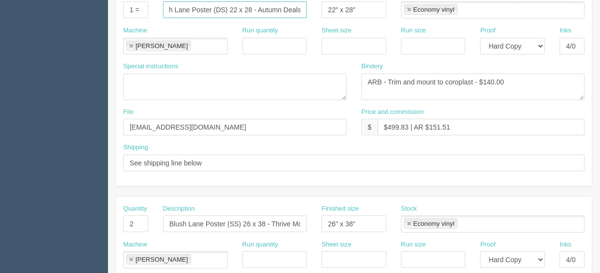
click at [310, 6] on div "Description Blush Lane Poster (DS) 22 x 28 - Autumn Deals" at bounding box center [235, 8] width 159 height 36
type input "Blush Lane Poster (DS) 22 x 28 - Autumn Deals"
drag, startPoint x: 272, startPoint y: 221, endPoint x: 323, endPoint y: 220, distance: 51.1
click at [325, 220] on div "Quantity 2 Description Blush Lane Poster (SS) 26 x 38 - Thrive Mode Finished si…" at bounding box center [354, 222] width 476 height 36
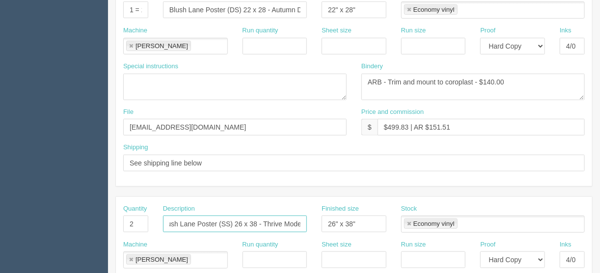
paste input "Autumn Deals"
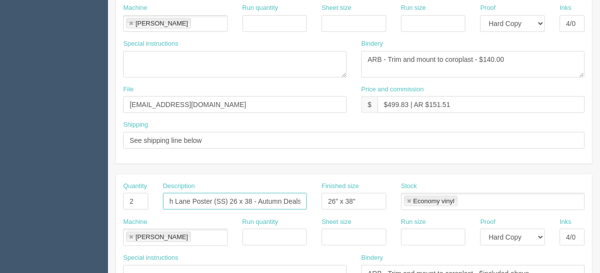
scroll to position [260, 0]
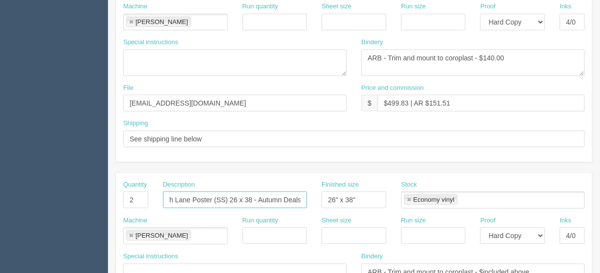
type input "Blush Lane Poster (SS) 26 x 38 - Autumn Deals"
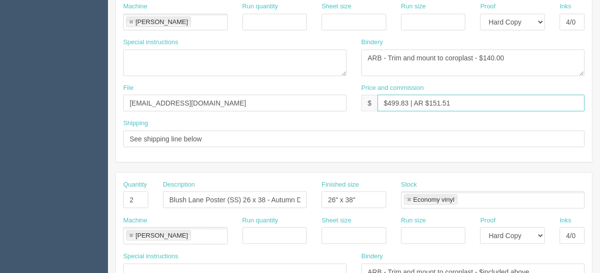
click at [468, 101] on input "$499.83 | AR $151.51" at bounding box center [481, 103] width 207 height 17
drag, startPoint x: 456, startPoint y: 99, endPoint x: 438, endPoint y: 115, distance: 24.0
click at [433, 103] on input "$499.83 | AR $151.51" at bounding box center [481, 103] width 207 height 17
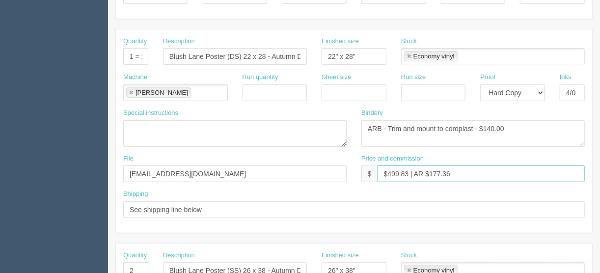
scroll to position [142, 0]
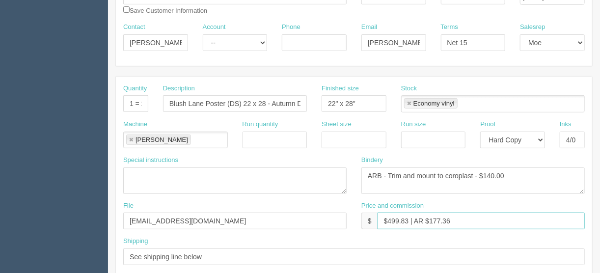
type input "$499.83 | AR $177.36"
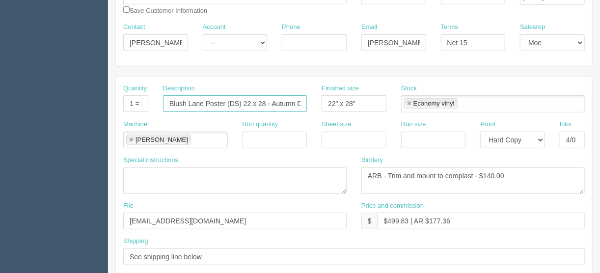
scroll to position [0, 14]
drag, startPoint x: 271, startPoint y: 104, endPoint x: 317, endPoint y: 101, distance: 46.2
click at [317, 101] on div "Quantity 1 = 2 prints Description Blush Lane Poster (DS) 22 x 28 - Autumn Deals…" at bounding box center [354, 102] width 476 height 36
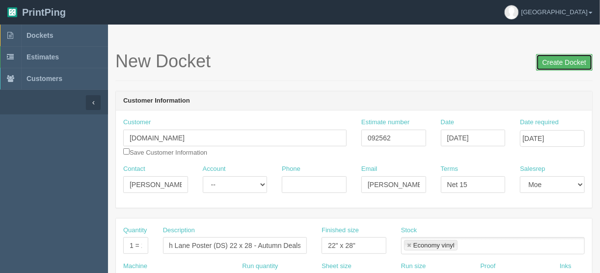
scroll to position [0, 0]
click at [557, 61] on input "Create Docket" at bounding box center [564, 62] width 56 height 17
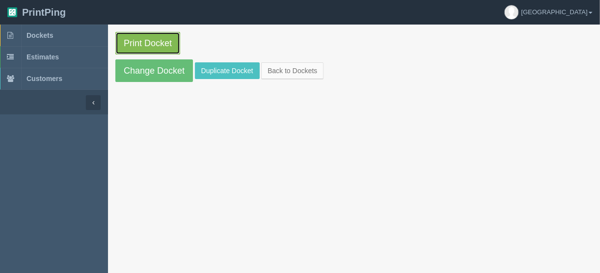
click at [142, 40] on link "Print Docket" at bounding box center [147, 43] width 65 height 23
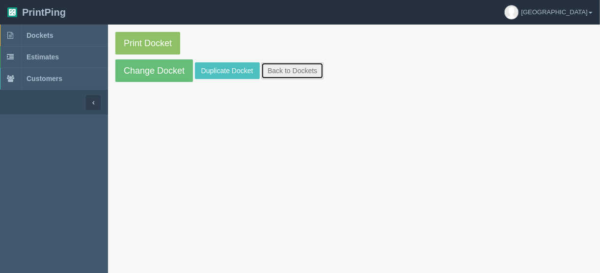
click at [286, 70] on link "Back to Dockets" at bounding box center [292, 70] width 62 height 17
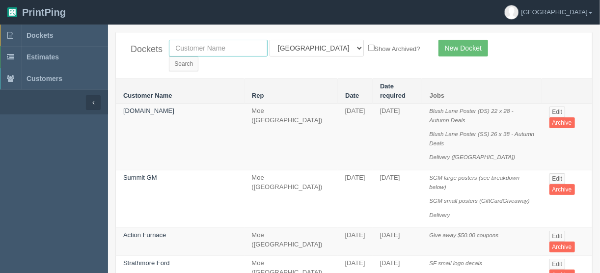
click at [200, 47] on input "text" at bounding box center [218, 48] width 99 height 17
type input "spud"
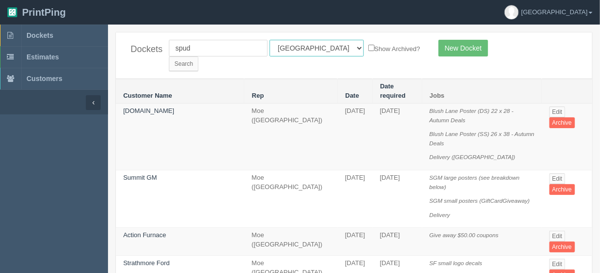
click at [314, 49] on select "All Users Ali Ali Test 1 Aly Amy Ankit Arif Brandon Dan France Greg Jim Mark Ma…" at bounding box center [317, 48] width 94 height 17
select select
click at [270, 40] on select "All Users Ali Ali Test 1 Aly Amy Ankit Arif Brandon Dan France Greg Jim Mark Ma…" at bounding box center [317, 48] width 94 height 17
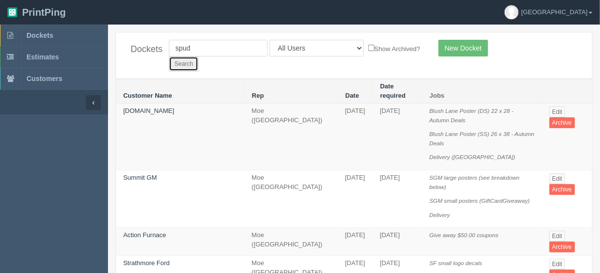
click at [198, 56] on input "Search" at bounding box center [183, 63] width 29 height 15
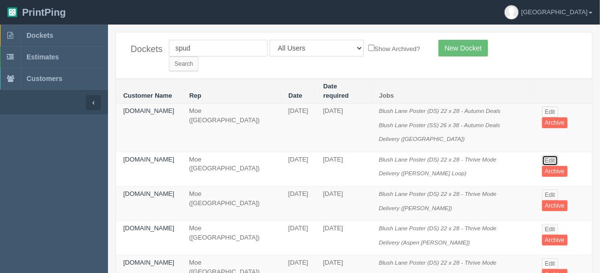
click at [550, 155] on link "Edit" at bounding box center [550, 160] width 16 height 11
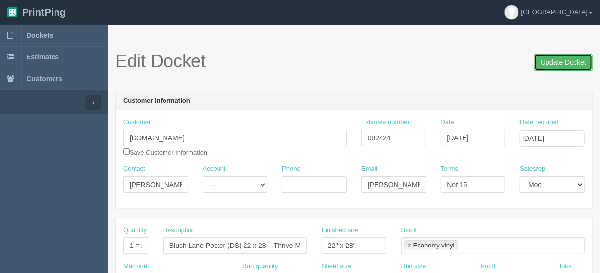
click at [554, 60] on input "Update Docket" at bounding box center [563, 62] width 58 height 17
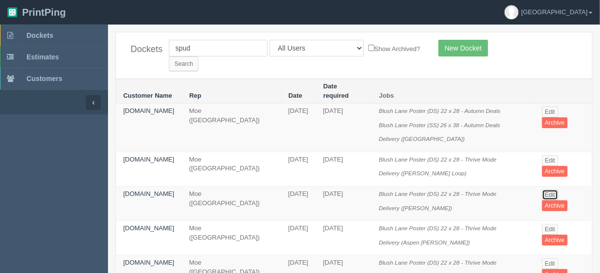
click at [552, 190] on link "Edit" at bounding box center [550, 195] width 16 height 11
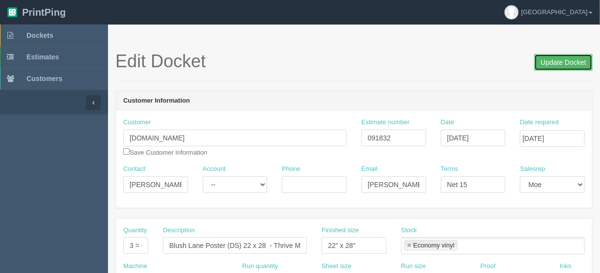
click at [563, 59] on input "Update Docket" at bounding box center [563, 62] width 58 height 17
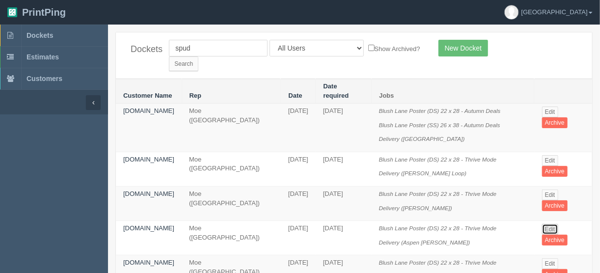
click at [551, 224] on link "Edit" at bounding box center [550, 229] width 16 height 11
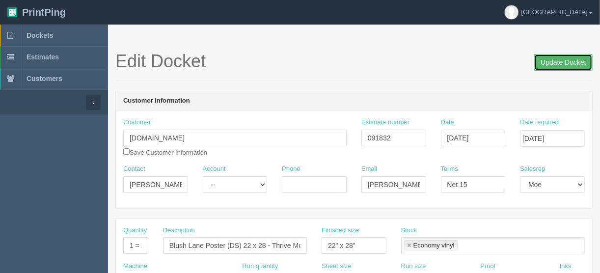
click at [556, 59] on input "Update Docket" at bounding box center [563, 62] width 58 height 17
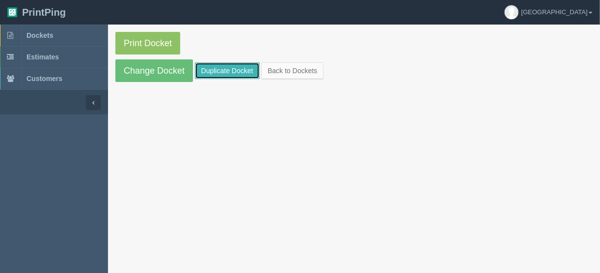
click at [214, 68] on link "Duplicate Docket" at bounding box center [227, 70] width 65 height 17
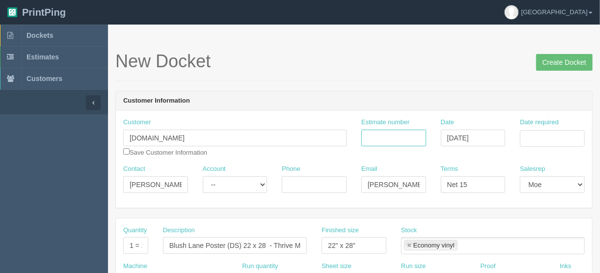
click at [403, 136] on input "Estimate number" at bounding box center [393, 138] width 65 height 17
type input "092562"
click at [538, 134] on input "Date required" at bounding box center [552, 138] width 65 height 17
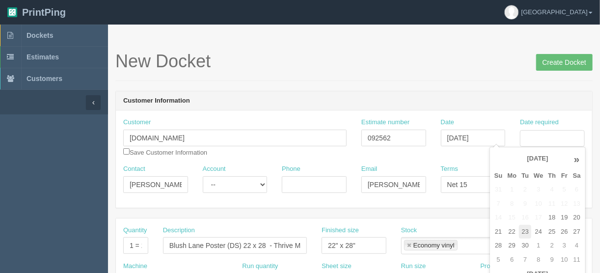
click at [525, 230] on td "23" at bounding box center [525, 232] width 12 height 14
click at [552, 231] on td "25" at bounding box center [551, 232] width 13 height 14
type input "[DATE]"
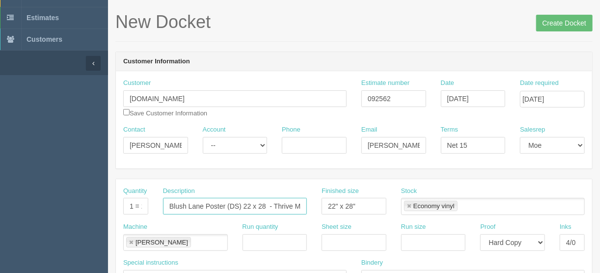
scroll to position [0, 11]
drag, startPoint x: 275, startPoint y: 204, endPoint x: 323, endPoint y: 192, distance: 48.9
click at [326, 200] on div "Quantity 1 = 2 prints Description Blush Lane Poster (DS) 22 x 28 - Thrive Mode …" at bounding box center [354, 205] width 476 height 36
paste input "Autumn Deals"
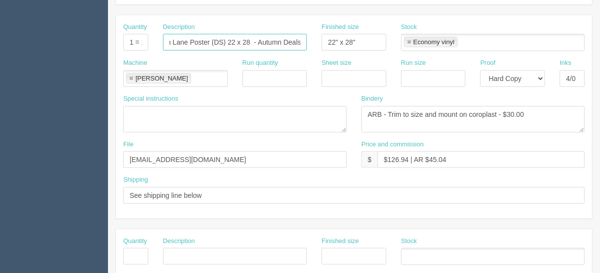
scroll to position [236, 0]
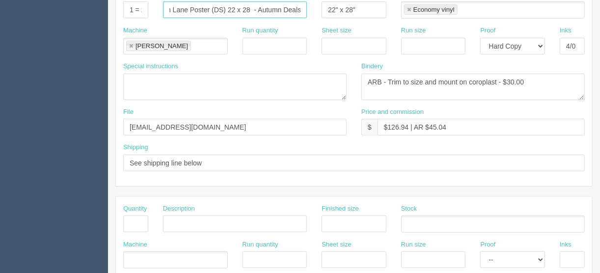
type input "Blush Lane Poster (DS) 22 x 28 - Autumn Deals"
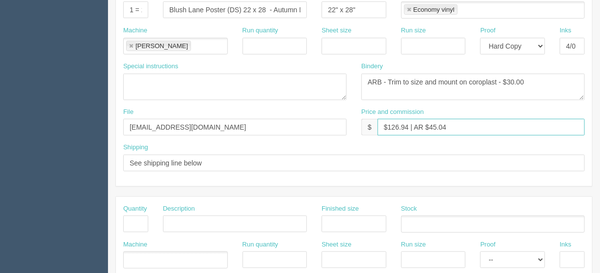
click at [408, 125] on input "$126.94 | AR $45.04" at bounding box center [481, 127] width 207 height 17
drag, startPoint x: 465, startPoint y: 120, endPoint x: 388, endPoint y: 123, distance: 77.2
click at [388, 123] on input "$126.94 | AR $45.04" at bounding box center [481, 127] width 207 height 17
type input "$Included in other docket"
drag, startPoint x: 524, startPoint y: 80, endPoint x: 508, endPoint y: 82, distance: 16.8
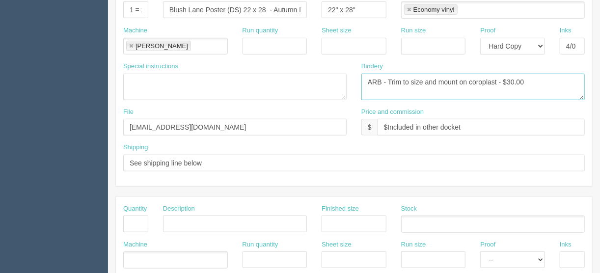
click at [508, 82] on textarea "ARB - Trim to size and mount on coroplast - $30.00" at bounding box center [472, 87] width 223 height 27
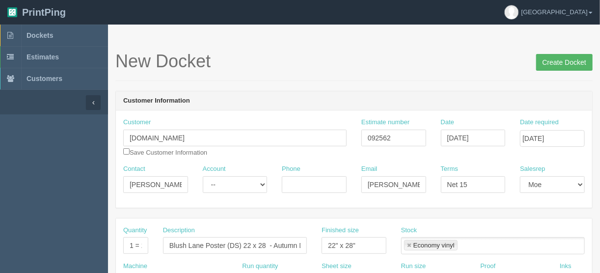
type textarea "ARB - Trim to size and mount on coroplast - $Incuded in other docket"
click at [562, 61] on input "Create Docket" at bounding box center [564, 62] width 56 height 17
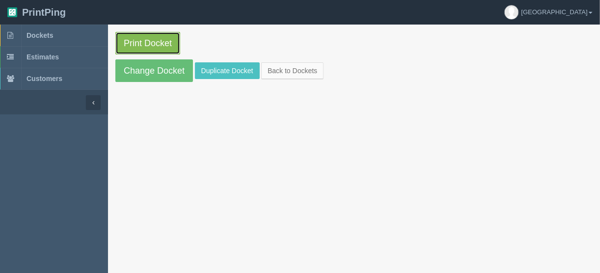
click at [145, 44] on link "Print Docket" at bounding box center [147, 43] width 65 height 23
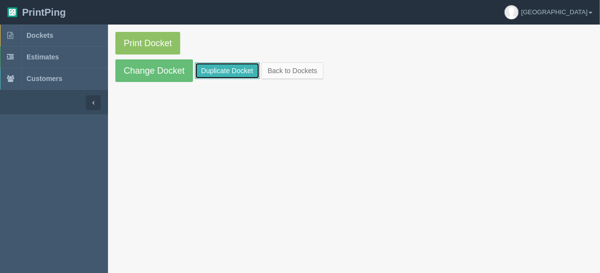
click at [226, 67] on link "Duplicate Docket" at bounding box center [227, 70] width 65 height 17
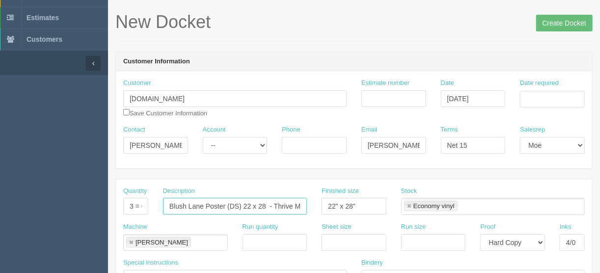
scroll to position [0, 11]
drag, startPoint x: 274, startPoint y: 206, endPoint x: 320, endPoint y: 206, distance: 45.2
click at [320, 206] on div "Quantity 3 = 6 prints Description Blush Lane Poster (DS) 22 x 28 - Thrive Mode …" at bounding box center [354, 205] width 476 height 36
paste input "Autumn Deals"
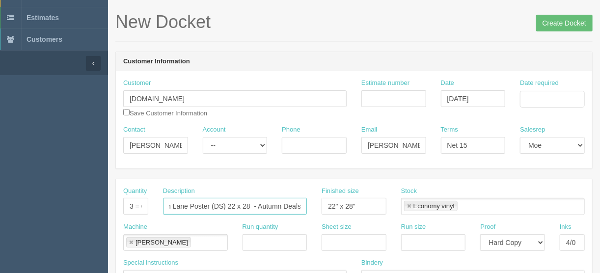
type input "Blush Lane Poster (DS) 22 x 28 - Autumn Deals"
drag, startPoint x: 374, startPoint y: 96, endPoint x: 263, endPoint y: 156, distance: 126.1
click at [374, 96] on input "Estimate number" at bounding box center [393, 98] width 65 height 17
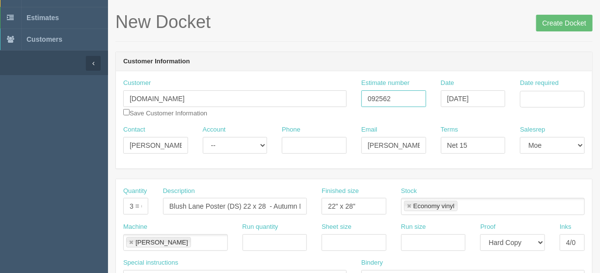
type input "092562"
click at [530, 98] on input "Date required" at bounding box center [552, 99] width 65 height 17
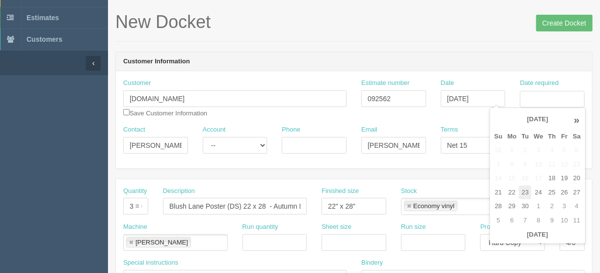
click at [526, 194] on td "23" at bounding box center [525, 193] width 12 height 14
click at [549, 192] on td "25" at bounding box center [551, 193] width 13 height 14
type input "September 25, 2025"
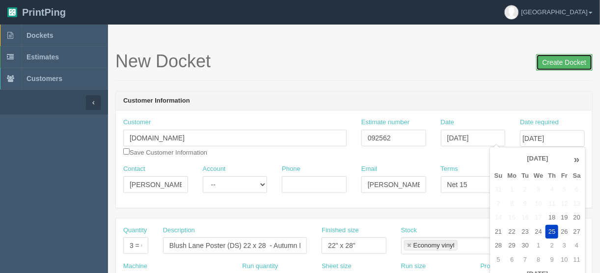
scroll to position [0, 0]
click at [566, 66] on input "Create Docket" at bounding box center [564, 62] width 56 height 17
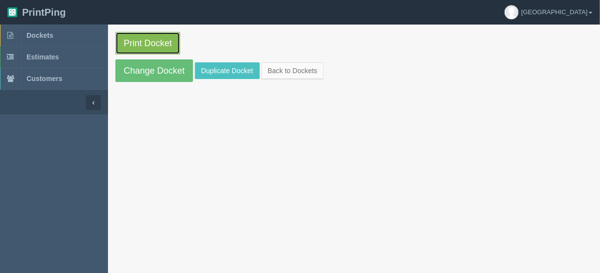
click at [152, 44] on link "Print Docket" at bounding box center [147, 43] width 65 height 23
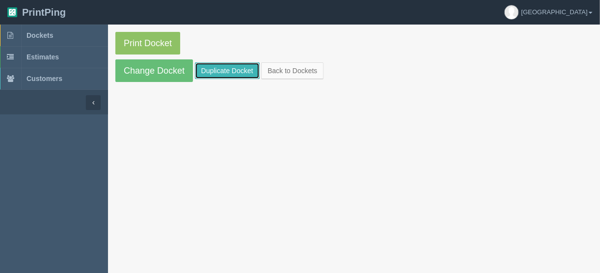
click at [214, 66] on link "Duplicate Docket" at bounding box center [227, 70] width 65 height 17
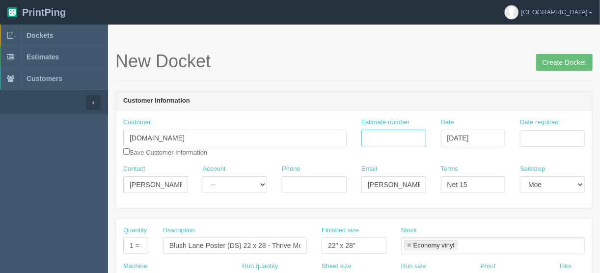
drag, startPoint x: 403, startPoint y: 135, endPoint x: 409, endPoint y: 145, distance: 12.1
click at [403, 135] on input "Estimate number" at bounding box center [393, 138] width 65 height 17
type input "092562"
click at [532, 134] on input "Date required" at bounding box center [552, 138] width 65 height 17
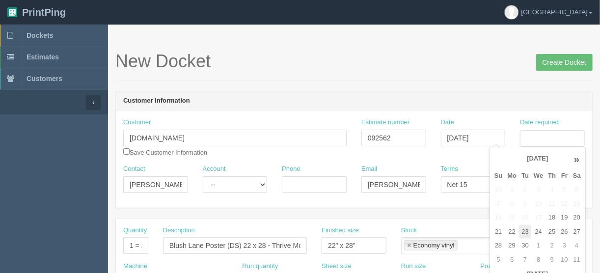
click at [524, 234] on td "23" at bounding box center [525, 232] width 12 height 14
click at [552, 232] on td "25" at bounding box center [551, 232] width 13 height 14
type input "[DATE]"
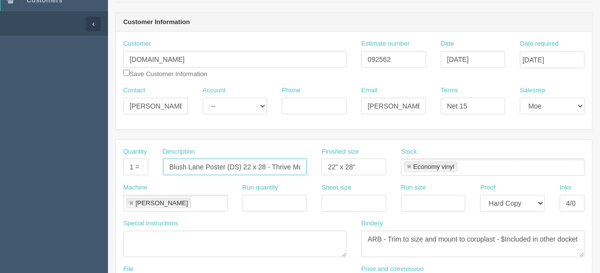
scroll to position [0, 9]
drag, startPoint x: 273, startPoint y: 164, endPoint x: 320, endPoint y: 170, distance: 47.5
click at [320, 170] on div "Quantity 1 = 2 prints Description Blush Lane Poster (DS) 22 x 28 - Thrive Mode …" at bounding box center [354, 165] width 476 height 36
paste input "Autumn Deals"
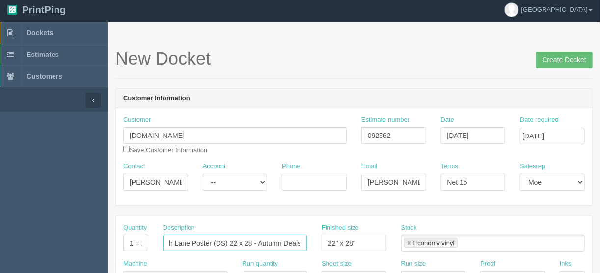
scroll to position [0, 0]
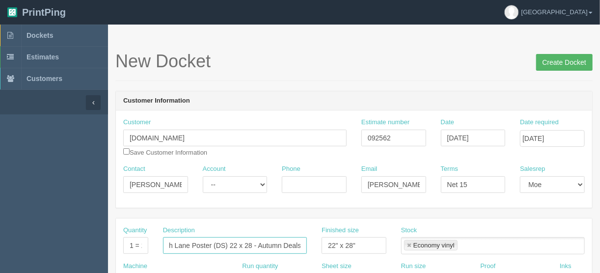
type input "Blush Lane Poster (DS) 22 x 28 - Autumn Deals"
click at [566, 58] on input "Create Docket" at bounding box center [564, 62] width 56 height 17
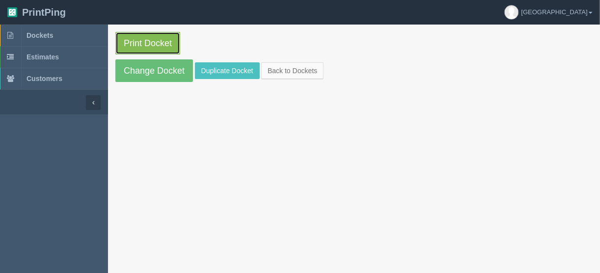
click at [146, 45] on link "Print Docket" at bounding box center [147, 43] width 65 height 23
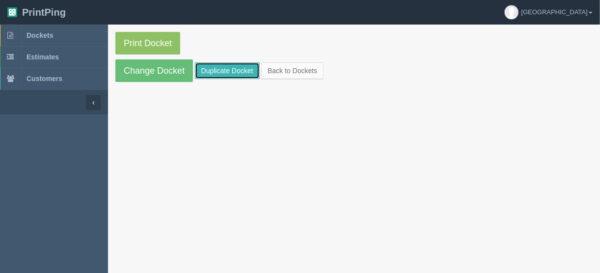
click at [232, 66] on link "Duplicate Docket" at bounding box center [227, 70] width 65 height 17
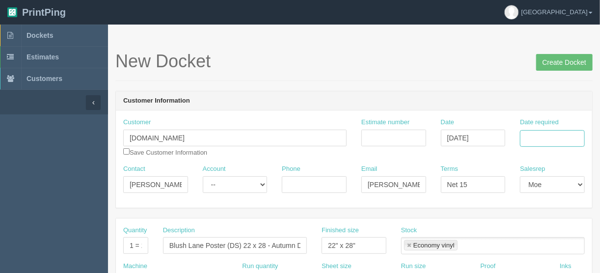
click at [541, 136] on input "Date required" at bounding box center [552, 138] width 65 height 17
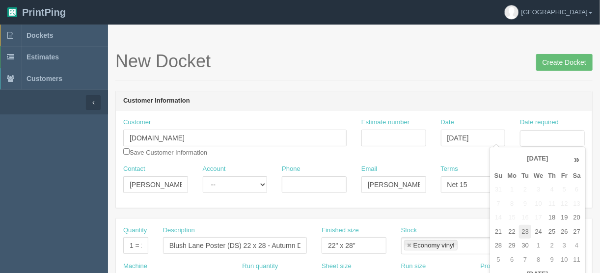
click at [520, 228] on td "23" at bounding box center [525, 232] width 12 height 14
click at [554, 230] on td "25" at bounding box center [551, 232] width 13 height 14
type input "[DATE]"
click at [392, 136] on input "Estimate number" at bounding box center [393, 138] width 65 height 17
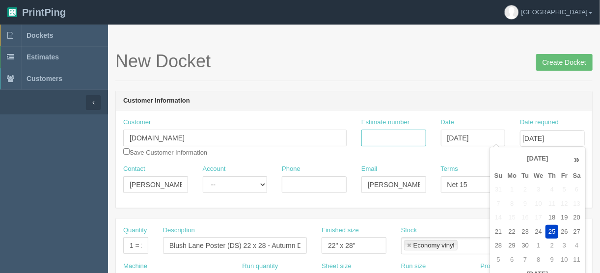
scroll to position [0, 0]
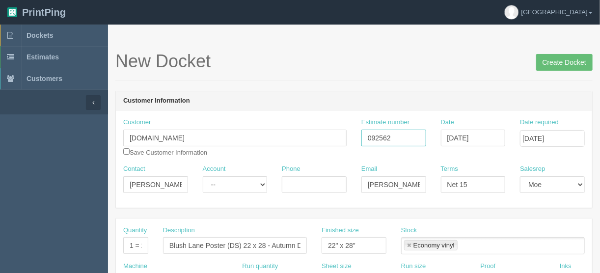
type input "092562"
drag, startPoint x: 128, startPoint y: 245, endPoint x: 157, endPoint y: 244, distance: 28.5
click at [157, 244] on div "Quantity 1 = 2 prints Description Blush Lane Poster (DS) 22 x 28 - Autumn Deals…" at bounding box center [354, 244] width 476 height 36
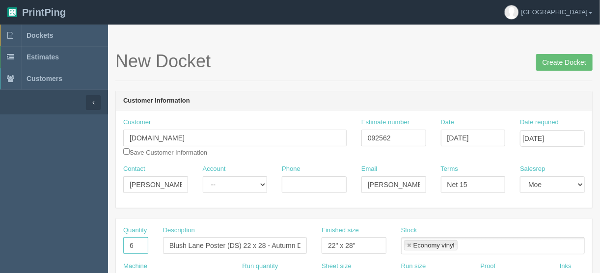
type input "6"
drag, startPoint x: 265, startPoint y: 243, endPoint x: 228, endPoint y: 245, distance: 37.4
click at [228, 245] on input "Blush Lane Poster (DS) 22 x 28 - Autumn Deals" at bounding box center [235, 245] width 144 height 17
click at [209, 243] on input "Blush Lane Poster - Autumn Deals" at bounding box center [235, 245] width 144 height 17
type input "Blush Lane small poster - Autumn Deals"
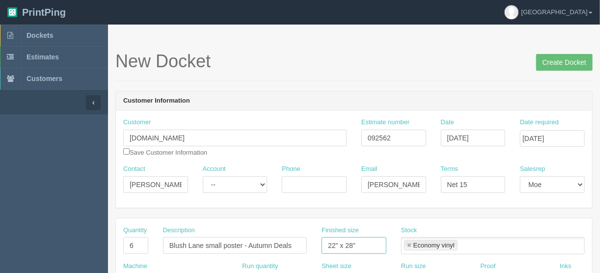
drag, startPoint x: 362, startPoint y: 244, endPoint x: 255, endPoint y: 257, distance: 108.3
click at [255, 257] on div "Quantity 6 Description Blush Lane small poster - Autumn Deals Finished size 22"…" at bounding box center [354, 244] width 476 height 36
type input "8.5" x 11""
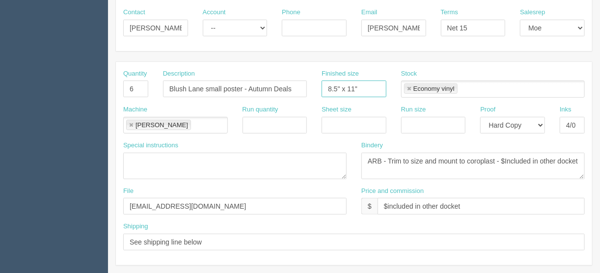
scroll to position [157, 0]
drag, startPoint x: 349, startPoint y: 122, endPoint x: 365, endPoint y: 120, distance: 15.9
click at [349, 122] on input "text" at bounding box center [354, 124] width 65 height 17
type input "12" x 18""
click at [413, 124] on input "text" at bounding box center [433, 124] width 65 height 17
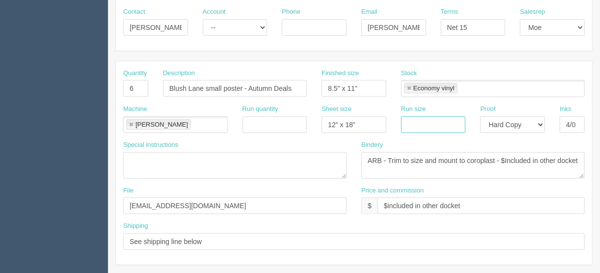
type input "12" x 18""
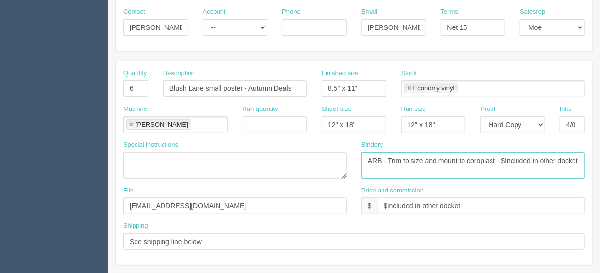
drag, startPoint x: 581, startPoint y: 157, endPoint x: 421, endPoint y: 158, distance: 160.1
click at [421, 158] on textarea "ARB - Trim to size and mount to coroplast - $Included in other docket" at bounding box center [472, 165] width 223 height 27
drag, startPoint x: 388, startPoint y: 155, endPoint x: 345, endPoint y: 160, distance: 43.9
click at [345, 160] on div "Special instructions Bindery ARB - Trim to size and mount to coroplast - $Inclu…" at bounding box center [354, 163] width 476 height 46
type textarea "Trim to size"
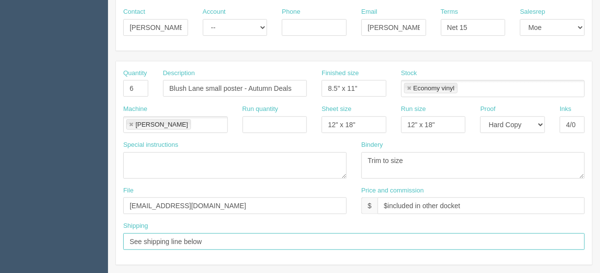
drag, startPoint x: 207, startPoint y: 240, endPoint x: 108, endPoint y: 234, distance: 99.3
click at [131, 239] on input "Ship with coroplast signs" at bounding box center [354, 241] width 462 height 17
type input "Ship with coroplast signs"
click at [226, 240] on input "Ship with coroplast signs" at bounding box center [354, 241] width 462 height 17
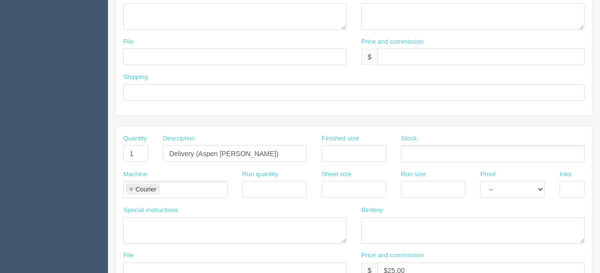
scroll to position [613, 0]
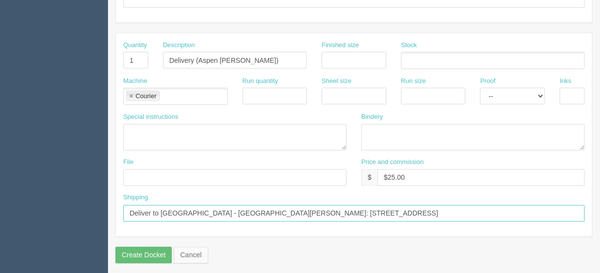
drag, startPoint x: 423, startPoint y: 212, endPoint x: 91, endPoint y: 212, distance: 331.9
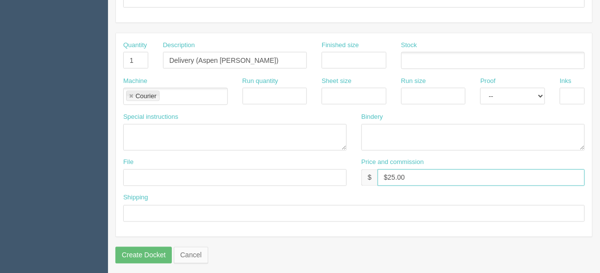
drag, startPoint x: 420, startPoint y: 176, endPoint x: 345, endPoint y: 174, distance: 75.1
click at [345, 174] on div "File Price and commission $ $25.00" at bounding box center [354, 176] width 476 height 36
click at [130, 93] on link at bounding box center [131, 96] width 6 height 6
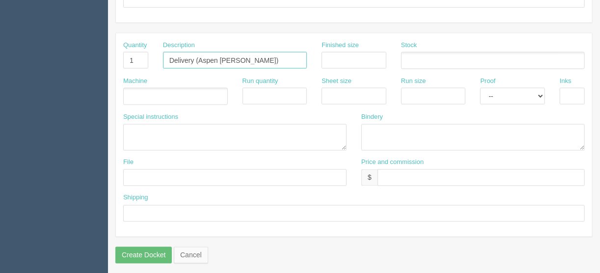
drag, startPoint x: 256, startPoint y: 56, endPoint x: 121, endPoint y: 57, distance: 135.5
click at [121, 57] on div "Quantity 1 Description Delivery (Aspen Woods) Finished size Stock" at bounding box center [354, 59] width 476 height 36
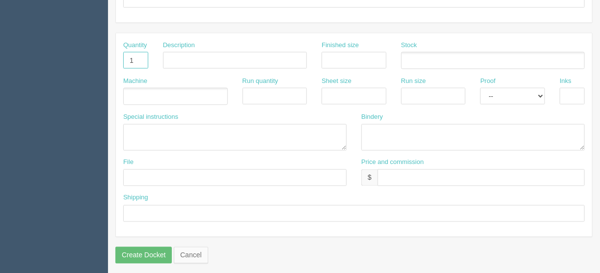
drag, startPoint x: 138, startPoint y: 55, endPoint x: 80, endPoint y: 61, distance: 58.8
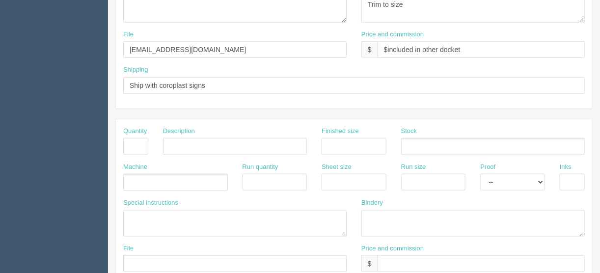
scroll to position [299, 0]
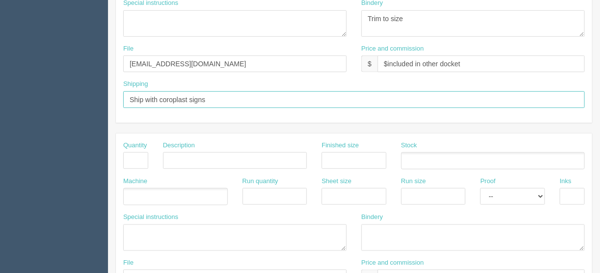
click at [130, 99] on input "Ship with coroplast signs" at bounding box center [354, 99] width 462 height 17
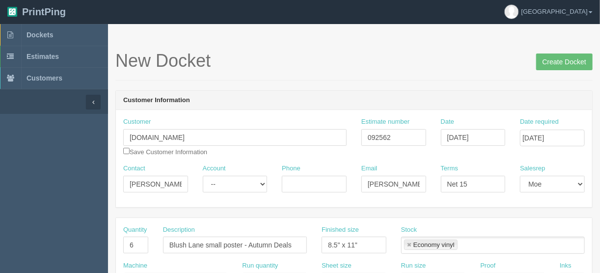
scroll to position [0, 0]
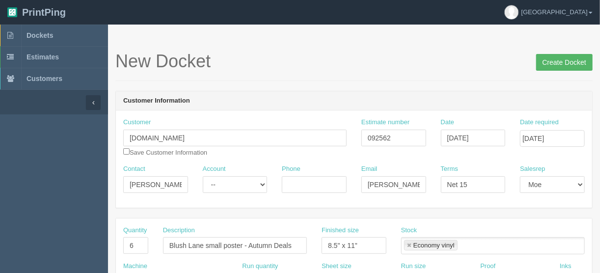
type input "ASPEN WOODS - Ship with coroplast signs"
click at [561, 60] on input "Create Docket" at bounding box center [564, 62] width 56 height 17
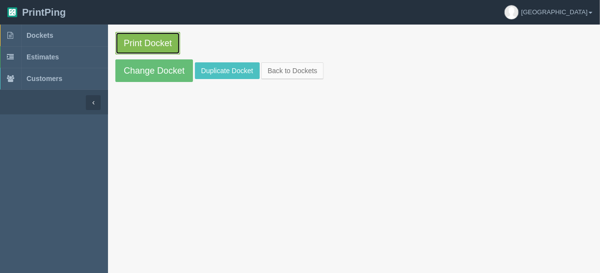
click at [142, 40] on link "Print Docket" at bounding box center [147, 43] width 65 height 23
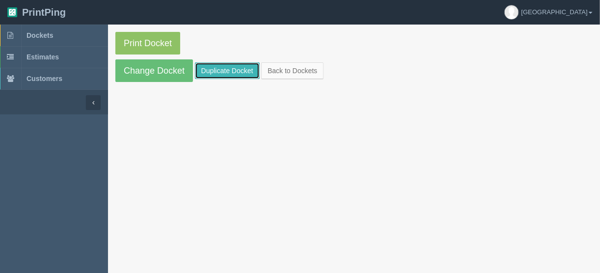
click at [221, 71] on link "Duplicate Docket" at bounding box center [227, 70] width 65 height 17
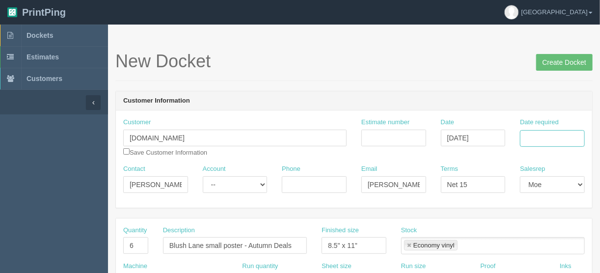
click at [545, 137] on input "Date required" at bounding box center [552, 138] width 65 height 17
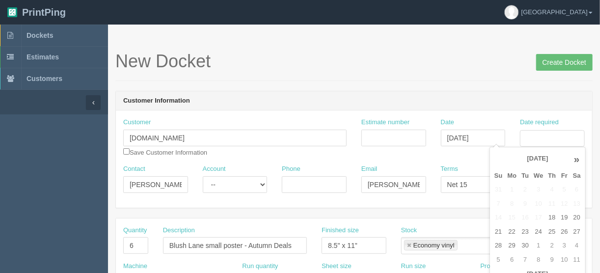
click at [511, 103] on header "Customer Information" at bounding box center [354, 101] width 476 height 20
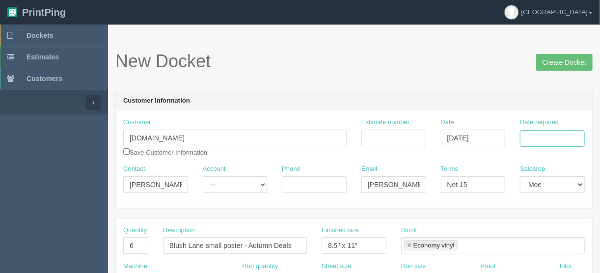
click at [531, 130] on input "Date required" at bounding box center [552, 138] width 65 height 17
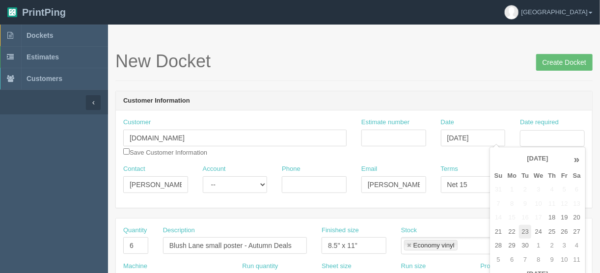
click at [525, 233] on td "23" at bounding box center [525, 232] width 12 height 14
click at [552, 231] on td "25" at bounding box center [551, 232] width 13 height 14
type input "[DATE]"
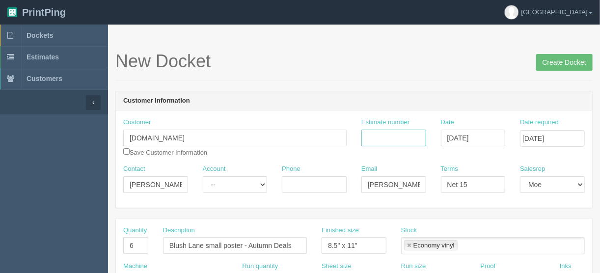
click at [384, 135] on input "Estimate number" at bounding box center [393, 138] width 65 height 17
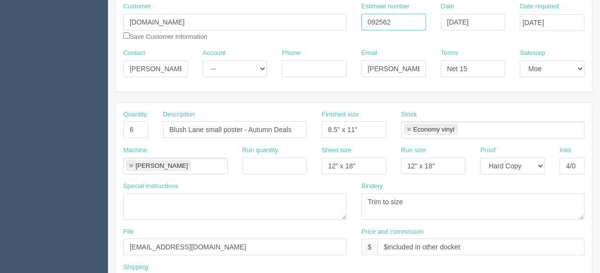
scroll to position [157, 0]
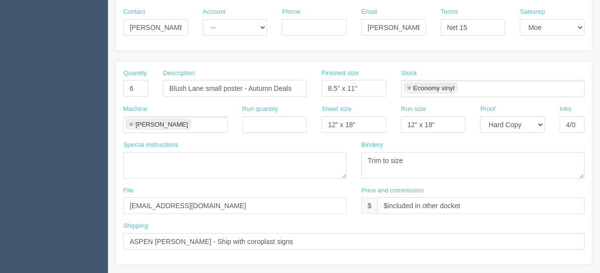
type input "092562"
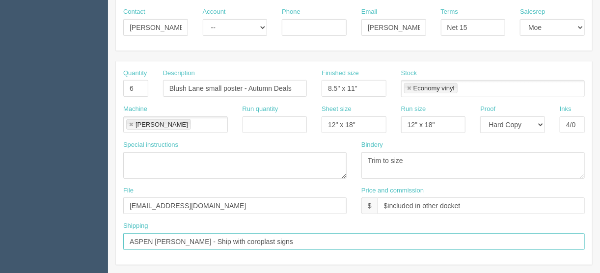
drag, startPoint x: 181, startPoint y: 240, endPoint x: 96, endPoint y: 239, distance: 85.0
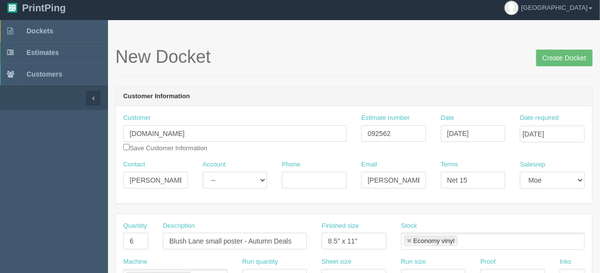
scroll to position [0, 0]
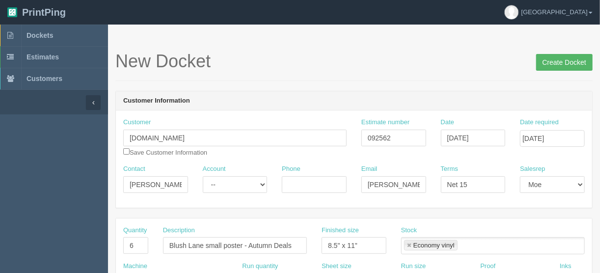
type input "[PERSON_NAME] LOOP - Ship with coroplast signs"
click at [554, 60] on input "Create Docket" at bounding box center [564, 62] width 56 height 17
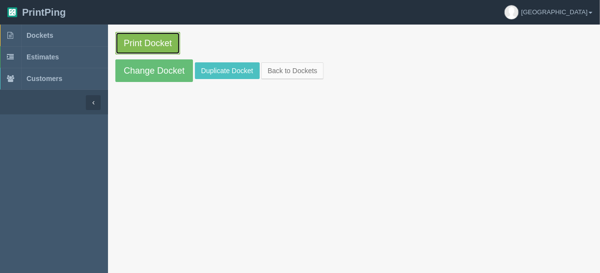
click at [145, 41] on link "Print Docket" at bounding box center [147, 43] width 65 height 23
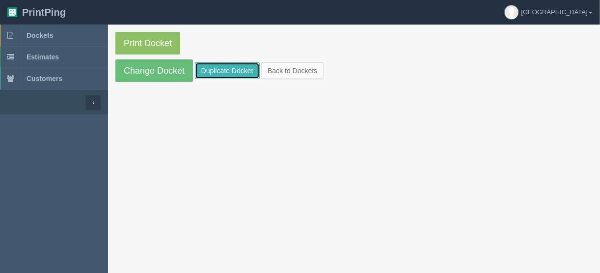
click at [228, 70] on link "Duplicate Docket" at bounding box center [227, 70] width 65 height 17
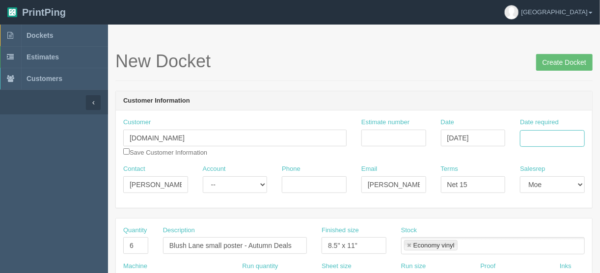
click at [552, 137] on input "Date required" at bounding box center [552, 138] width 65 height 17
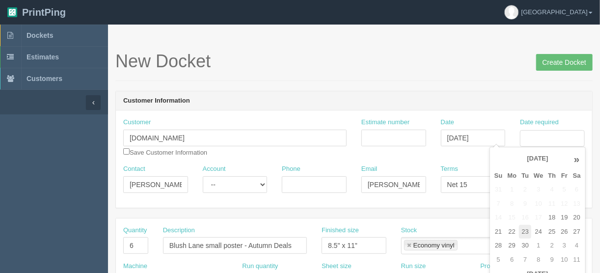
click at [527, 232] on td "23" at bounding box center [525, 232] width 12 height 14
click at [550, 230] on td "25" at bounding box center [551, 232] width 13 height 14
type input "[DATE]"
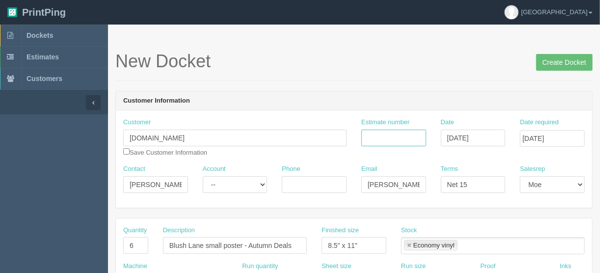
click at [381, 135] on input "Estimate number" at bounding box center [393, 138] width 65 height 17
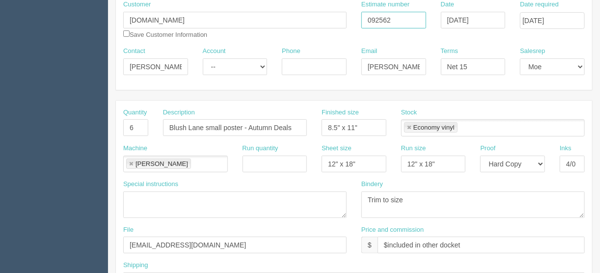
scroll to position [196, 0]
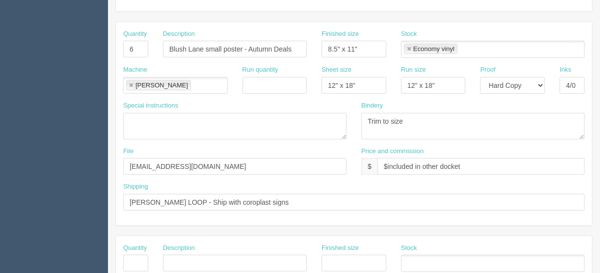
type input "092562"
drag, startPoint x: 173, startPoint y: 198, endPoint x: 95, endPoint y: 195, distance: 78.6
click at [95, 195] on section "Dockets Estimates Customers" at bounding box center [300, 261] width 600 height 867
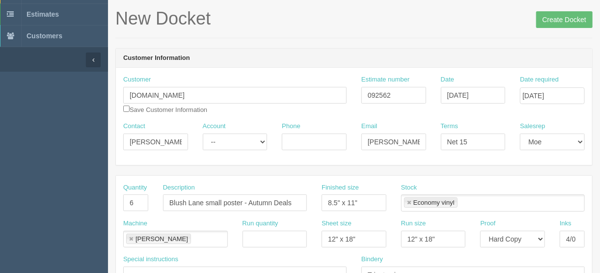
scroll to position [0, 0]
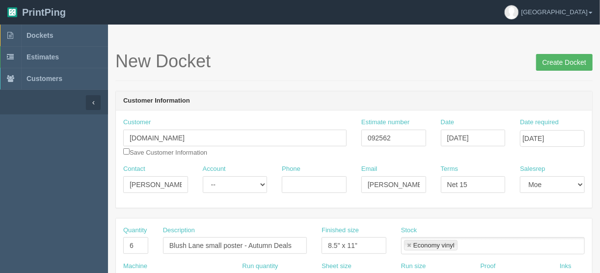
type input "WHYTE - Ship with coroplast signs"
click at [573, 59] on input "Create Docket" at bounding box center [564, 62] width 56 height 17
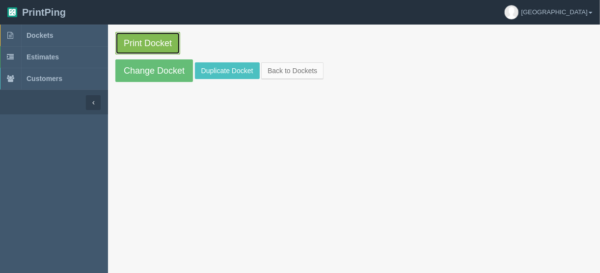
click at [140, 41] on link "Print Docket" at bounding box center [147, 43] width 65 height 23
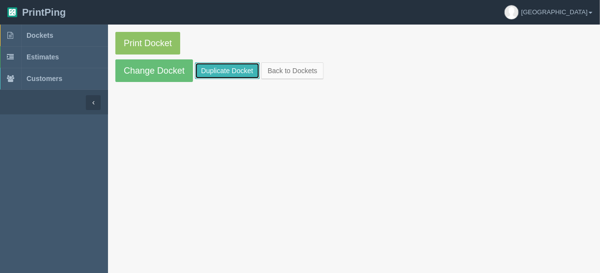
click at [208, 69] on link "Duplicate Docket" at bounding box center [227, 70] width 65 height 17
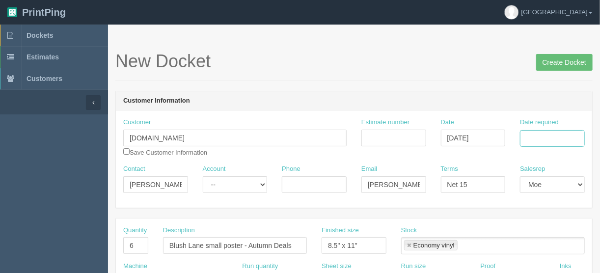
click at [533, 135] on input "Date required" at bounding box center [552, 138] width 65 height 17
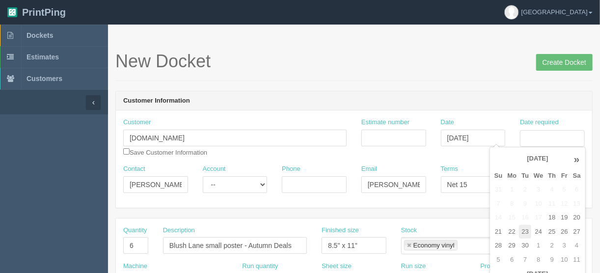
click at [527, 232] on td "23" at bounding box center [525, 232] width 12 height 14
click at [553, 234] on td "25" at bounding box center [551, 232] width 13 height 14
type input "[DATE]"
click at [382, 136] on input "Estimate number" at bounding box center [393, 138] width 65 height 17
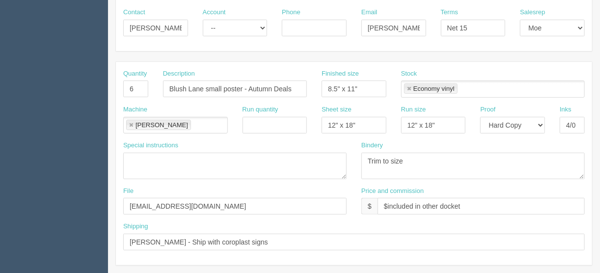
scroll to position [196, 0]
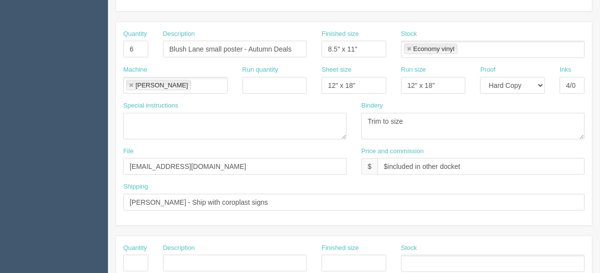
type input "092562"
drag, startPoint x: 153, startPoint y: 200, endPoint x: 103, endPoint y: 206, distance: 49.9
click at [103, 206] on section "Dockets Estimates Customers" at bounding box center [300, 261] width 600 height 867
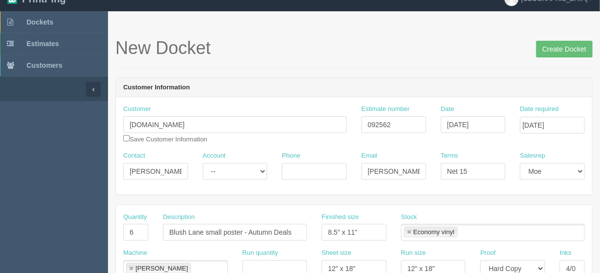
scroll to position [0, 0]
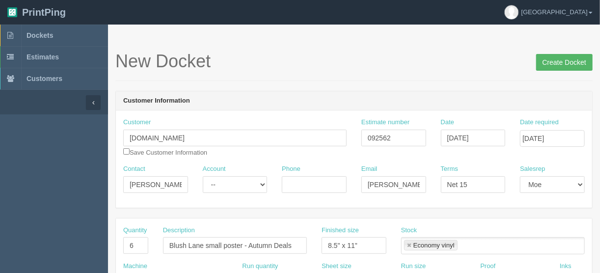
type input "BRIDGELAND - Ship with coroplast signs"
click at [553, 59] on input "Create Docket" at bounding box center [564, 62] width 56 height 17
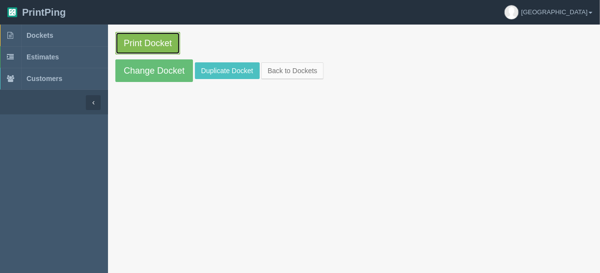
click at [139, 41] on link "Print Docket" at bounding box center [147, 43] width 65 height 23
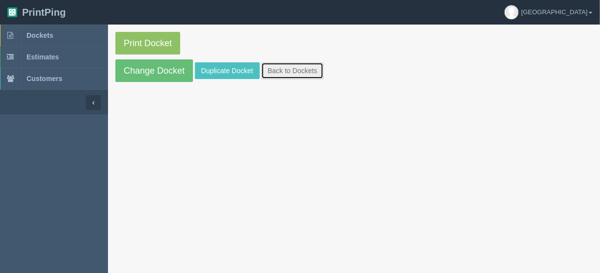
click at [272, 71] on link "Back to Dockets" at bounding box center [292, 70] width 62 height 17
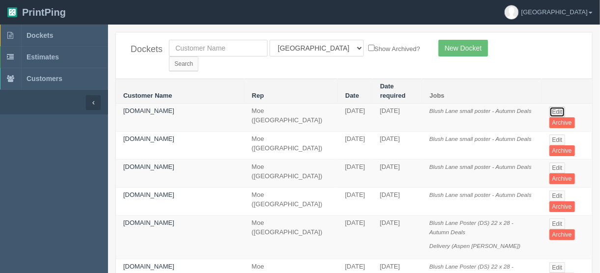
click at [555, 107] on link "Edit" at bounding box center [557, 112] width 16 height 11
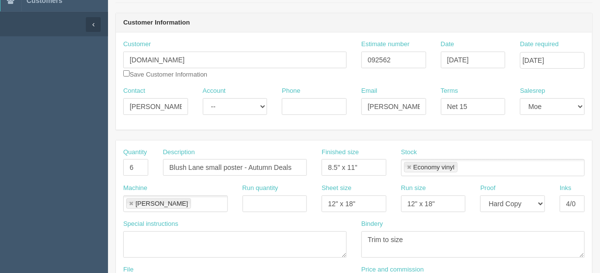
scroll to position [118, 0]
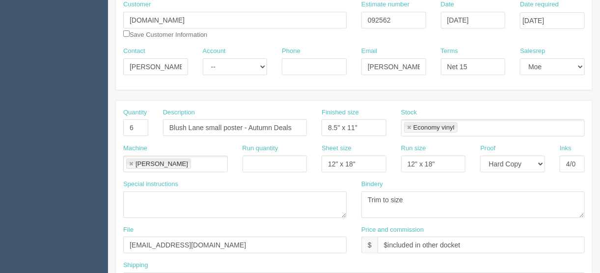
click at [409, 127] on link at bounding box center [409, 128] width 6 height 6
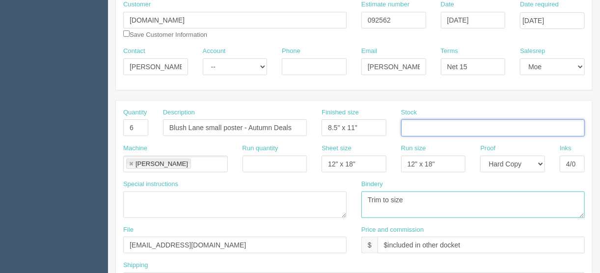
drag, startPoint x: 427, startPoint y: 203, endPoint x: 434, endPoint y: 202, distance: 6.9
click at [427, 203] on textarea "Trim to size" at bounding box center [472, 204] width 223 height 27
click at [409, 124] on input "text" at bounding box center [407, 128] width 10 height 14
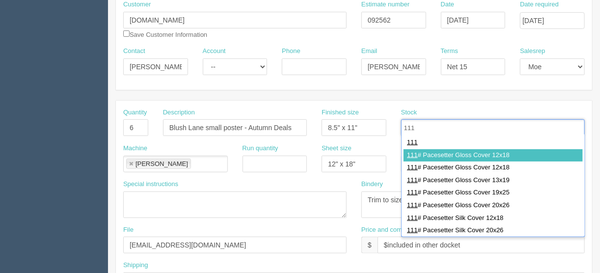
type input "111"
type input "111# Pacesetter Gloss Cover 12x18"
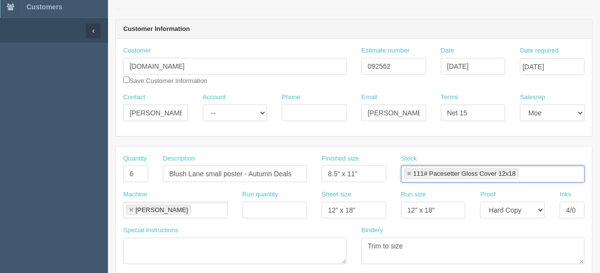
scroll to position [0, 0]
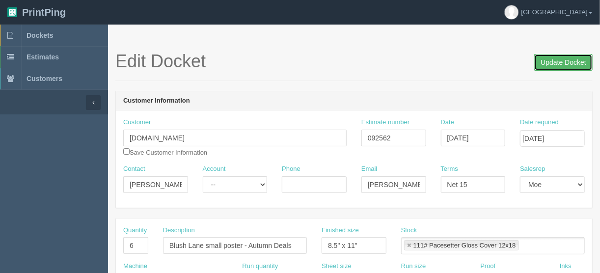
click at [553, 62] on input "Update Docket" at bounding box center [563, 62] width 58 height 17
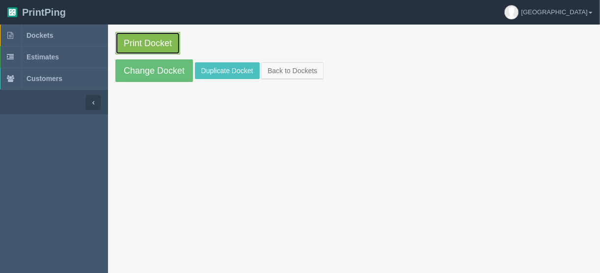
click at [146, 36] on link "Print Docket" at bounding box center [147, 43] width 65 height 23
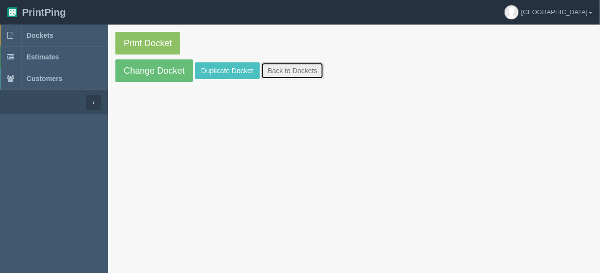
click at [275, 69] on link "Back to Dockets" at bounding box center [292, 70] width 62 height 17
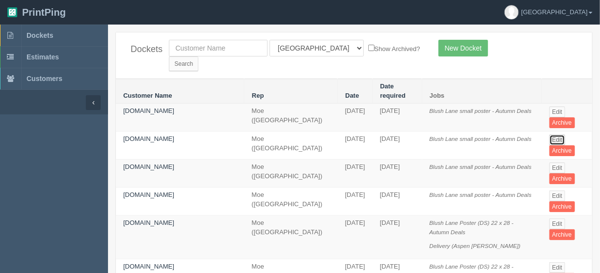
click at [556, 135] on link "Edit" at bounding box center [557, 140] width 16 height 11
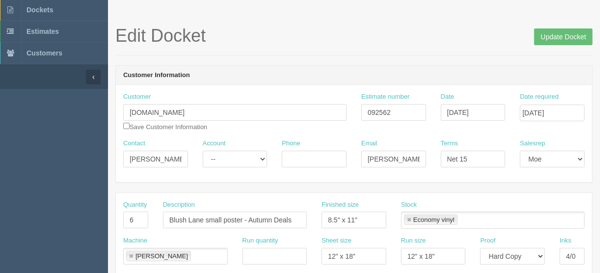
scroll to position [39, 0]
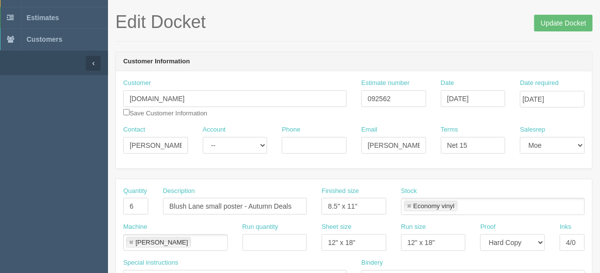
click at [408, 205] on link at bounding box center [409, 206] width 6 height 6
click at [195, 242] on ul "[PERSON_NAME]" at bounding box center [175, 242] width 105 height 17
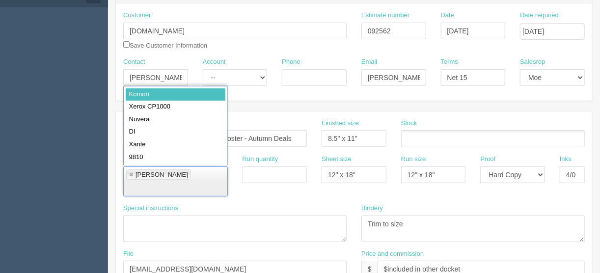
scroll to position [118, 0]
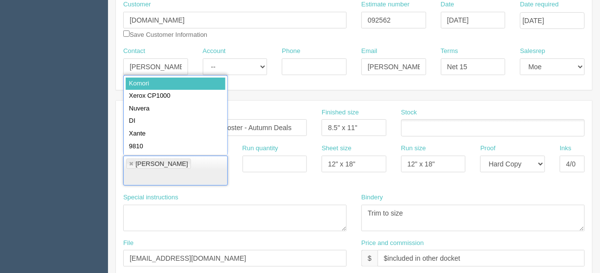
drag, startPoint x: 441, startPoint y: 205, endPoint x: 430, endPoint y: 181, distance: 26.1
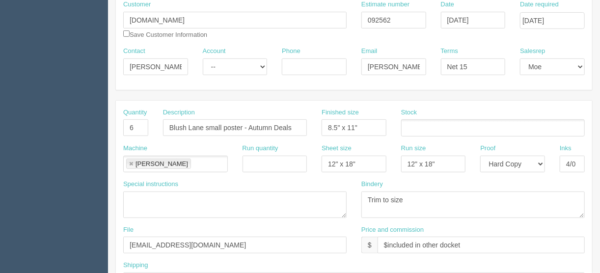
click at [414, 123] on ul at bounding box center [493, 127] width 184 height 17
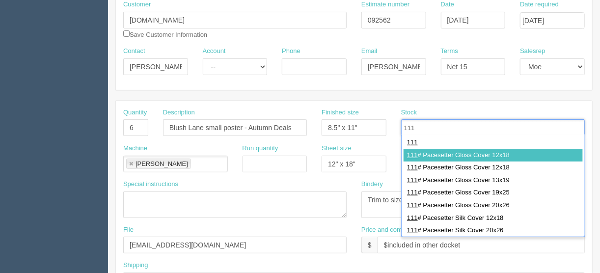
type input "111"
type input "111# Pacesetter Gloss Cover 12x18"
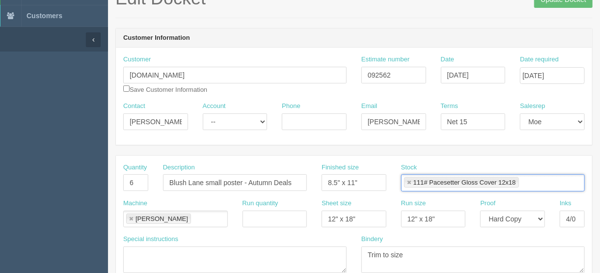
scroll to position [39, 0]
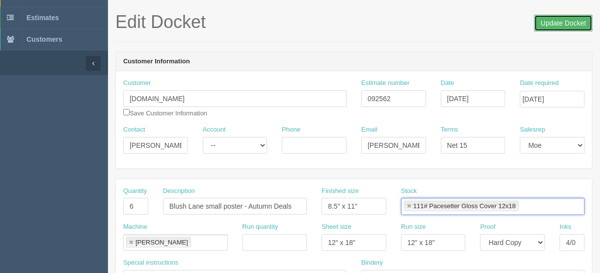
click at [556, 21] on input "Update Docket" at bounding box center [563, 23] width 58 height 17
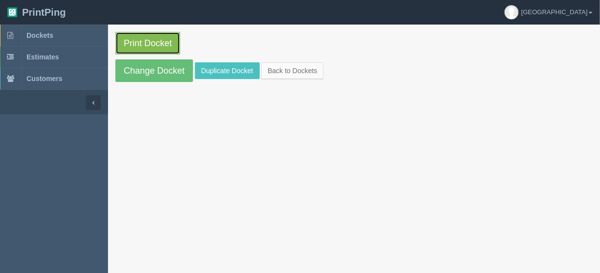
click at [144, 40] on link "Print Docket" at bounding box center [147, 43] width 65 height 23
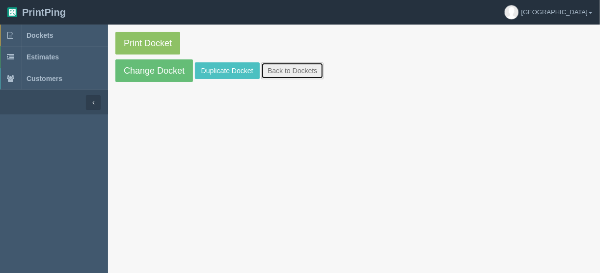
click at [274, 72] on link "Back to Dockets" at bounding box center [292, 70] width 62 height 17
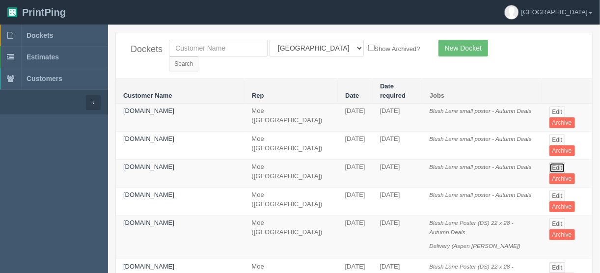
click at [552, 163] on link "Edit" at bounding box center [557, 168] width 16 height 11
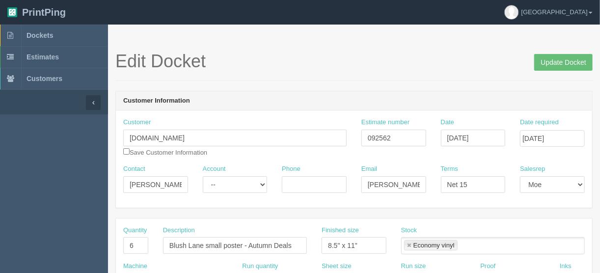
click at [409, 244] on link at bounding box center [409, 246] width 6 height 6
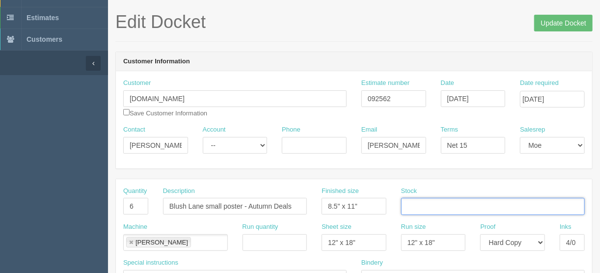
scroll to position [79, 0]
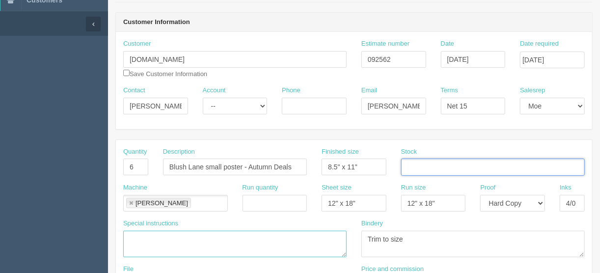
click at [181, 244] on textarea at bounding box center [234, 244] width 223 height 27
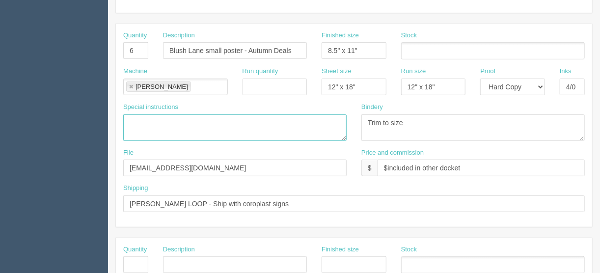
scroll to position [196, 0]
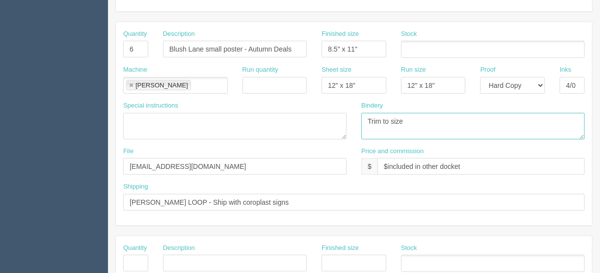
click at [411, 123] on textarea "Trim to size" at bounding box center [472, 126] width 223 height 27
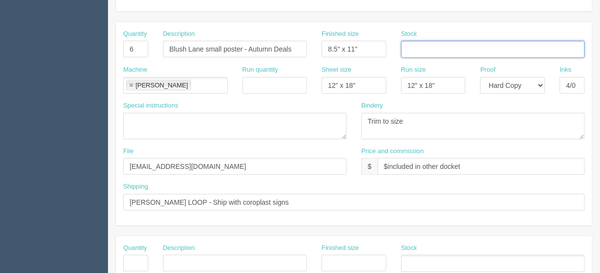
click at [402, 49] on input "text" at bounding box center [407, 50] width 10 height 14
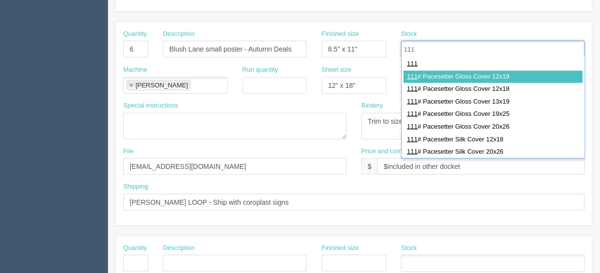
type input "111"
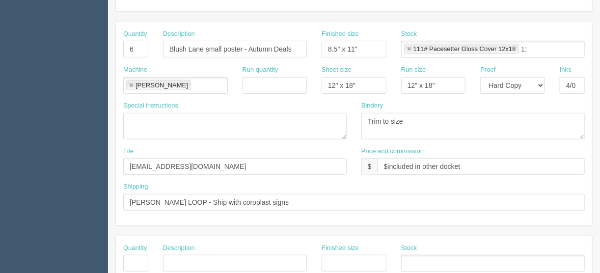
type input "111# Pacesetter Gloss Cover 12x18"
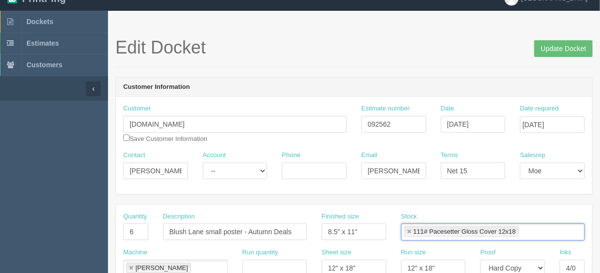
scroll to position [0, 0]
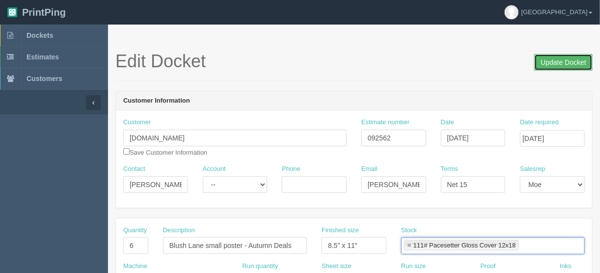
click at [560, 64] on input "Update Docket" at bounding box center [563, 62] width 58 height 17
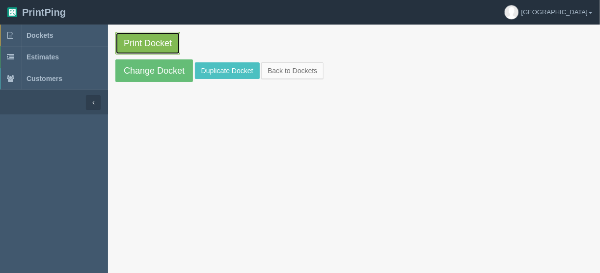
click at [134, 39] on link "Print Docket" at bounding box center [147, 43] width 65 height 23
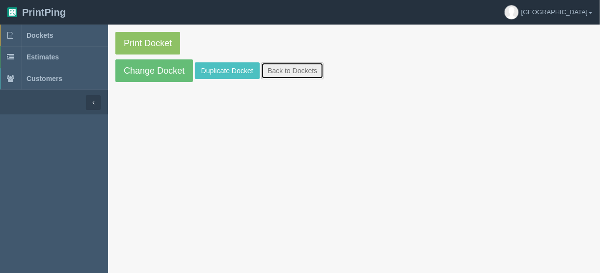
drag, startPoint x: 279, startPoint y: 69, endPoint x: 296, endPoint y: 70, distance: 17.2
click at [279, 69] on link "Back to Dockets" at bounding box center [292, 70] width 62 height 17
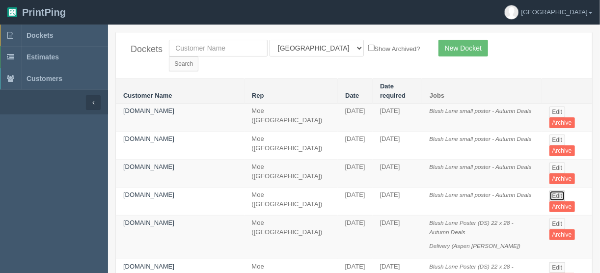
click at [558, 191] on link "Edit" at bounding box center [557, 196] width 16 height 11
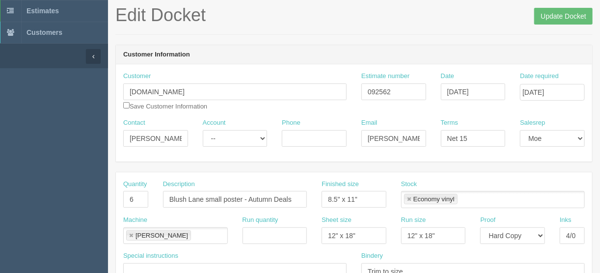
scroll to position [118, 0]
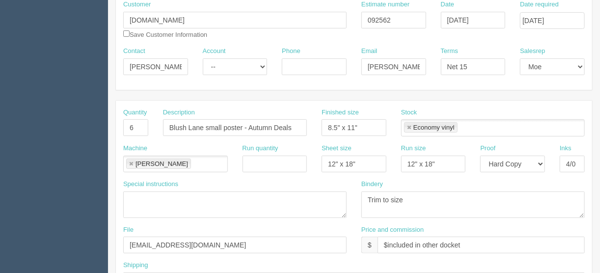
click at [410, 126] on link at bounding box center [409, 128] width 6 height 6
click at [245, 194] on textarea at bounding box center [234, 204] width 223 height 27
click at [444, 208] on textarea "Trim to size" at bounding box center [472, 204] width 223 height 27
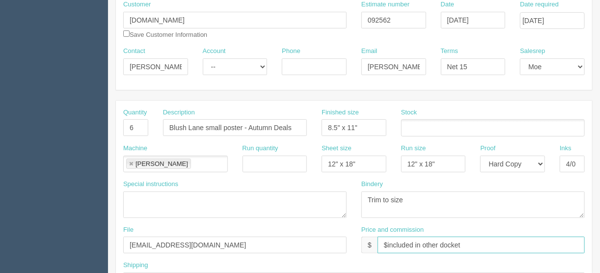
drag, startPoint x: 491, startPoint y: 241, endPoint x: 483, endPoint y: 235, distance: 9.9
click at [491, 241] on input "$included in other docket" at bounding box center [481, 245] width 207 height 17
click at [425, 128] on ul at bounding box center [493, 127] width 184 height 17
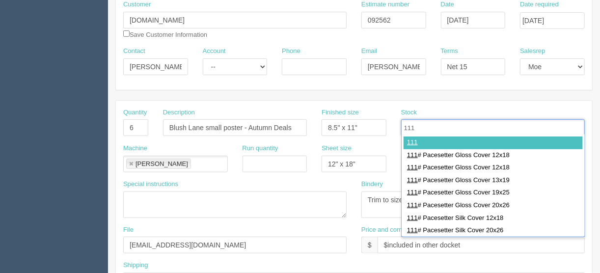
type input "111"
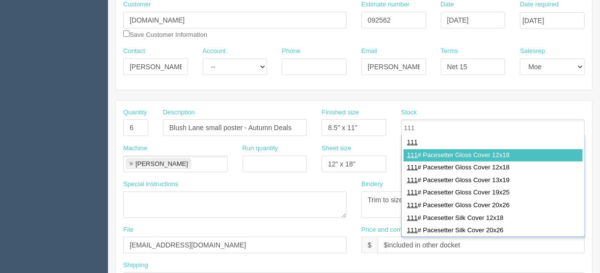
type input "111# Pacesetter Gloss Cover 12x18"
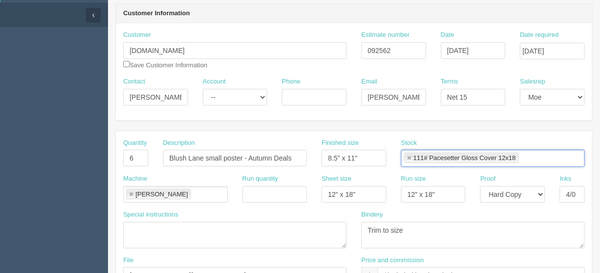
scroll to position [39, 0]
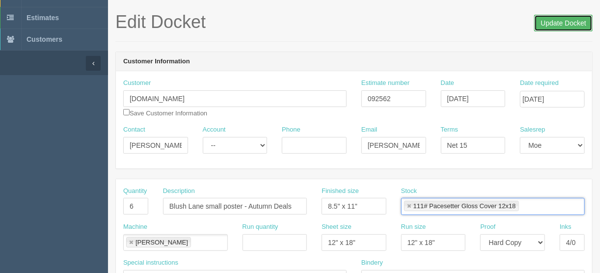
click at [556, 25] on input "Update Docket" at bounding box center [563, 23] width 58 height 17
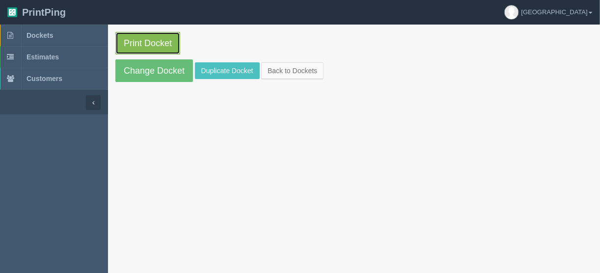
click at [155, 39] on link "Print Docket" at bounding box center [147, 43] width 65 height 23
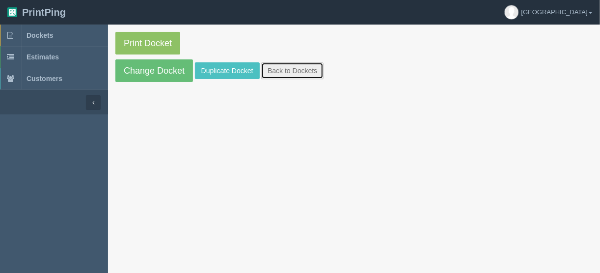
click at [283, 67] on link "Back to Dockets" at bounding box center [292, 70] width 62 height 17
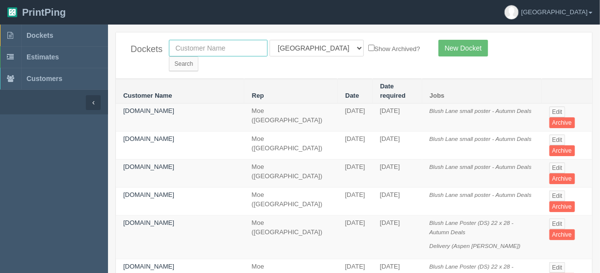
click at [211, 46] on input "text" at bounding box center [218, 48] width 99 height 17
type input "coven"
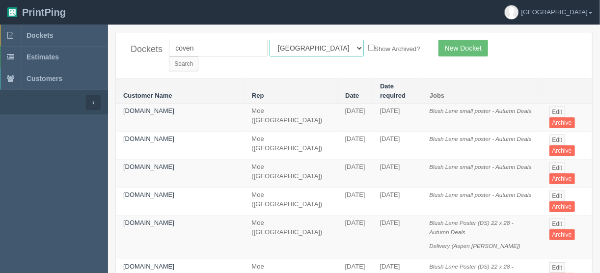
click at [314, 46] on select "All Users [PERSON_NAME] Test 1 [PERSON_NAME] [PERSON_NAME] [PERSON_NAME] France…" at bounding box center [317, 48] width 94 height 17
select select
click at [270, 40] on select "All Users [PERSON_NAME] Test 1 [PERSON_NAME] [PERSON_NAME] [PERSON_NAME] France…" at bounding box center [317, 48] width 94 height 17
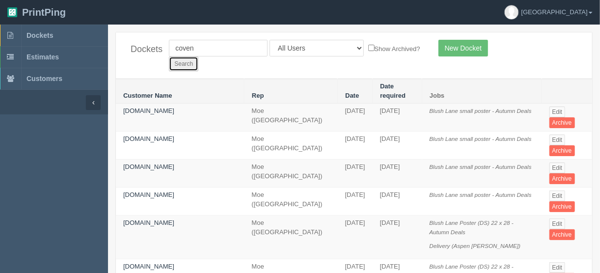
click at [198, 56] on input "Search" at bounding box center [183, 63] width 29 height 15
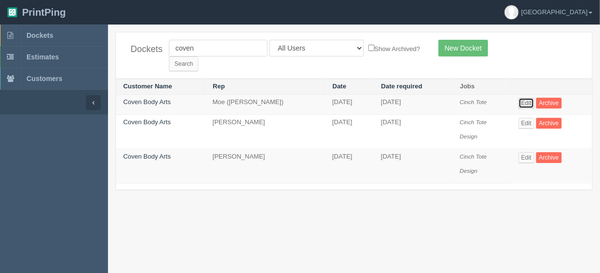
click at [528, 98] on link "Edit" at bounding box center [526, 103] width 16 height 11
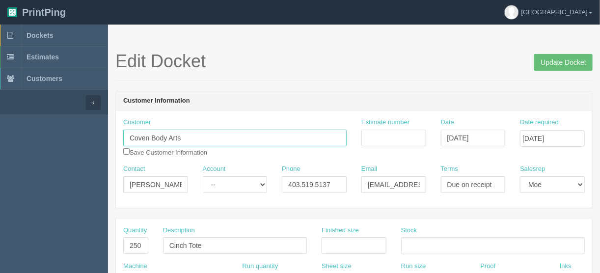
drag, startPoint x: 184, startPoint y: 136, endPoint x: 100, endPoint y: 144, distance: 84.4
drag, startPoint x: 366, startPoint y: 188, endPoint x: 436, endPoint y: 181, distance: 69.5
click at [436, 181] on div "Contact [PERSON_NAME] Account -- Existing Client Allrush Client Rep Client Phon…" at bounding box center [354, 182] width 476 height 36
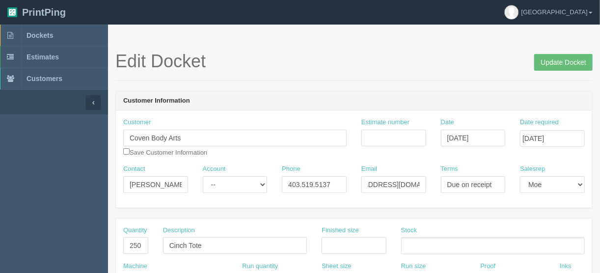
scroll to position [0, 0]
drag, startPoint x: 335, startPoint y: 178, endPoint x: 259, endPoint y: 190, distance: 76.6
click at [259, 190] on div "Contact [PERSON_NAME] Account -- Existing Client Allrush Client Rep Client Phon…" at bounding box center [354, 182] width 476 height 36
drag, startPoint x: 447, startPoint y: 184, endPoint x: 509, endPoint y: 183, distance: 62.4
click at [509, 183] on div "Terms Due on receipt" at bounding box center [474, 182] width 80 height 36
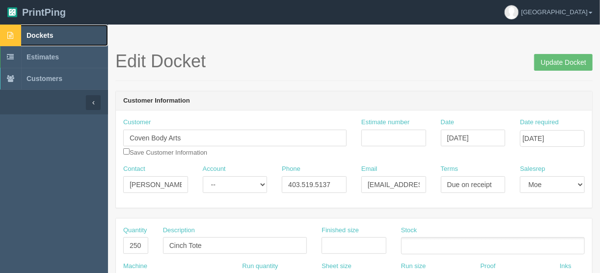
click at [46, 32] on span "Dockets" at bounding box center [40, 35] width 27 height 8
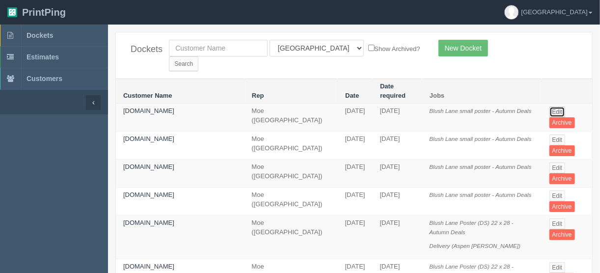
click at [557, 107] on link "Edit" at bounding box center [557, 112] width 16 height 11
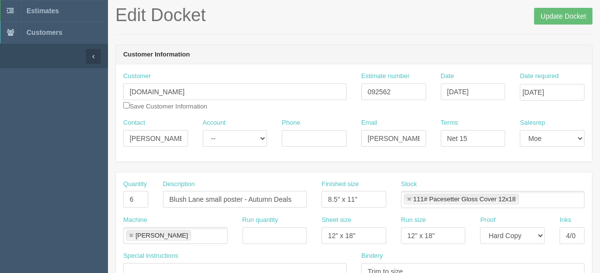
scroll to position [118, 0]
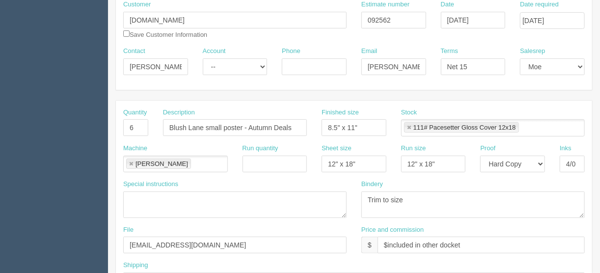
click at [131, 161] on link at bounding box center [131, 164] width 6 height 6
click at [143, 207] on textarea at bounding box center [234, 204] width 223 height 27
click at [172, 163] on ul at bounding box center [175, 164] width 105 height 17
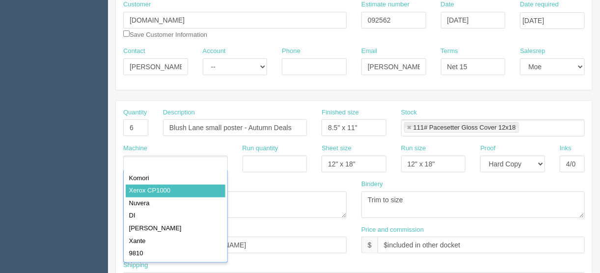
type input "Xerox CP1000"
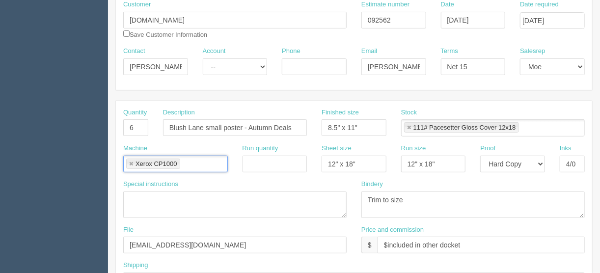
scroll to position [0, 0]
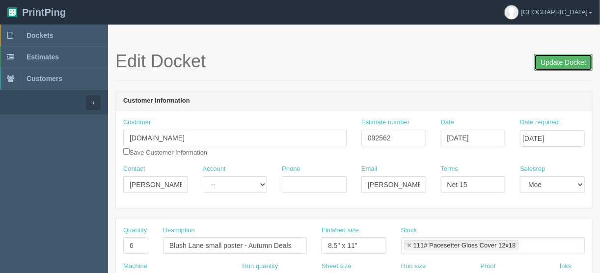
click at [553, 58] on input "Update Docket" at bounding box center [563, 62] width 58 height 17
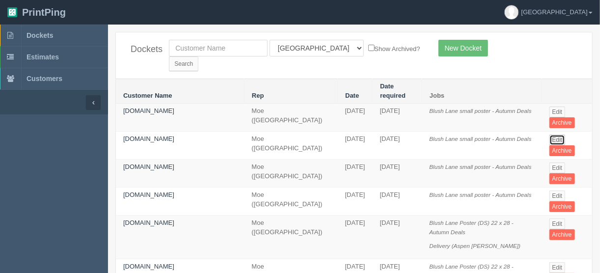
click at [550, 135] on link "Edit" at bounding box center [557, 140] width 16 height 11
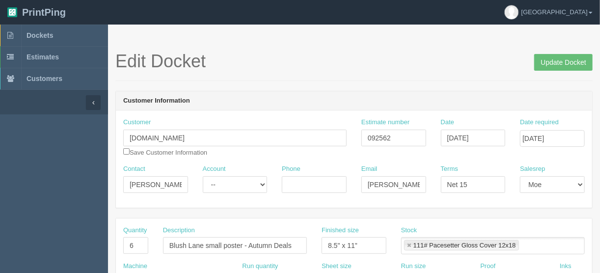
scroll to position [39, 0]
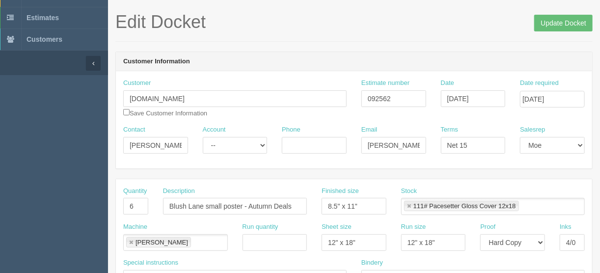
click at [128, 241] on link at bounding box center [131, 243] width 6 height 6
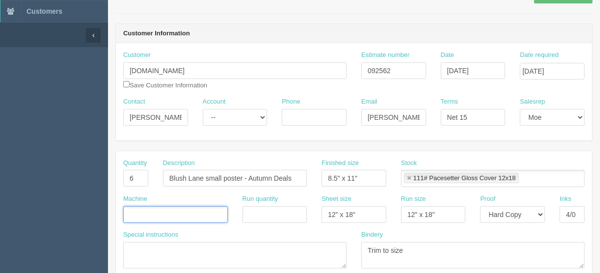
scroll to position [196, 0]
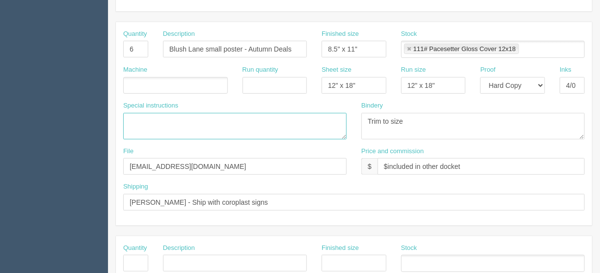
click at [244, 124] on textarea at bounding box center [234, 126] width 223 height 27
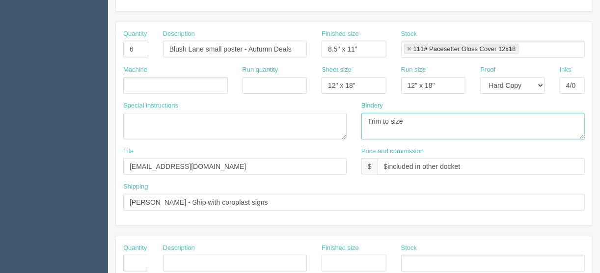
click at [487, 127] on textarea "Trim to size" at bounding box center [472, 126] width 223 height 27
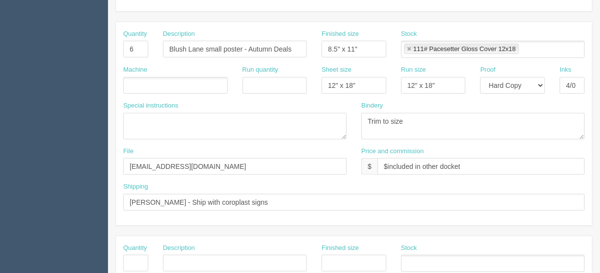
click at [137, 79] on ul at bounding box center [175, 85] width 105 height 17
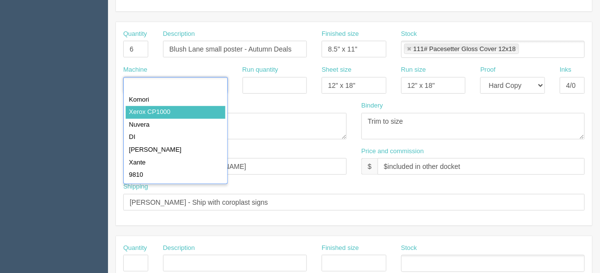
type input "Xerox CP1000"
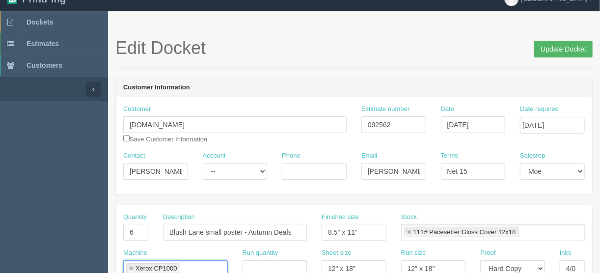
scroll to position [0, 0]
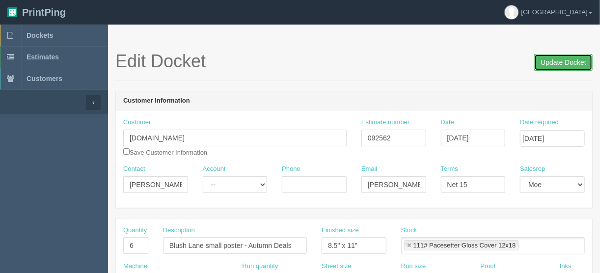
click at [558, 63] on input "Update Docket" at bounding box center [563, 62] width 58 height 17
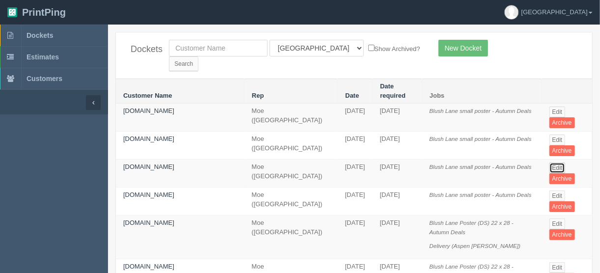
click at [550, 163] on link "Edit" at bounding box center [557, 168] width 16 height 11
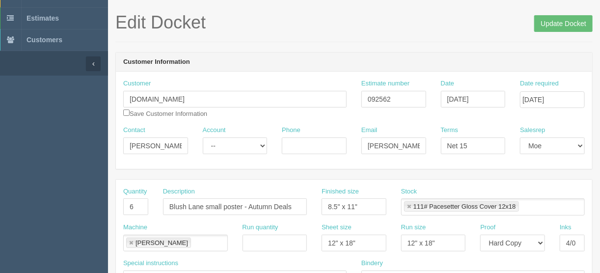
scroll to position [79, 0]
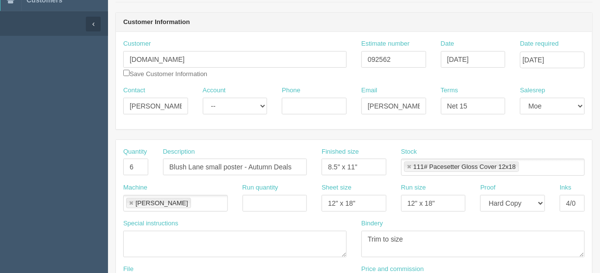
click at [131, 200] on link at bounding box center [131, 203] width 6 height 6
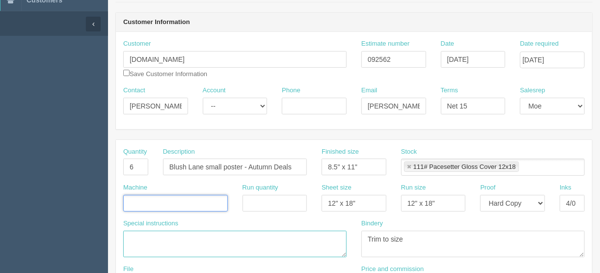
click at [158, 244] on textarea at bounding box center [234, 244] width 223 height 27
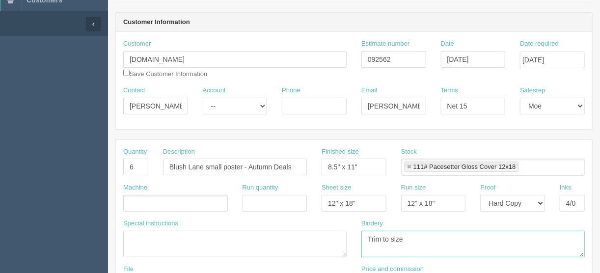
click at [495, 243] on textarea "Trim to size" at bounding box center [472, 244] width 223 height 27
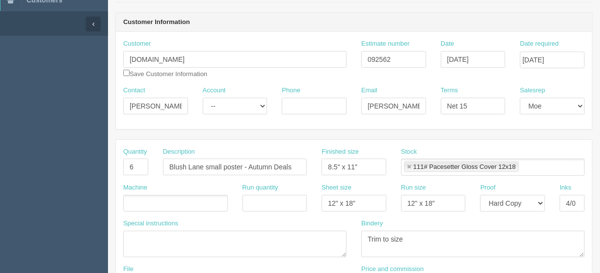
click at [144, 197] on ul at bounding box center [175, 203] width 105 height 17
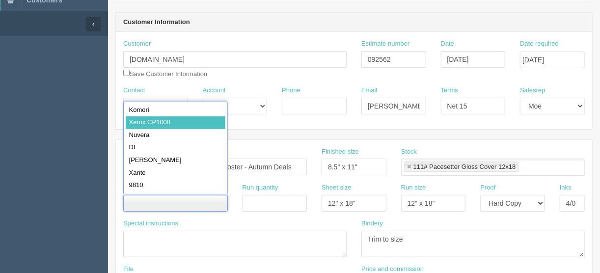
type input "Xerox CP1000"
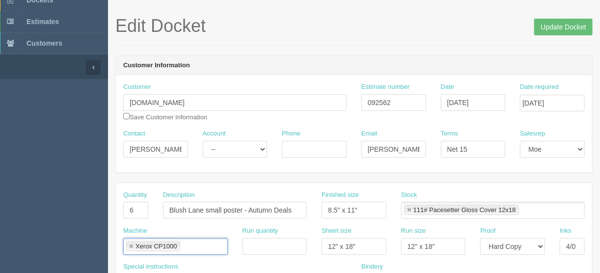
scroll to position [0, 0]
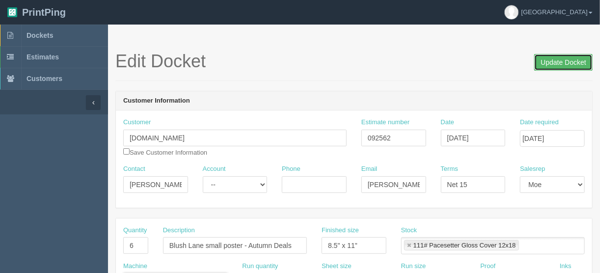
click at [556, 63] on input "Update Docket" at bounding box center [563, 62] width 58 height 17
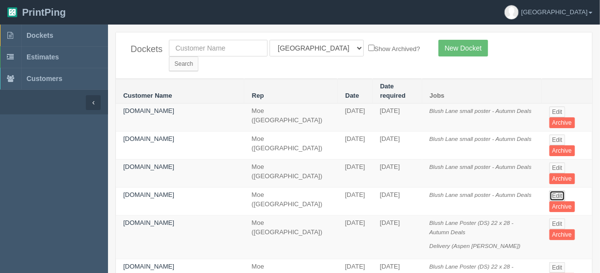
click at [550, 191] on link "Edit" at bounding box center [557, 196] width 16 height 11
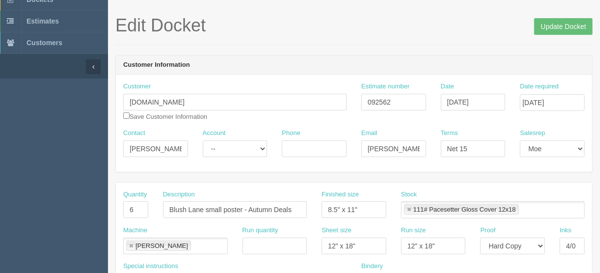
scroll to position [79, 0]
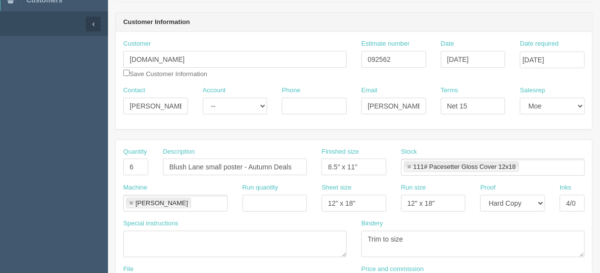
click at [132, 200] on link at bounding box center [131, 203] width 6 height 6
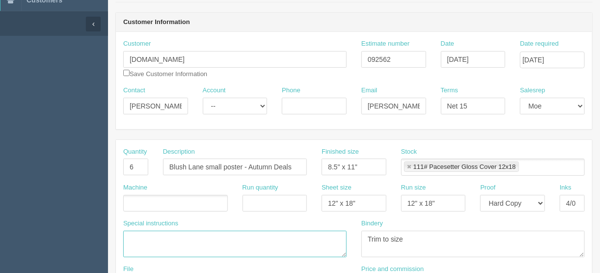
drag, startPoint x: 148, startPoint y: 246, endPoint x: 311, endPoint y: 259, distance: 163.5
click at [149, 246] on textarea at bounding box center [234, 244] width 223 height 27
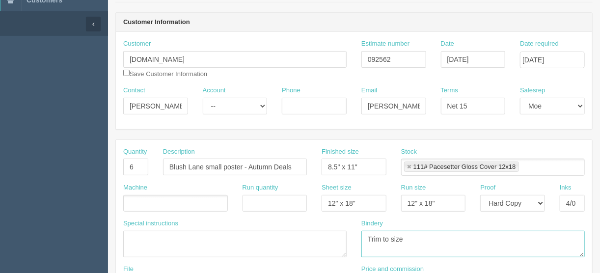
click at [449, 245] on textarea "Trim to size" at bounding box center [472, 244] width 223 height 27
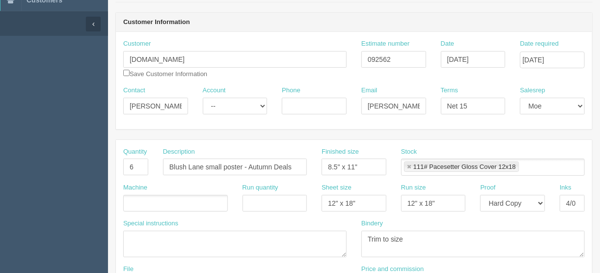
click at [166, 198] on ul at bounding box center [175, 203] width 105 height 17
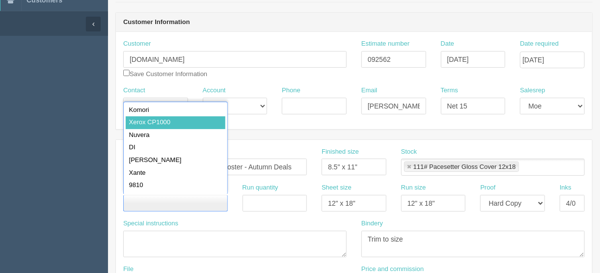
type input "Xerox CP1000"
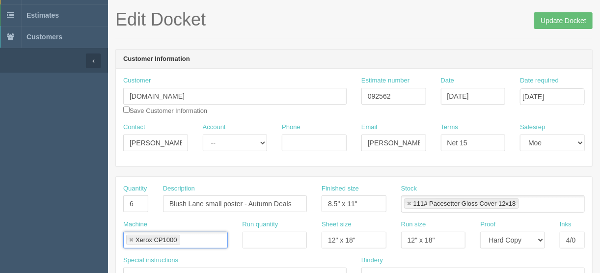
scroll to position [0, 0]
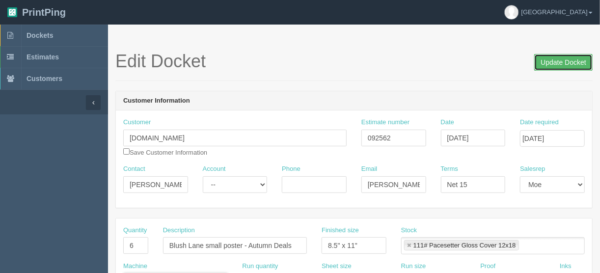
click at [558, 61] on input "Update Docket" at bounding box center [563, 62] width 58 height 17
click at [37, 30] on link "Dockets" at bounding box center [54, 36] width 108 height 22
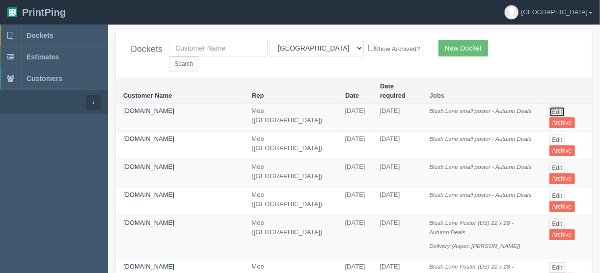
click at [554, 107] on link "Edit" at bounding box center [557, 112] width 16 height 11
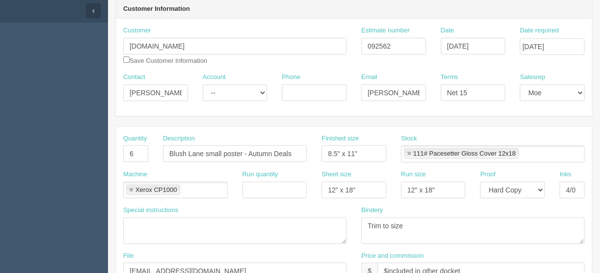
scroll to position [118, 0]
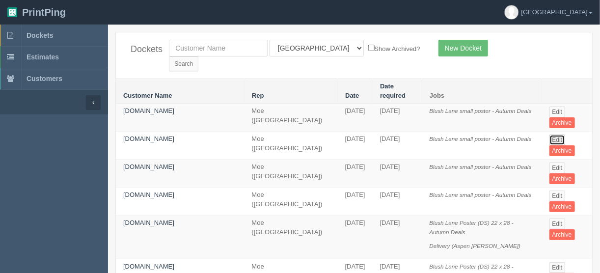
click at [554, 135] on link "Edit" at bounding box center [557, 140] width 16 height 11
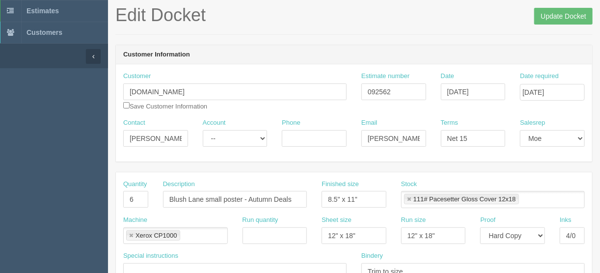
scroll to position [118, 0]
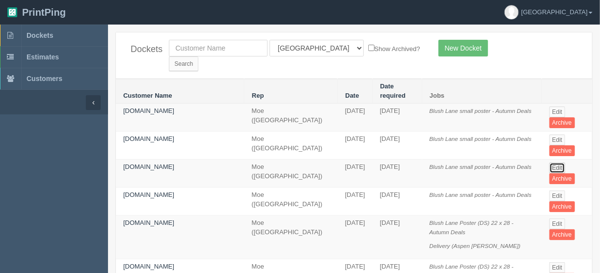
click at [554, 163] on link "Edit" at bounding box center [557, 168] width 16 height 11
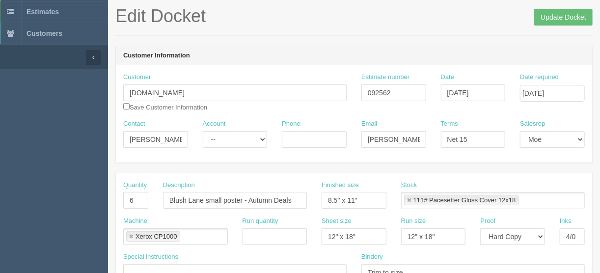
scroll to position [79, 0]
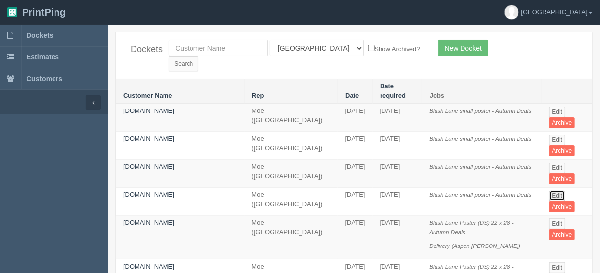
click at [558, 191] on link "Edit" at bounding box center [557, 196] width 16 height 11
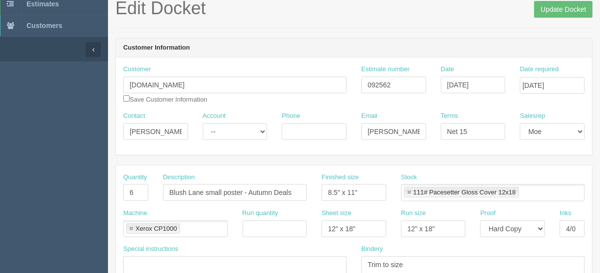
scroll to position [118, 0]
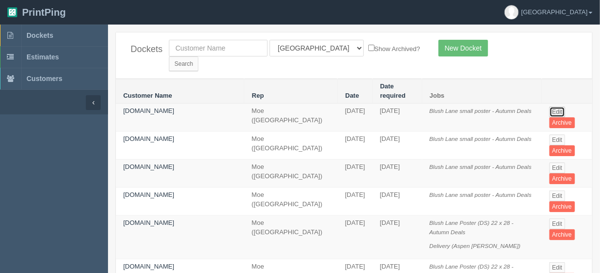
click at [550, 107] on link "Edit" at bounding box center [557, 112] width 16 height 11
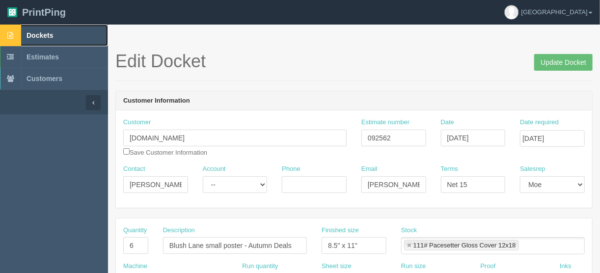
click at [43, 32] on span "Dockets" at bounding box center [40, 35] width 27 height 8
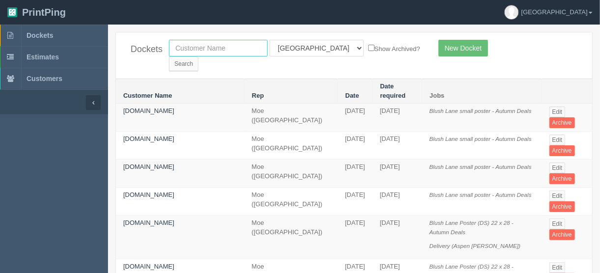
click at [183, 51] on input "text" at bounding box center [218, 48] width 99 height 17
type input "peak"
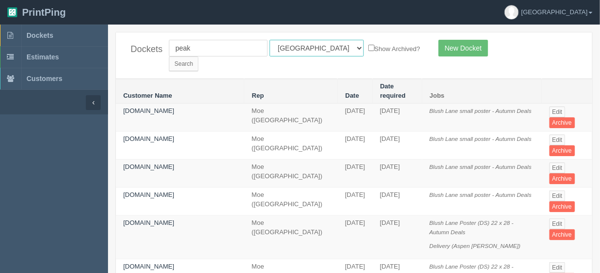
click at [313, 47] on select "All Users Ali Ali Test 1 Aly Amy Ankit Arif Brandon Dan France Greg Jim Mark Ma…" at bounding box center [317, 48] width 94 height 17
select select
click at [270, 40] on select "All Users Ali Ali Test 1 Aly Amy Ankit Arif Brandon Dan France Greg Jim Mark Ma…" at bounding box center [317, 48] width 94 height 17
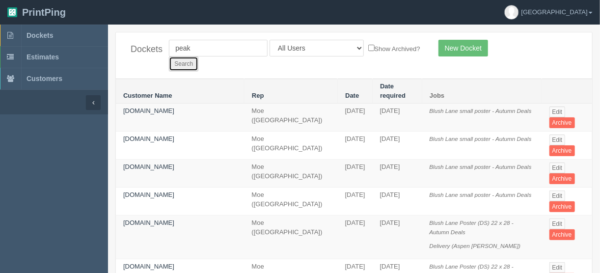
click at [198, 56] on input "Search" at bounding box center [183, 63] width 29 height 15
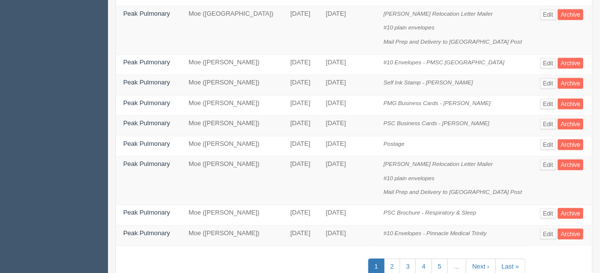
scroll to position [471, 0]
click at [395, 258] on link "2" at bounding box center [392, 266] width 16 height 16
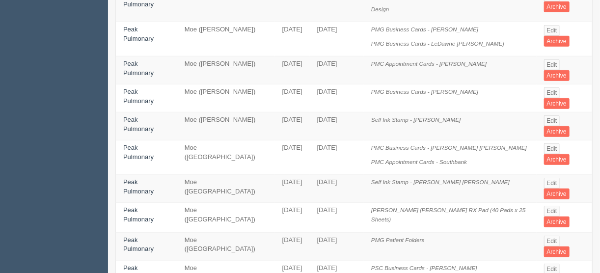
scroll to position [275, 0]
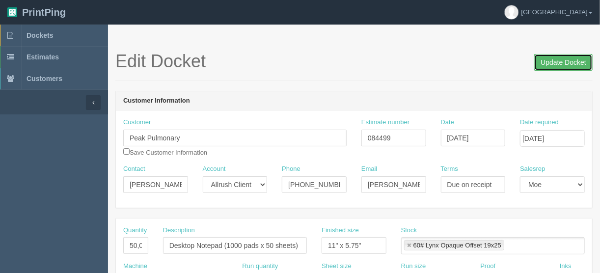
click at [555, 62] on input "Update Docket" at bounding box center [563, 62] width 58 height 17
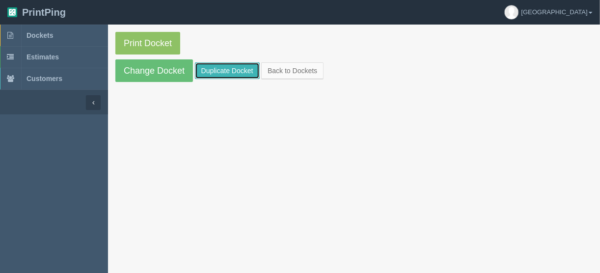
click at [213, 69] on link "Duplicate Docket" at bounding box center [227, 70] width 65 height 17
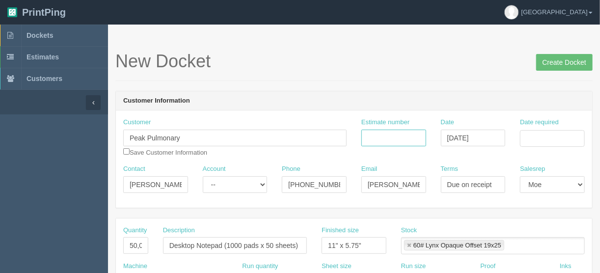
click at [389, 137] on input "Estimate number" at bounding box center [393, 138] width 65 height 17
type input "084499"
click at [546, 132] on input "Date required" at bounding box center [552, 138] width 65 height 17
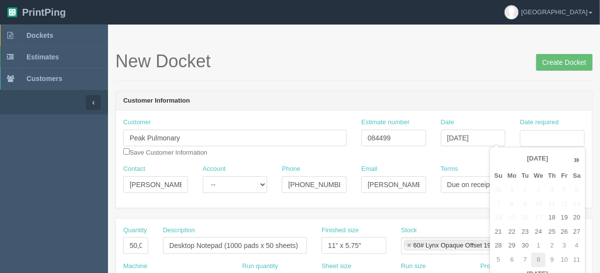
click at [534, 257] on td "8" at bounding box center [538, 260] width 14 height 14
click at [540, 216] on td "15" at bounding box center [538, 218] width 14 height 14
type input "[DATE]"
click at [417, 73] on div "New Docket Create Docket" at bounding box center [353, 66] width 477 height 29
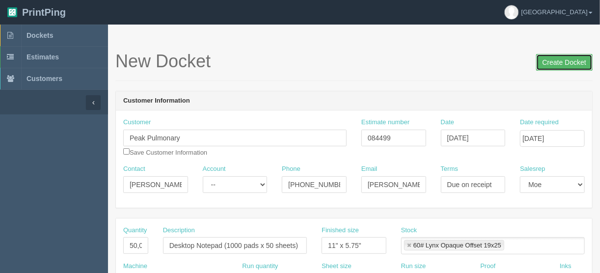
click at [560, 59] on input "Create Docket" at bounding box center [564, 62] width 56 height 17
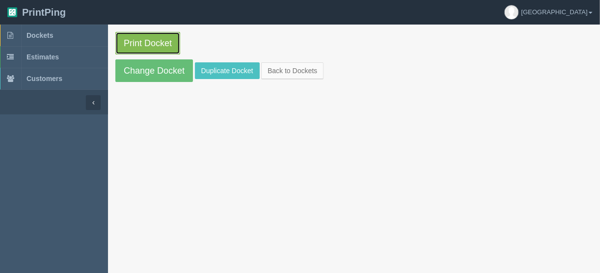
click at [139, 41] on link "Print Docket" at bounding box center [147, 43] width 65 height 23
